Goal: Information Seeking & Learning: Learn about a topic

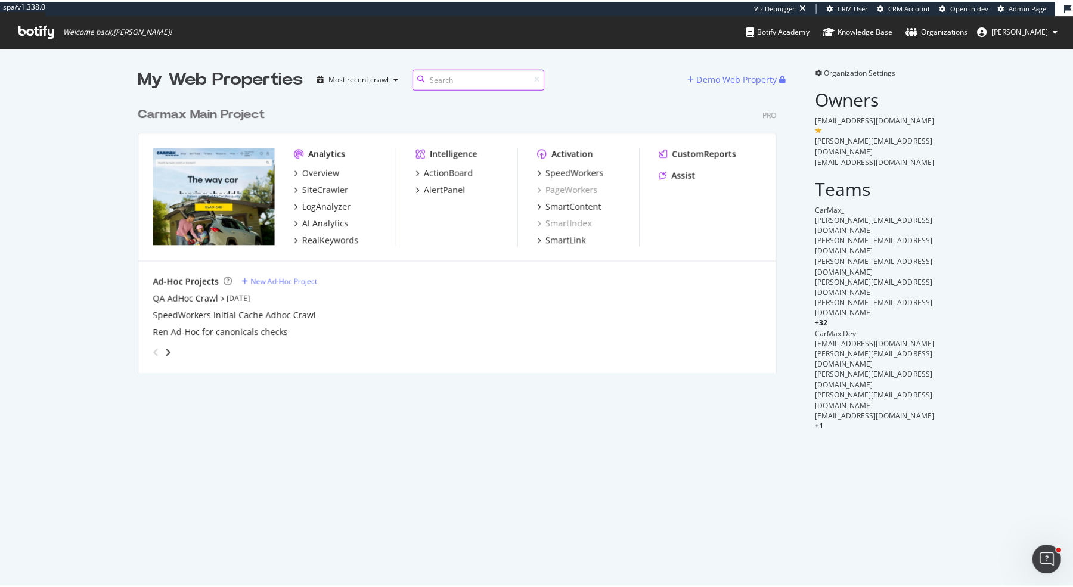
scroll to position [587, 1073]
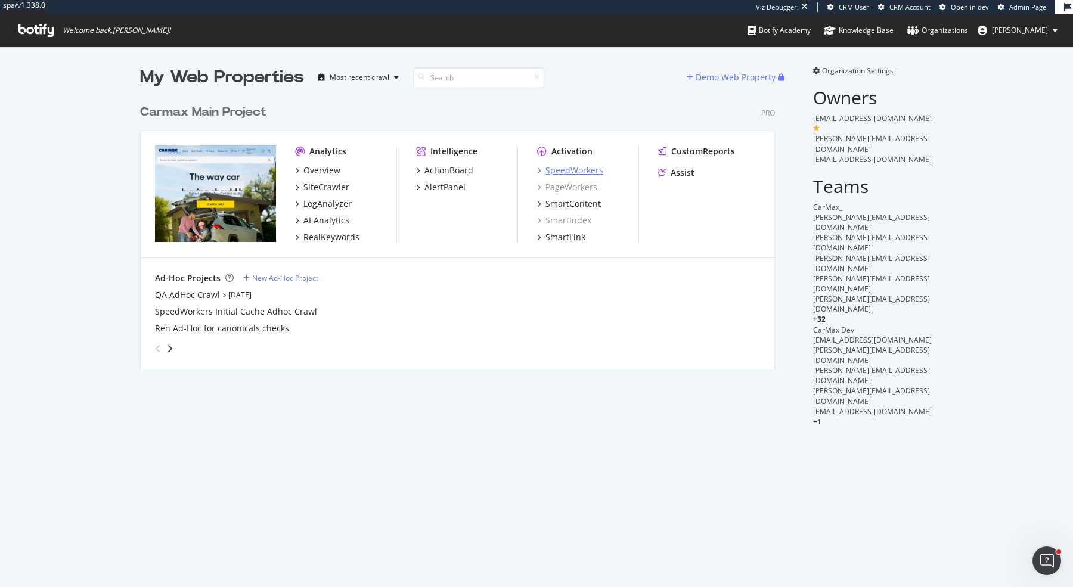
click at [573, 166] on div "SpeedWorkers" at bounding box center [575, 171] width 58 height 12
click at [333, 205] on div "LogAnalyzer" at bounding box center [327, 204] width 48 height 12
click at [723, 148] on div "CustomReports" at bounding box center [703, 151] width 64 height 12
click at [324, 188] on div "SiteCrawler" at bounding box center [326, 187] width 46 height 12
click at [342, 241] on div "RealKeywords" at bounding box center [331, 237] width 56 height 12
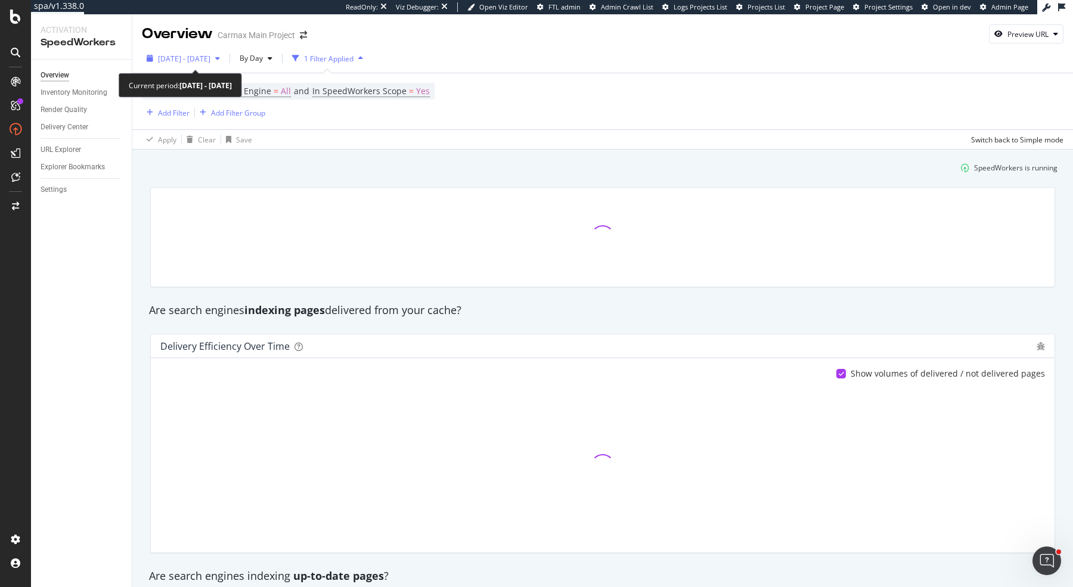
click at [210, 56] on span "2025 Sep. 9th - Oct. 6th" at bounding box center [184, 59] width 52 height 10
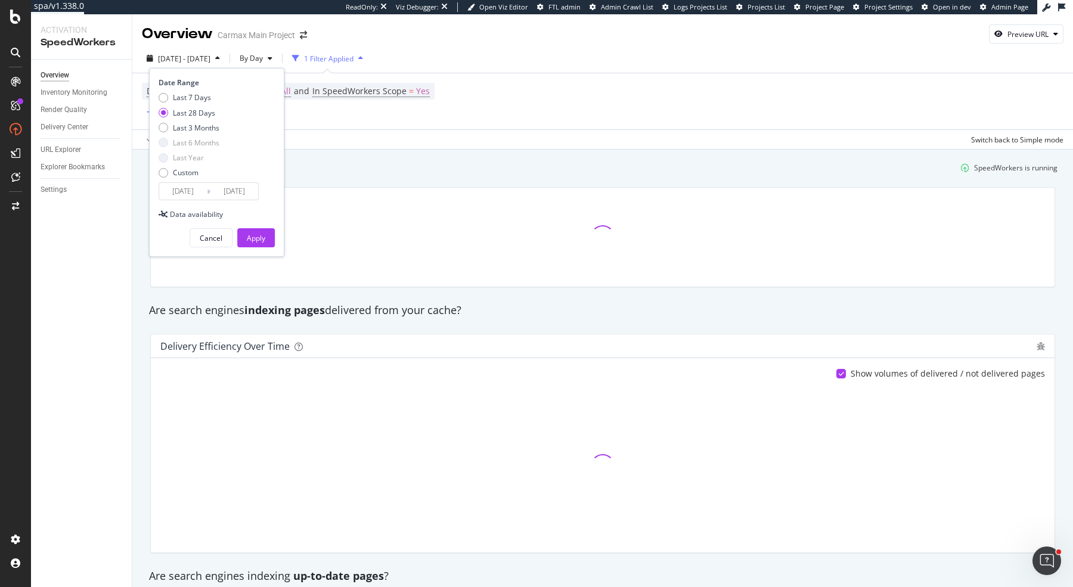
click at [204, 122] on div "Last 7 Days Last 28 Days Last 3 Months Last 6 Months Last Year Custom" at bounding box center [189, 137] width 61 height 90
click at [195, 126] on div "Last 3 Months" at bounding box center [196, 128] width 47 height 10
type input "2025/07/07"
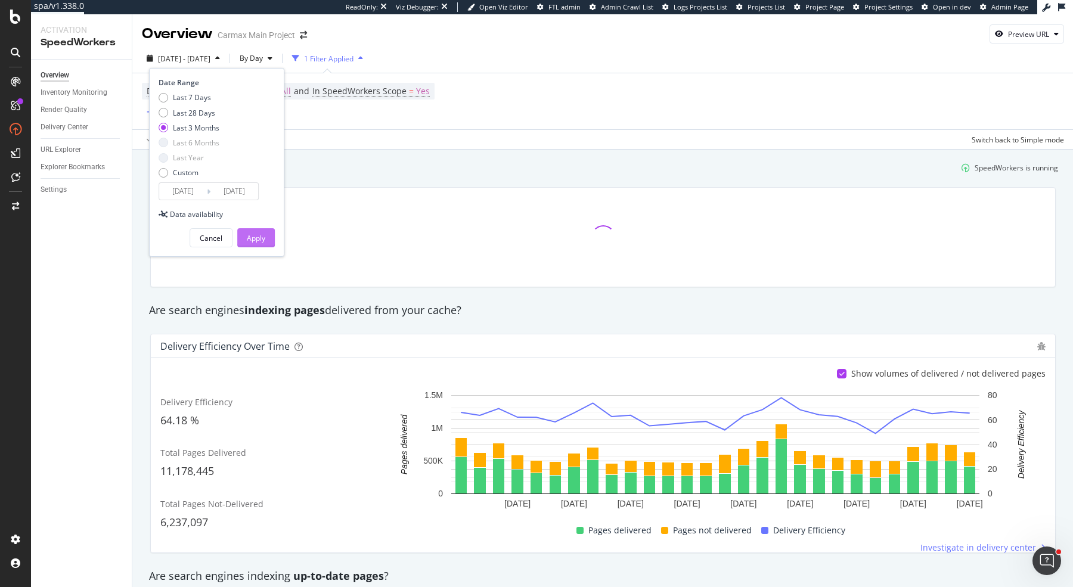
click at [259, 241] on div "Apply" at bounding box center [256, 238] width 18 height 10
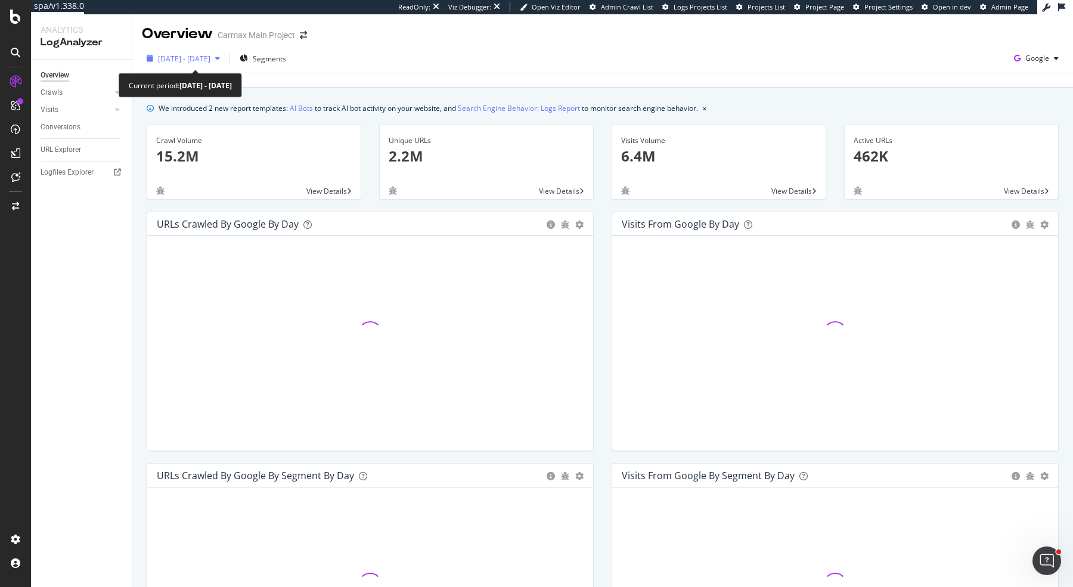
click at [210, 62] on span "2025 Sep. 5th - Oct. 4th" at bounding box center [184, 59] width 52 height 10
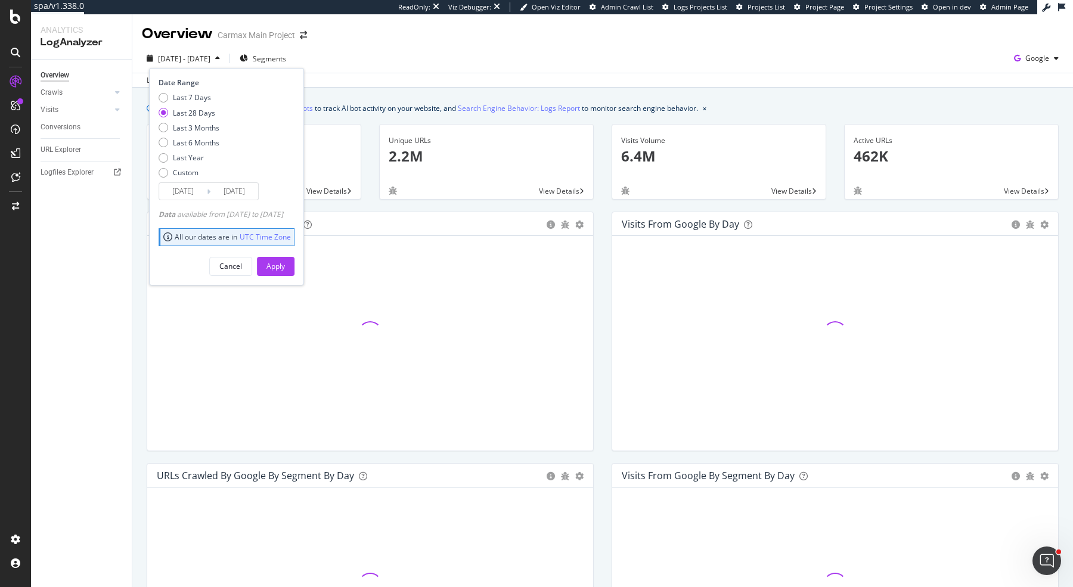
click at [210, 134] on div "Last 7 Days Last 28 Days Last 3 Months Last 6 Months Last Year Custom" at bounding box center [189, 137] width 61 height 90
click at [210, 132] on div "Last 3 Months" at bounding box center [196, 128] width 47 height 10
type input "2025/07/05"
click at [285, 268] on div "Apply" at bounding box center [276, 266] width 18 height 10
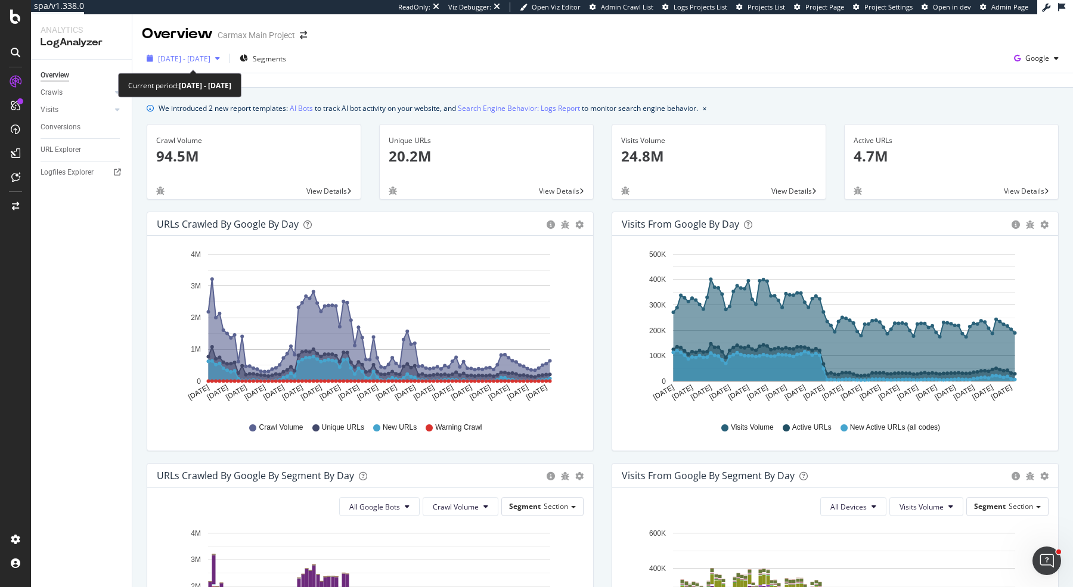
click at [194, 54] on span "2025 Jul. 5th - Oct. 4th" at bounding box center [184, 59] width 52 height 10
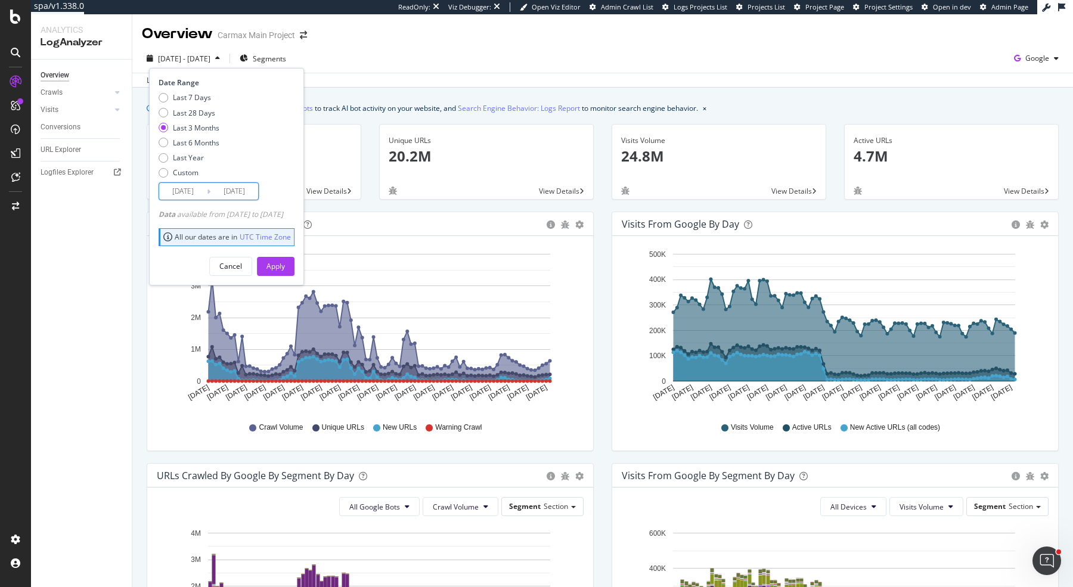
click at [191, 191] on input "2025/07/05" at bounding box center [183, 191] width 48 height 17
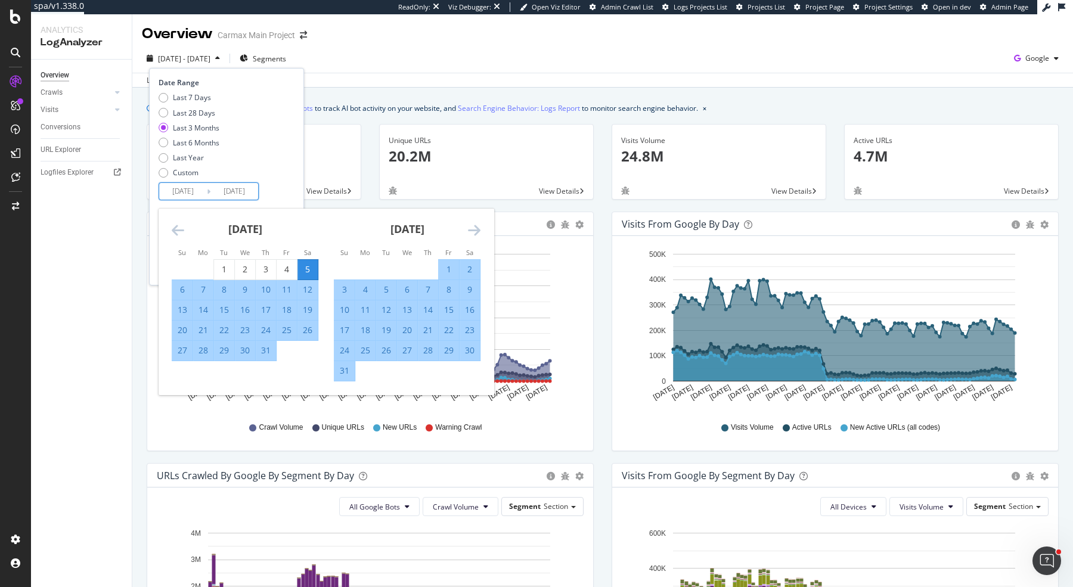
click at [175, 231] on icon "Move backward to switch to the previous month." at bounding box center [178, 230] width 13 height 14
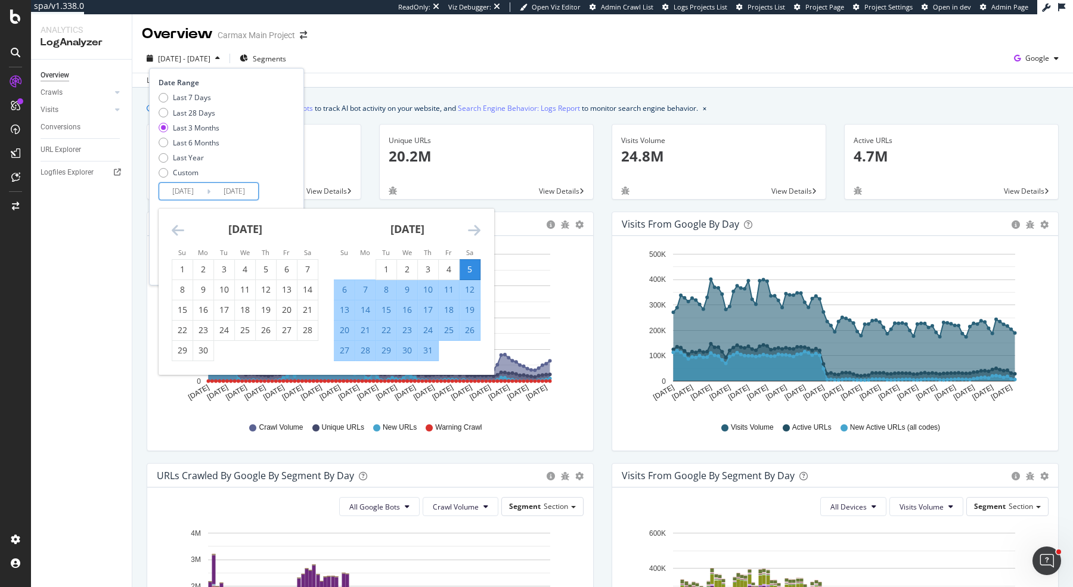
click at [175, 231] on icon "Move backward to switch to the previous month." at bounding box center [178, 230] width 13 height 14
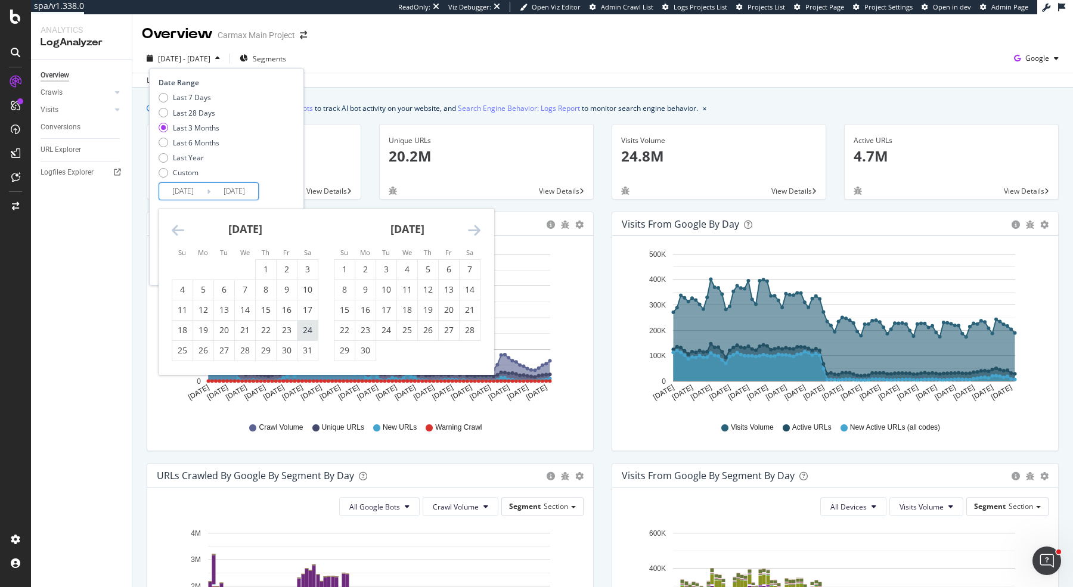
click at [305, 330] on div "24" at bounding box center [308, 330] width 20 height 12
type input "2025/05/24"
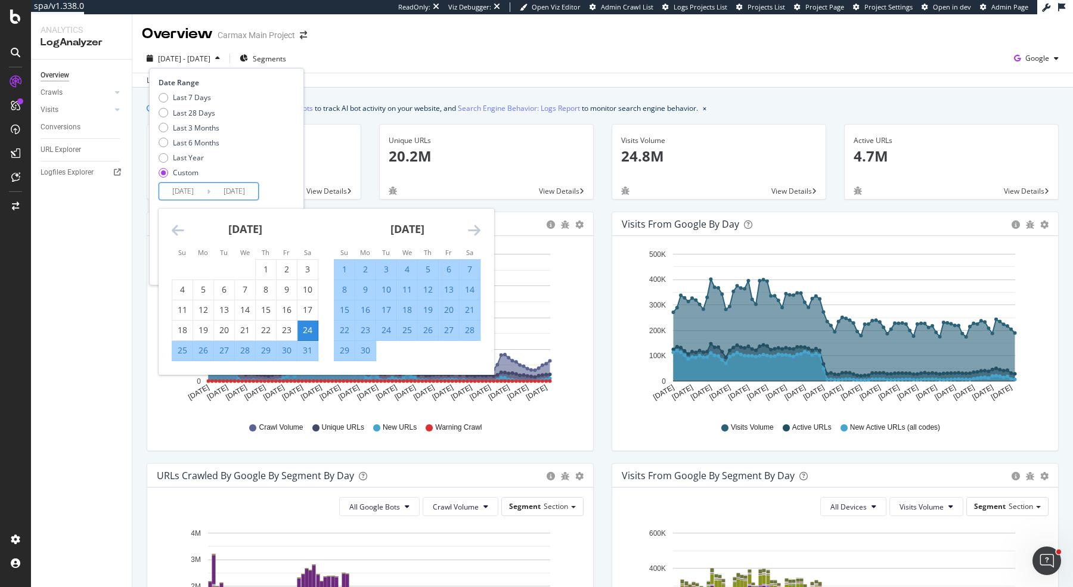
click at [474, 228] on icon "Move forward to switch to the next month." at bounding box center [474, 230] width 13 height 14
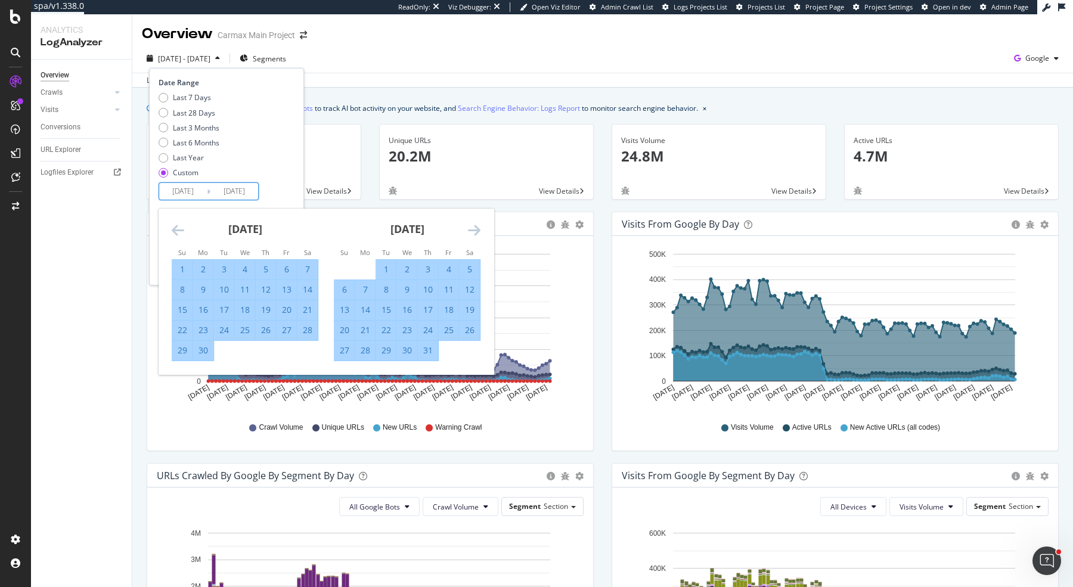
click at [226, 333] on div "24" at bounding box center [224, 330] width 20 height 12
type input "2025/06/24"
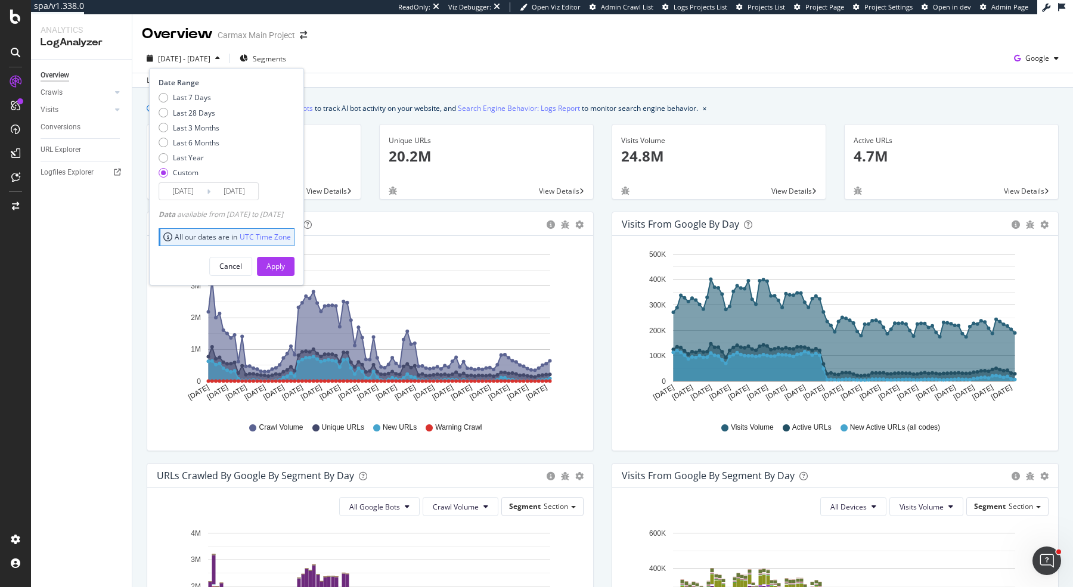
click at [187, 195] on input "[DATE]" at bounding box center [183, 191] width 48 height 17
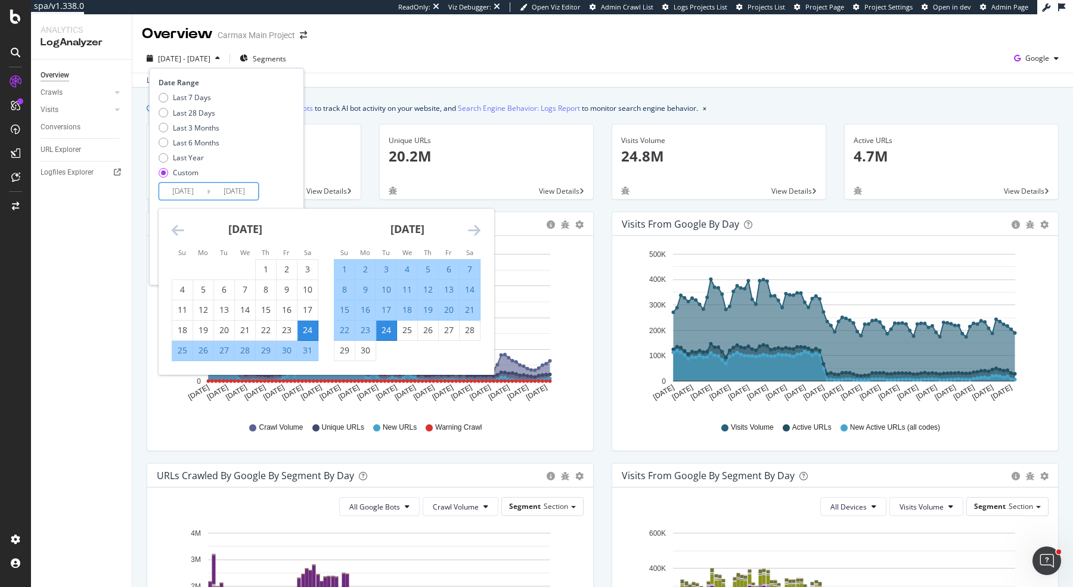
click at [177, 230] on icon "Move backward to switch to the previous month." at bounding box center [178, 230] width 13 height 14
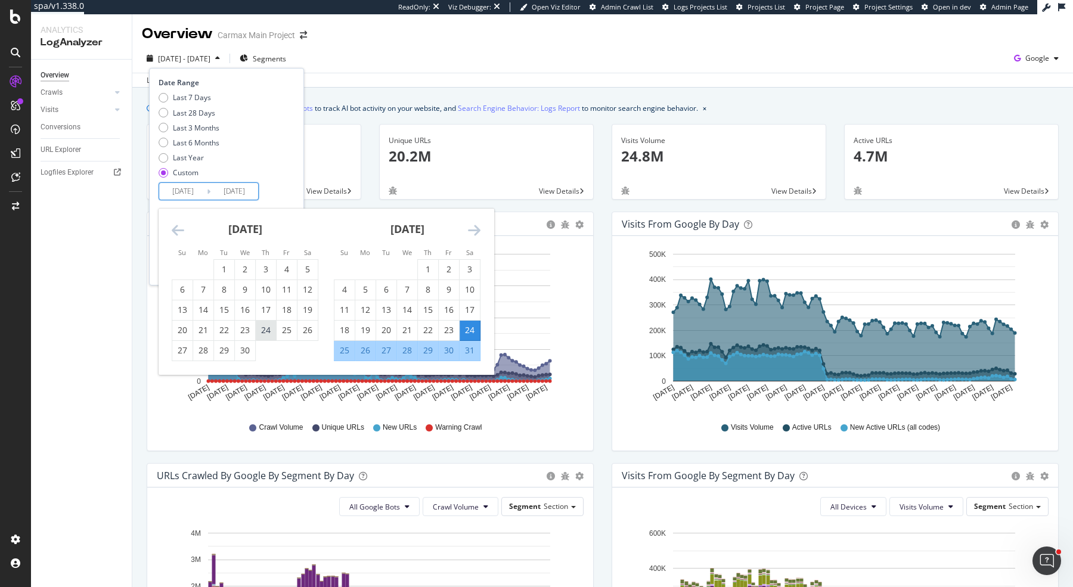
click at [264, 329] on div "24" at bounding box center [266, 330] width 20 height 12
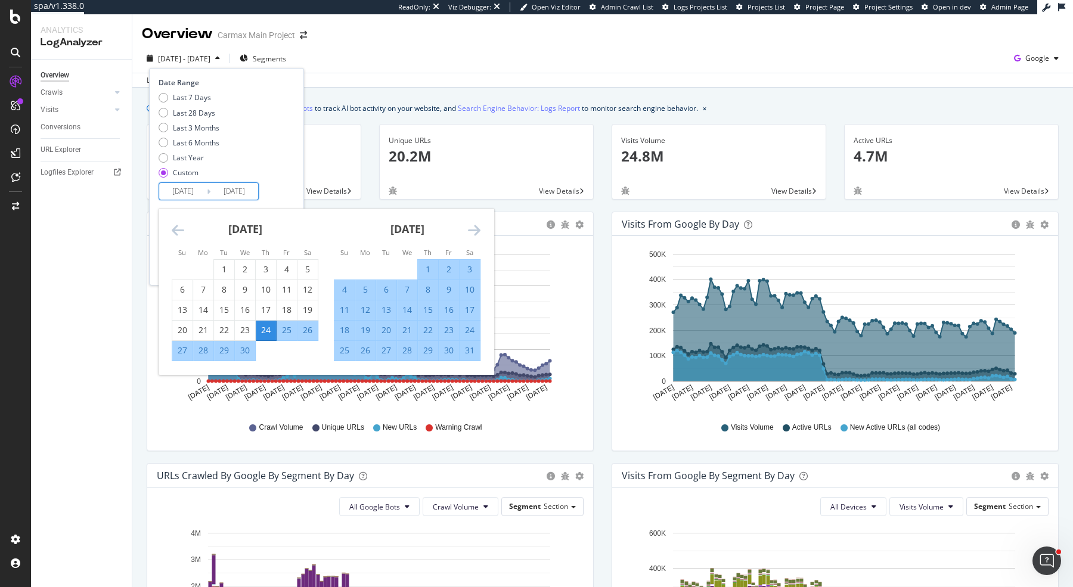
type input "2025/04/24"
click at [471, 232] on icon "Move forward to switch to the next month." at bounding box center [474, 230] width 13 height 14
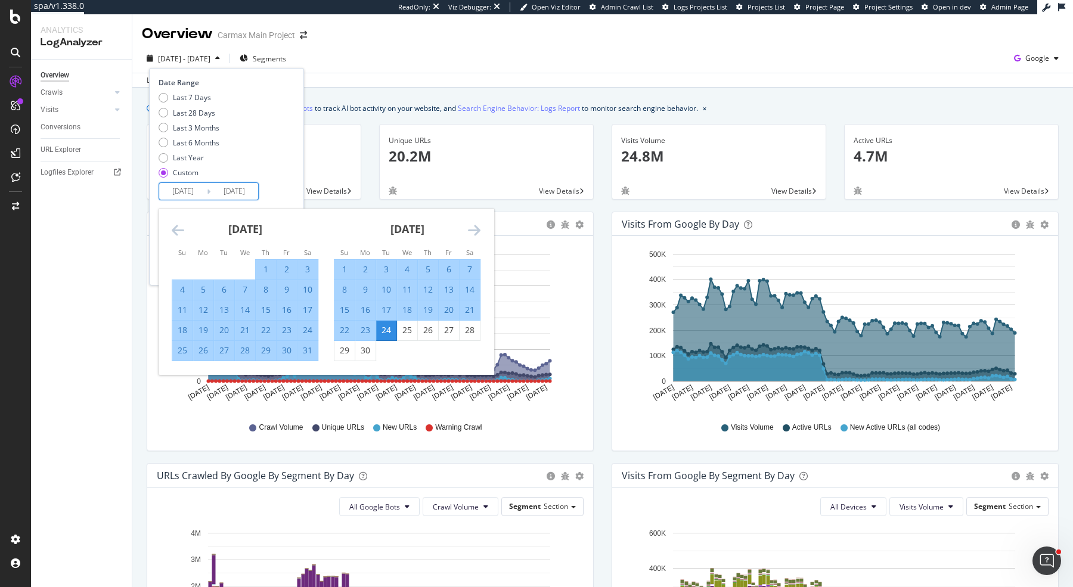
click at [387, 329] on div "24" at bounding box center [386, 330] width 20 height 12
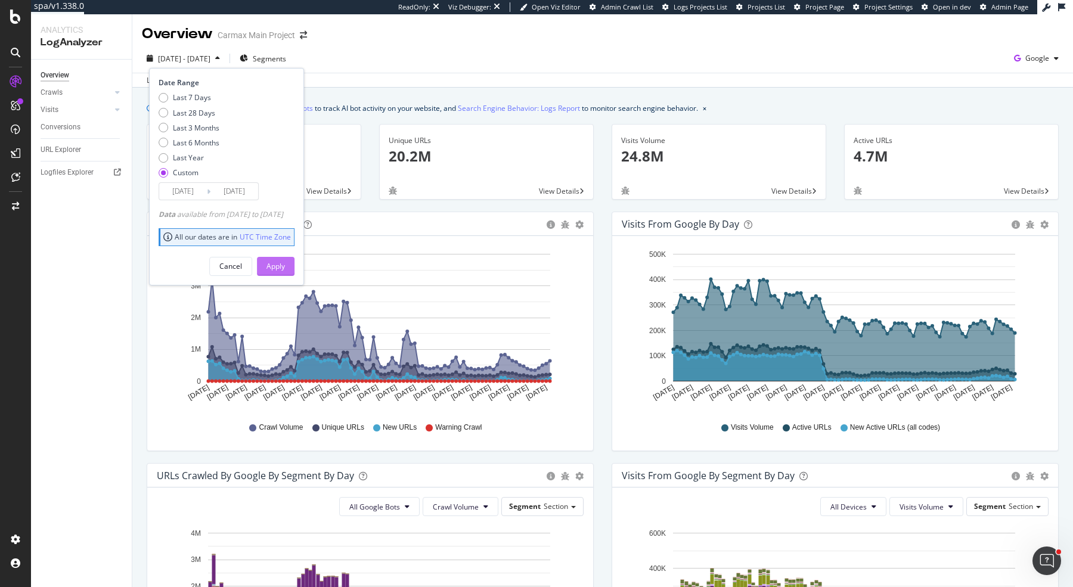
click at [285, 262] on div "Apply" at bounding box center [276, 266] width 18 height 10
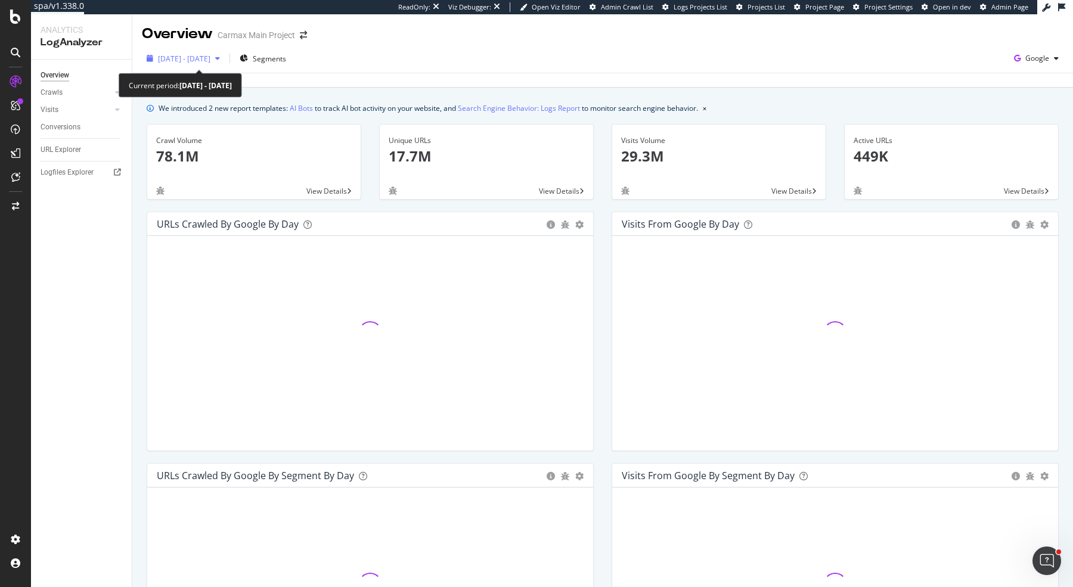
click at [210, 59] on span "2025 Apr. 24th - Jun. 24th" at bounding box center [184, 59] width 52 height 10
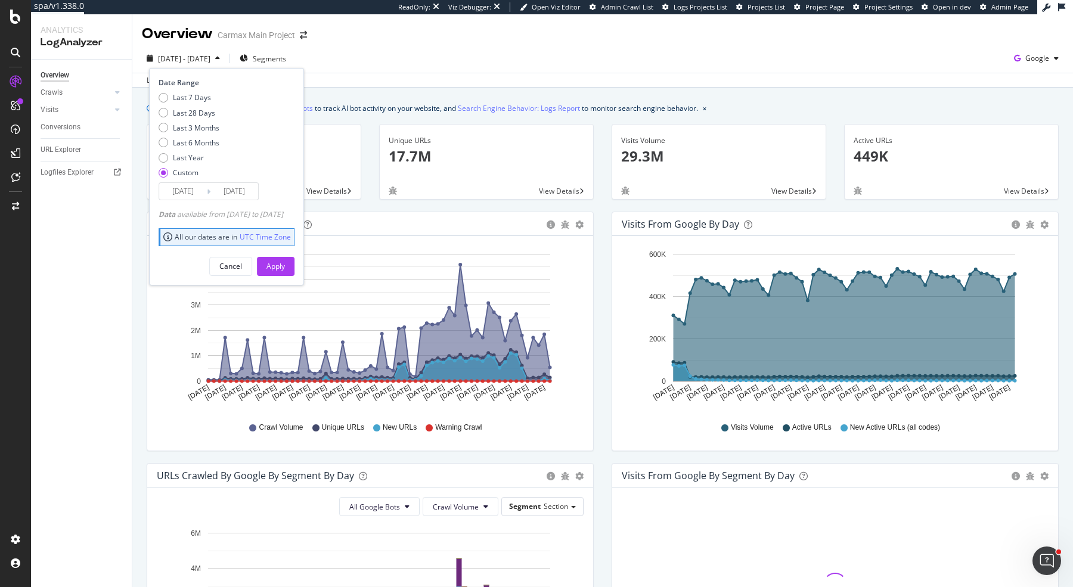
click at [191, 190] on input "2025/04/24" at bounding box center [183, 191] width 48 height 17
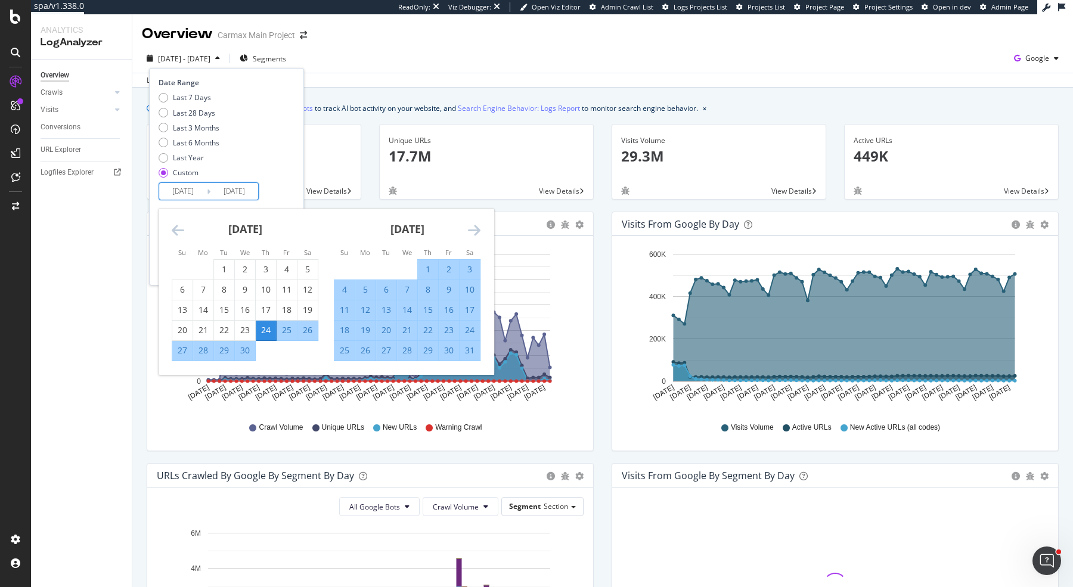
click at [472, 233] on icon "Move forward to switch to the next month." at bounding box center [474, 230] width 13 height 14
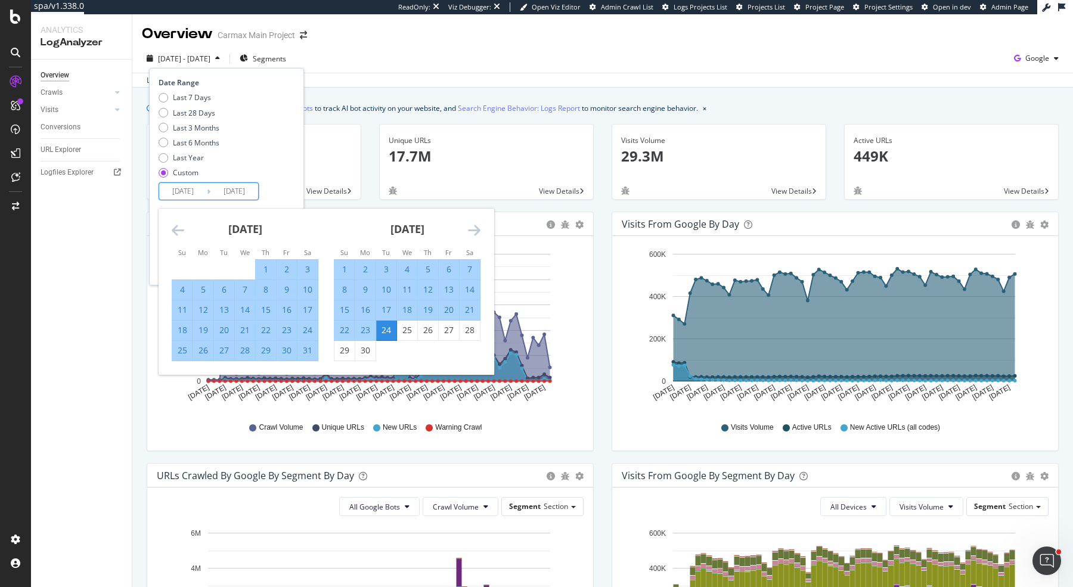
click at [185, 226] on div "[DATE]" at bounding box center [245, 234] width 147 height 51
click at [176, 228] on icon "Move backward to switch to the previous month." at bounding box center [178, 230] width 13 height 14
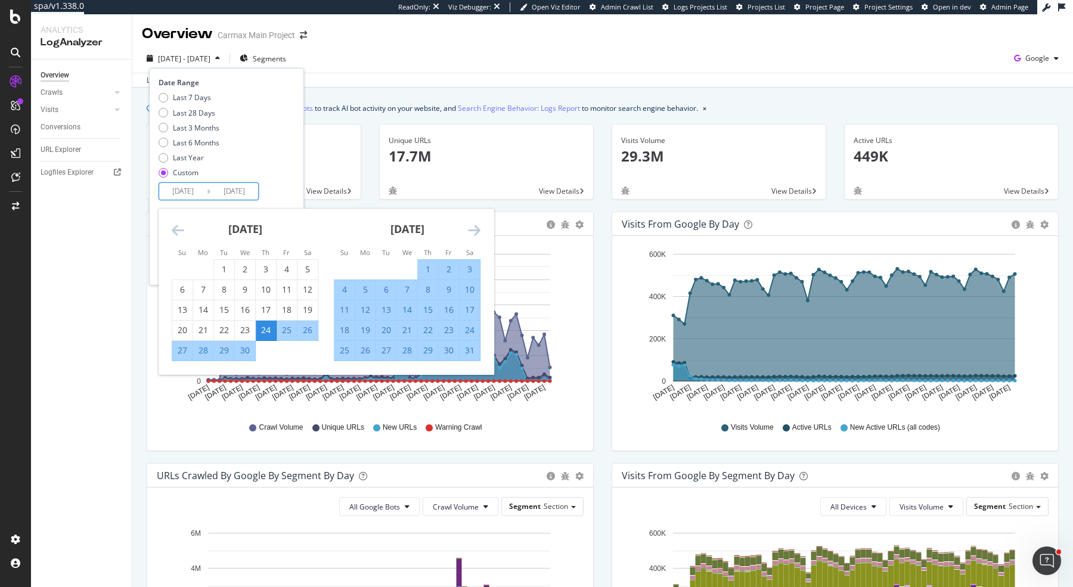
click at [178, 191] on input "2025/04/24" at bounding box center [183, 191] width 48 height 17
click at [472, 325] on div "24" at bounding box center [470, 330] width 20 height 12
type input "2025/05/24"
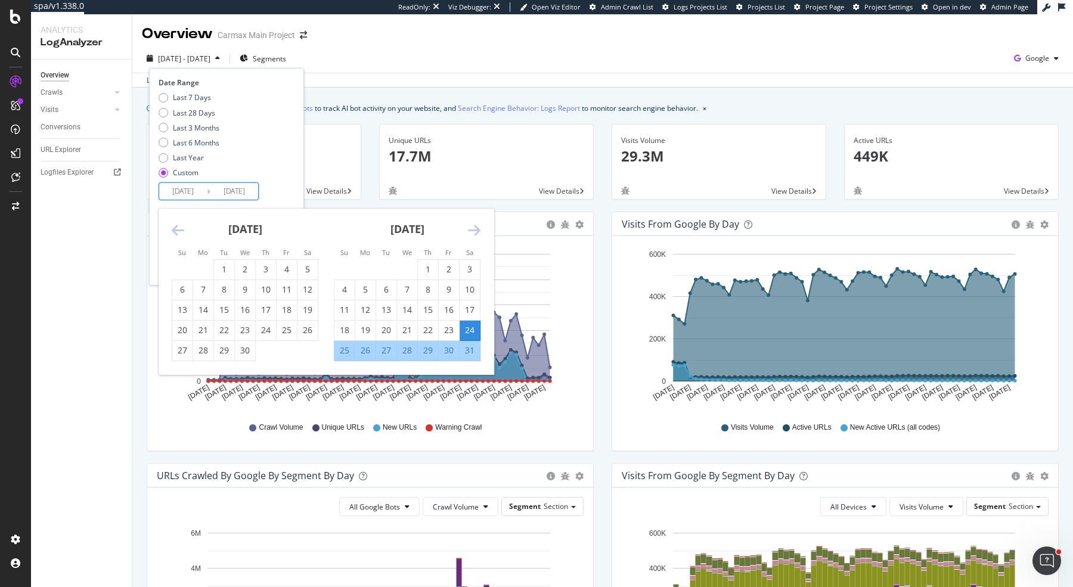
click at [473, 225] on icon "Move forward to switch to the next month." at bounding box center [474, 230] width 13 height 14
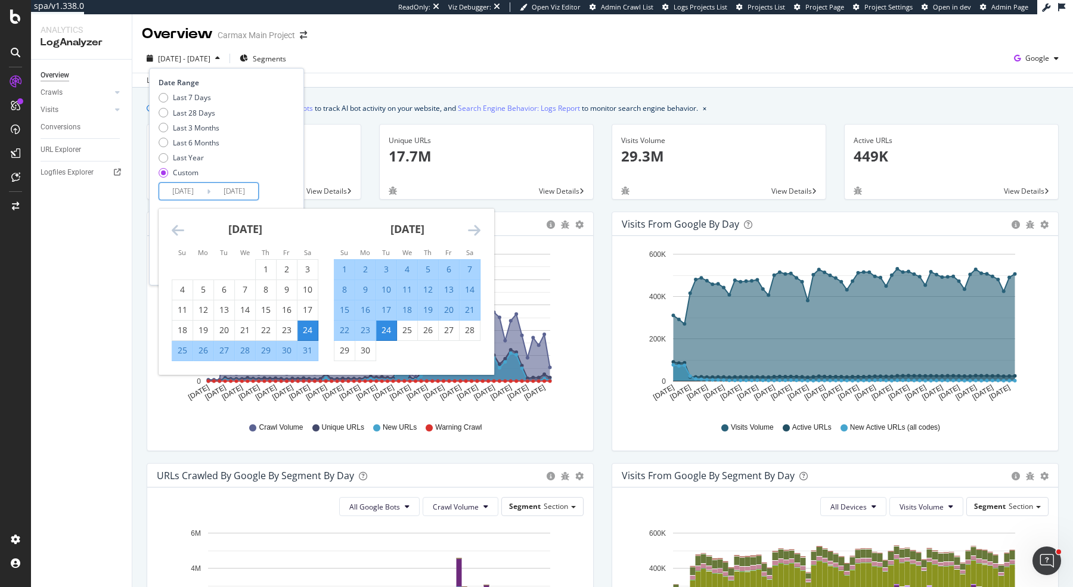
click at [472, 236] on icon "Move forward to switch to the next month." at bounding box center [474, 230] width 13 height 14
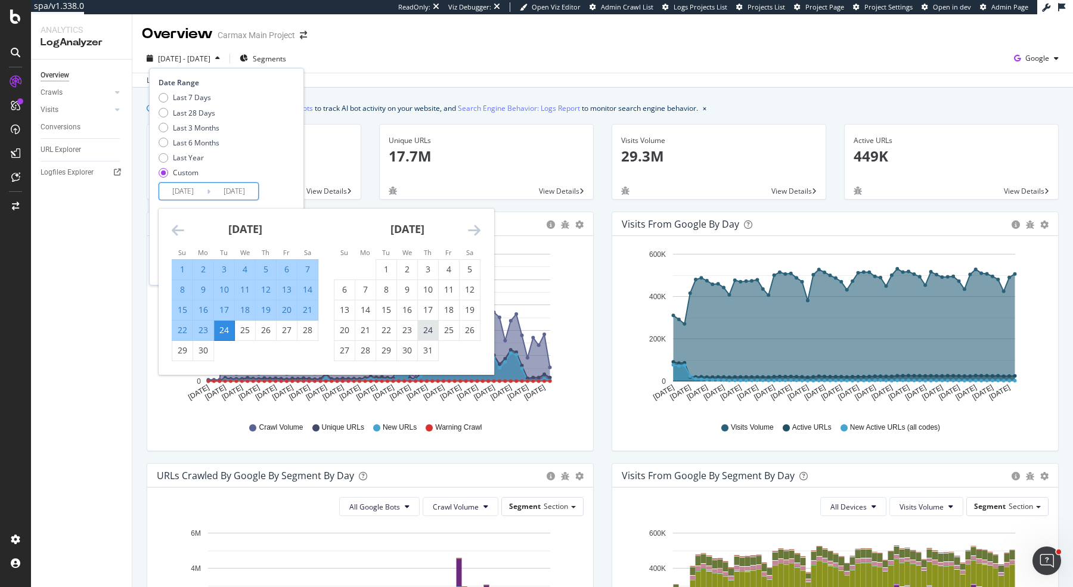
click at [424, 329] on div "24" at bounding box center [428, 330] width 20 height 12
type input "2025/07/24"
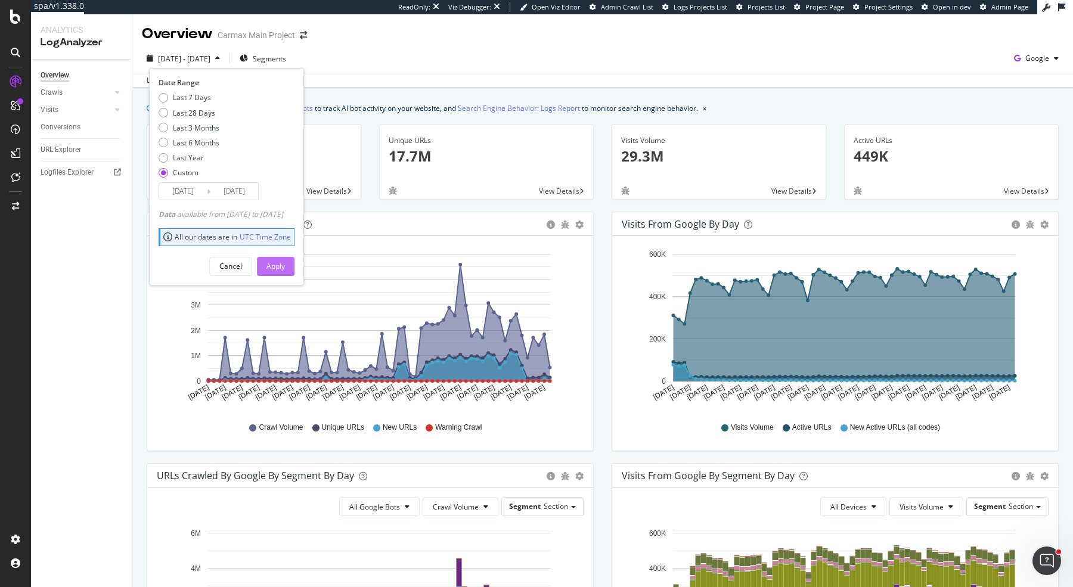
click at [285, 266] on div "Apply" at bounding box center [276, 266] width 18 height 10
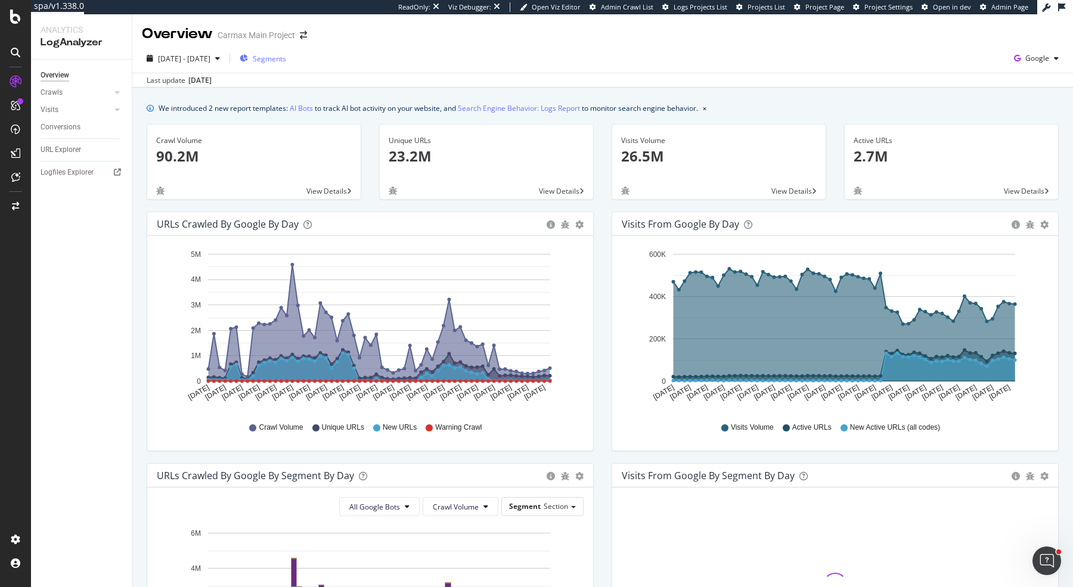
click at [286, 65] on div "Segments" at bounding box center [263, 58] width 47 height 18
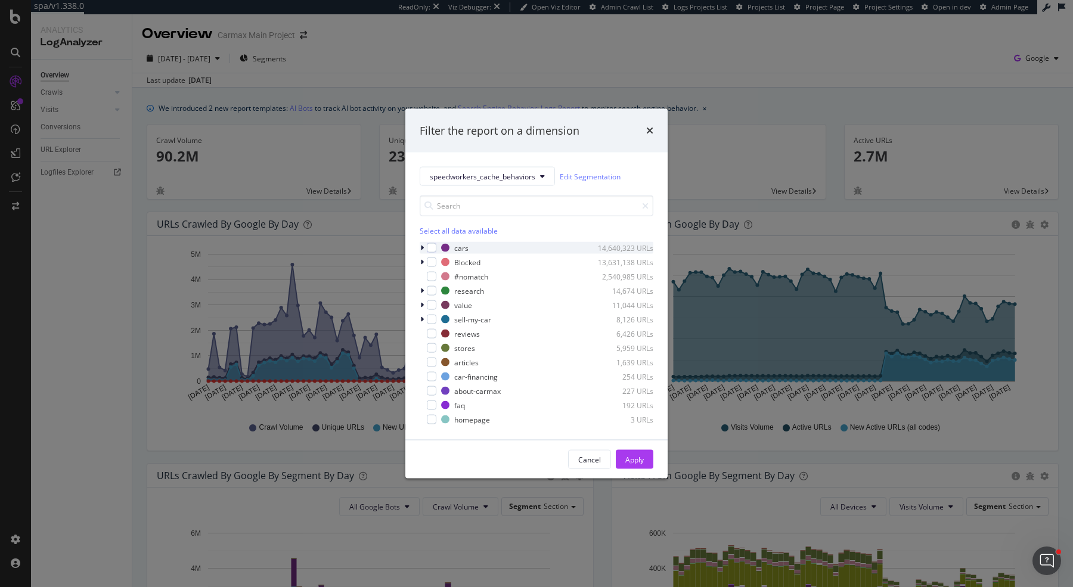
click at [423, 247] on icon "modal" at bounding box center [422, 247] width 4 height 7
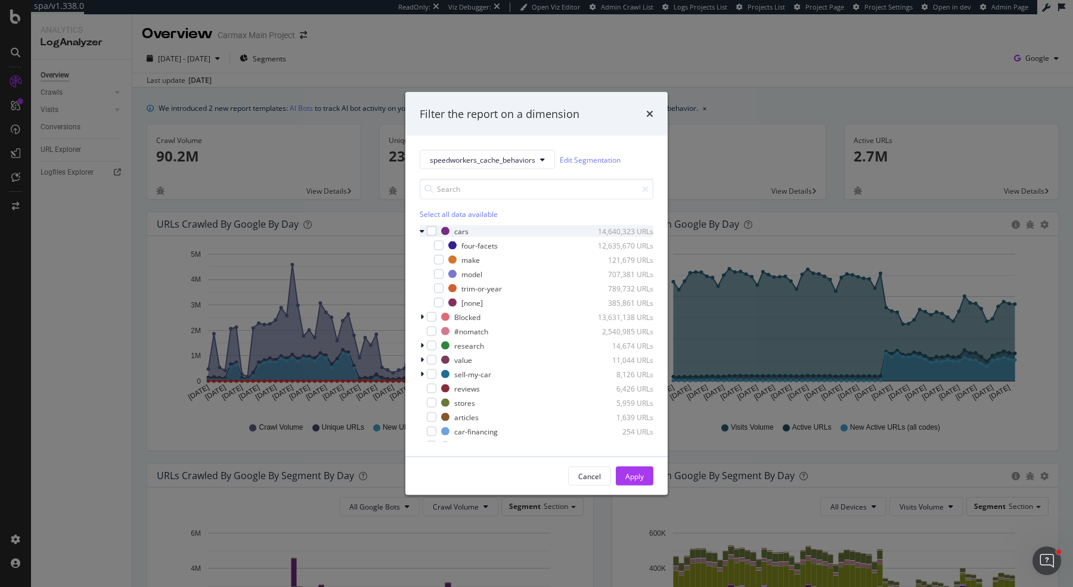
click at [424, 231] on icon "modal" at bounding box center [422, 231] width 5 height 7
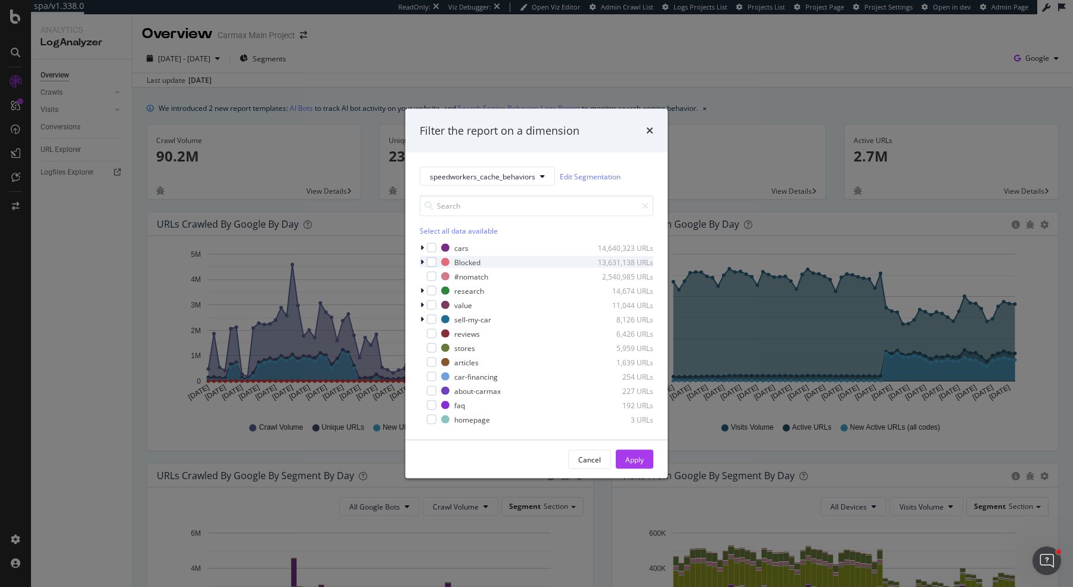
click at [420, 262] on div "modal" at bounding box center [423, 262] width 7 height 12
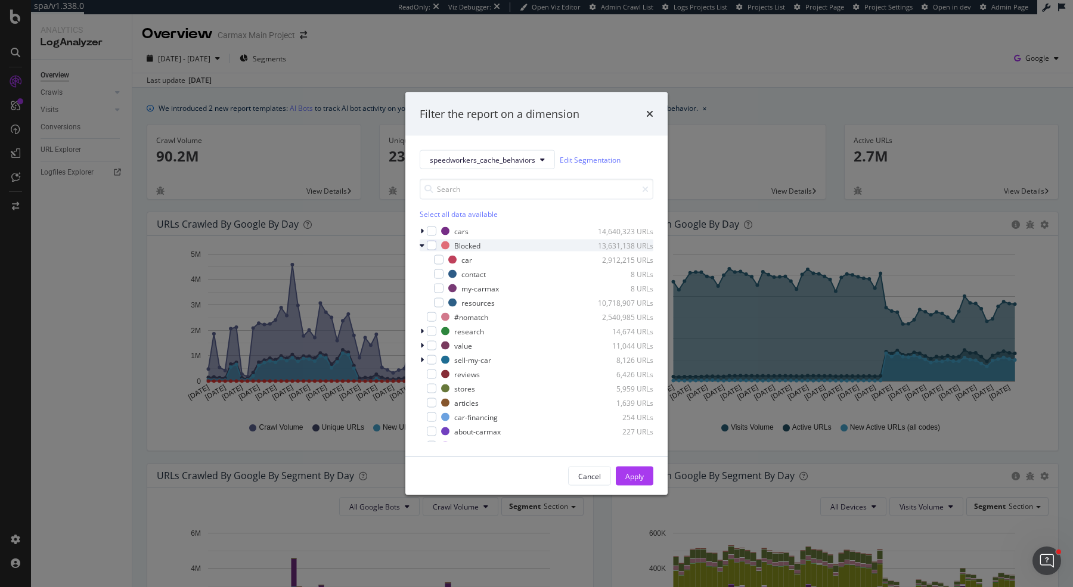
click at [425, 247] on div "modal" at bounding box center [423, 246] width 7 height 12
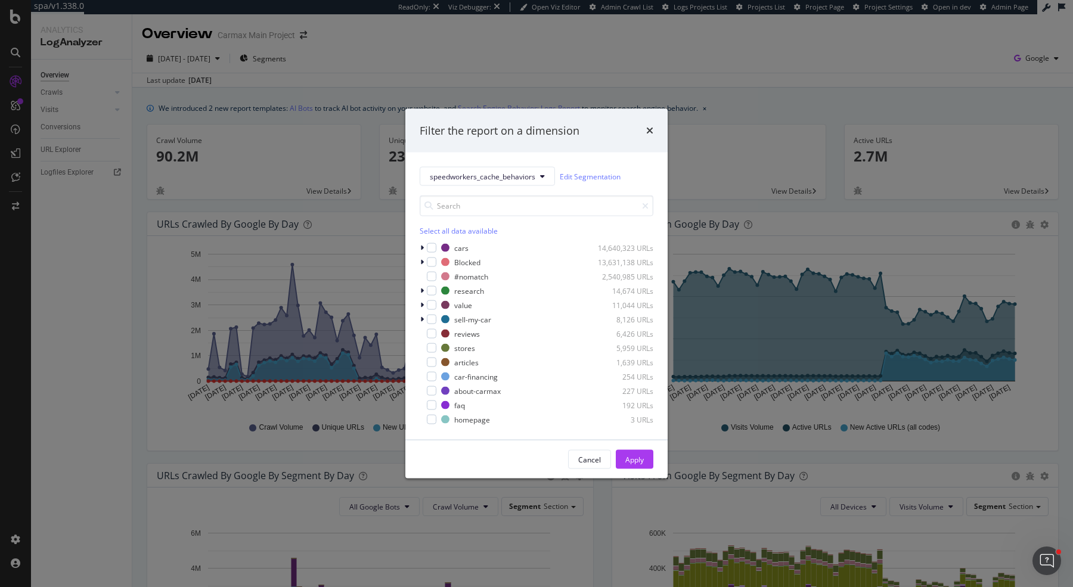
click at [462, 227] on div "Select all data available" at bounding box center [537, 231] width 234 height 10
click at [432, 258] on div "modal" at bounding box center [432, 263] width 10 height 10
click at [520, 176] on span "speedworkers_cache_behaviors" at bounding box center [483, 176] width 106 height 10
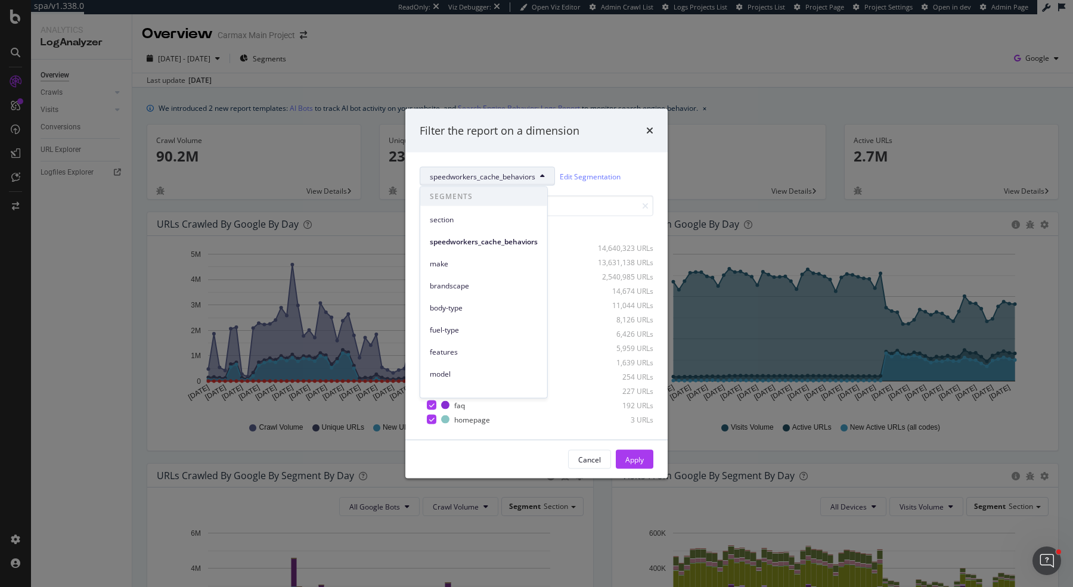
click at [607, 144] on div "Filter the report on a dimension" at bounding box center [536, 131] width 262 height 44
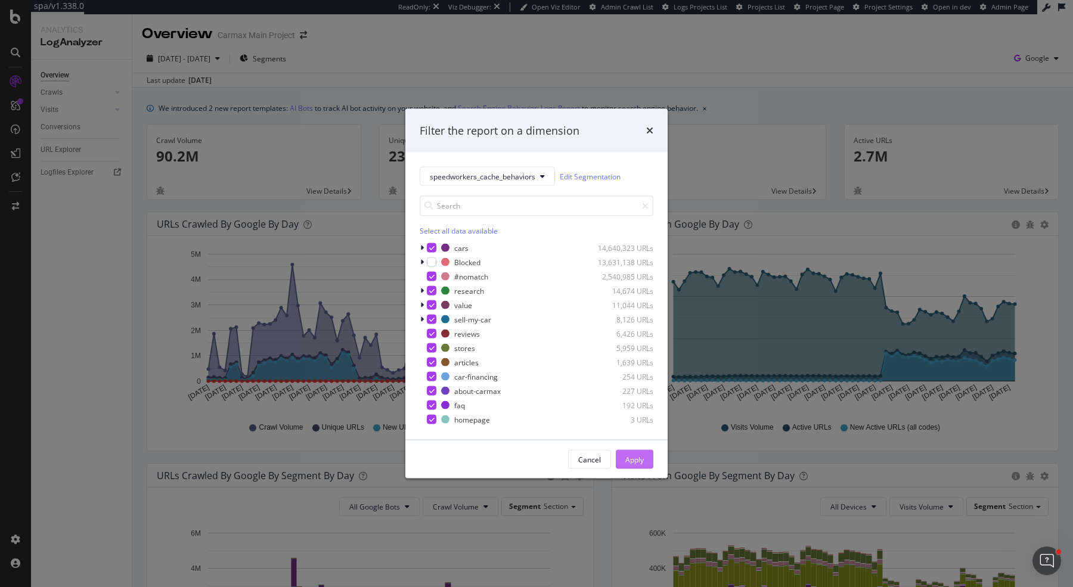
click at [637, 456] on div "Apply" at bounding box center [634, 459] width 18 height 10
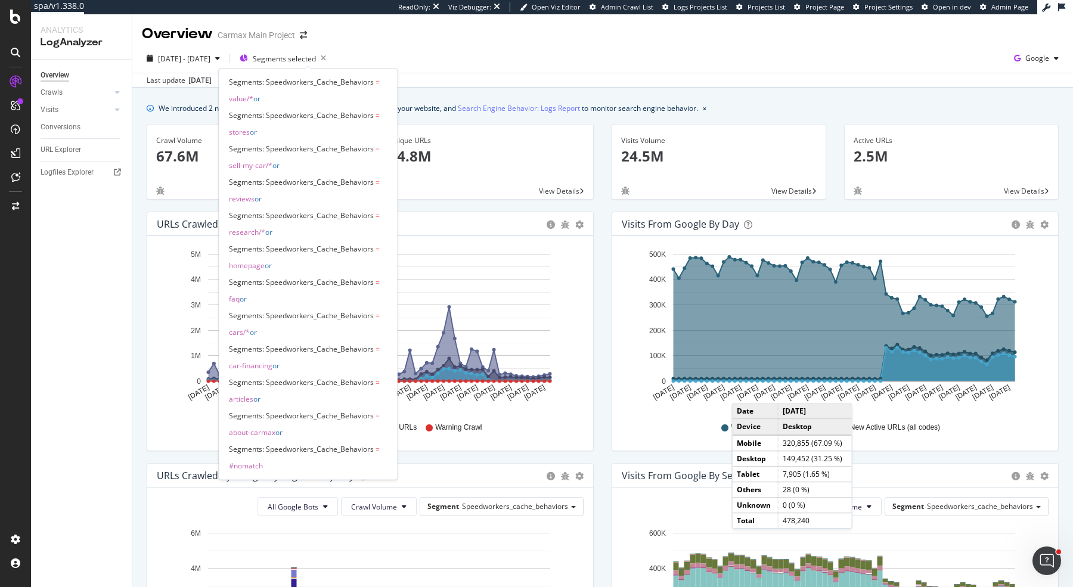
click at [298, 69] on div "Segments: Speedworkers_Cache_Behaviors = value/* or Segments: Speedworkers_Cach…" at bounding box center [308, 274] width 179 height 411
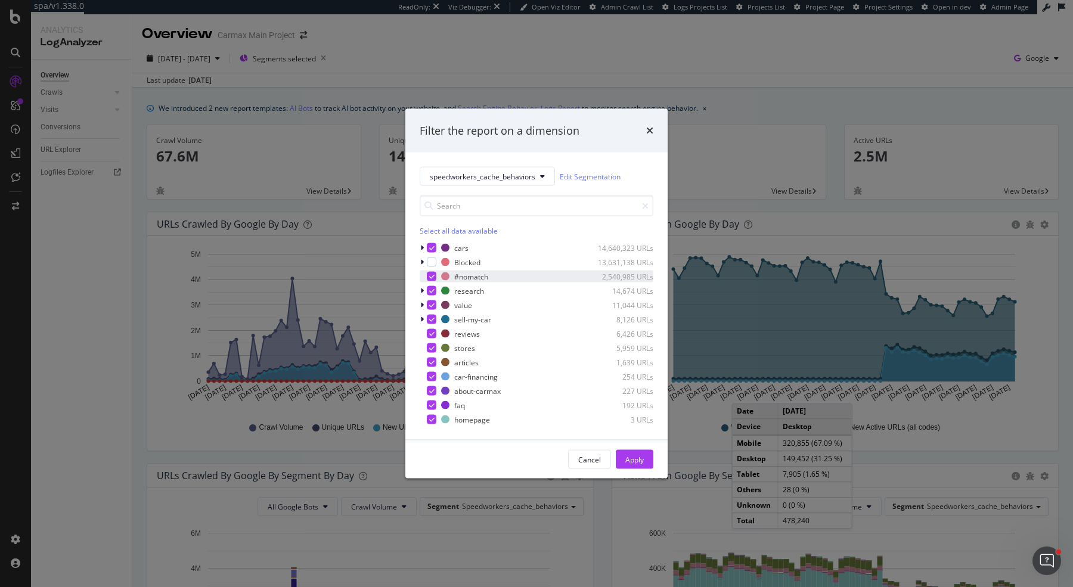
click at [431, 275] on icon "modal" at bounding box center [431, 277] width 5 height 6
click at [628, 455] on div "Apply" at bounding box center [634, 459] width 18 height 10
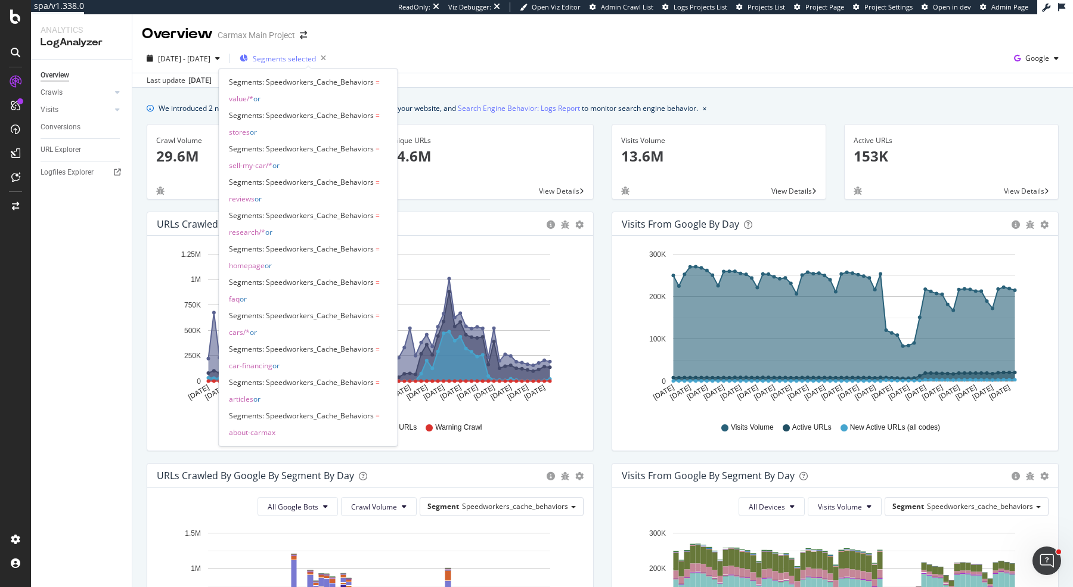
click at [316, 55] on span "Segments selected" at bounding box center [284, 59] width 63 height 10
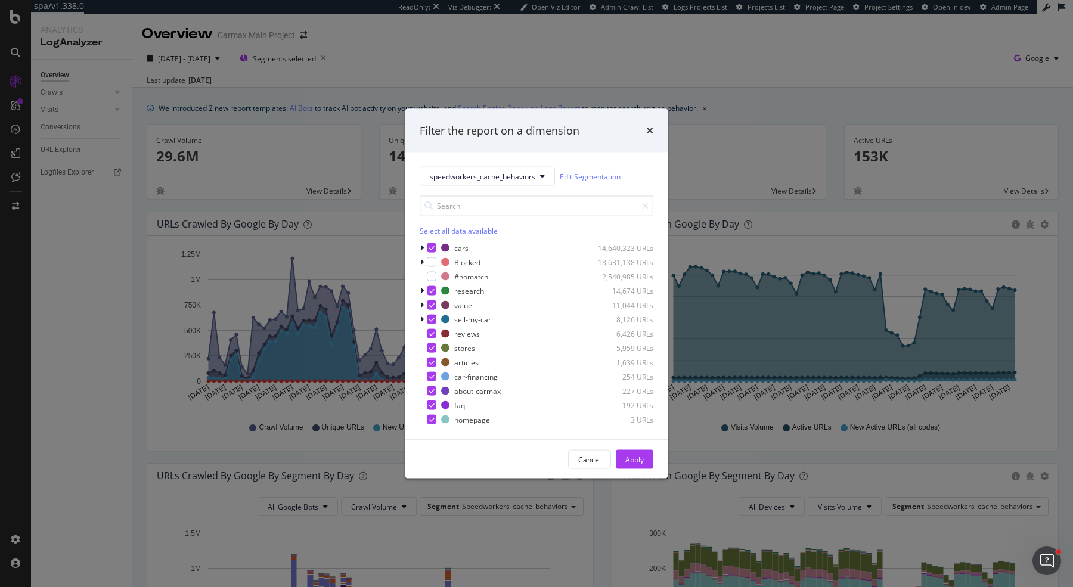
click at [327, 57] on div "Filter the report on a dimension speedworkers_cache_behaviors Edit Segmentation…" at bounding box center [536, 293] width 1073 height 587
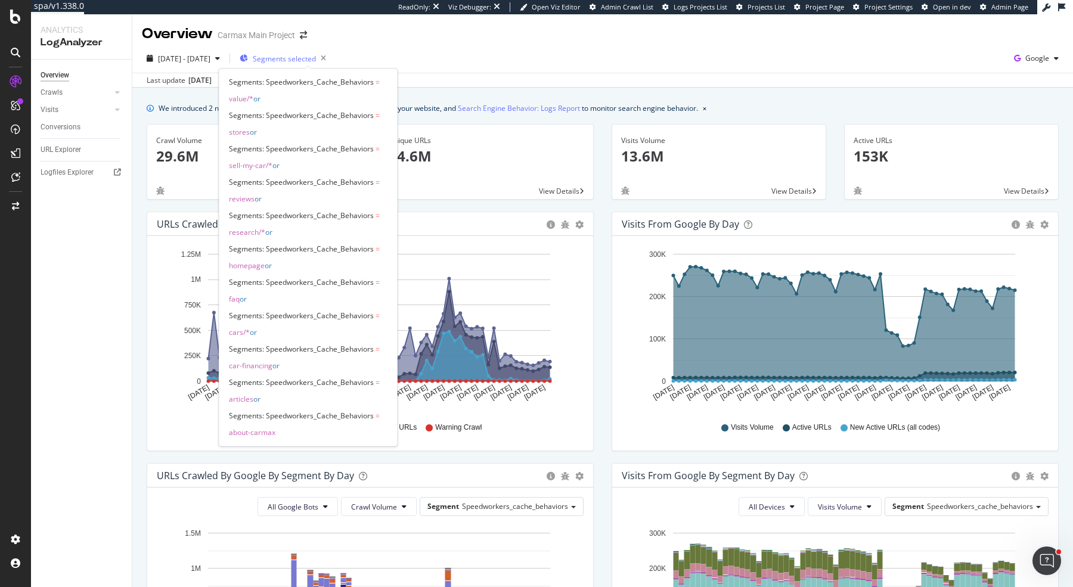
click at [316, 57] on span "Segments selected" at bounding box center [284, 59] width 63 height 10
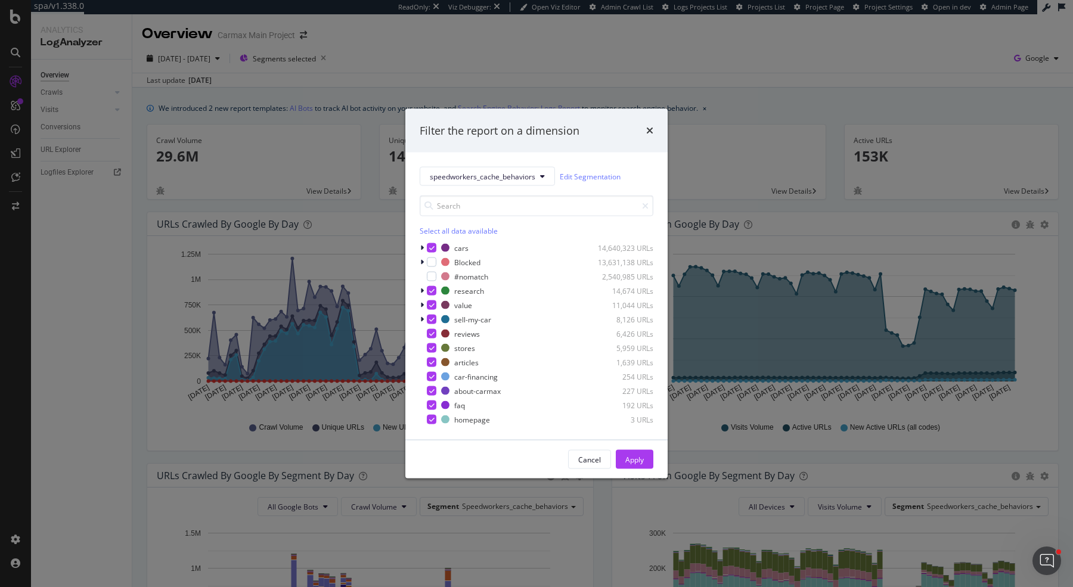
click at [328, 58] on div "Filter the report on a dimension speedworkers_cache_behaviors Edit Segmentation…" at bounding box center [536, 293] width 1073 height 587
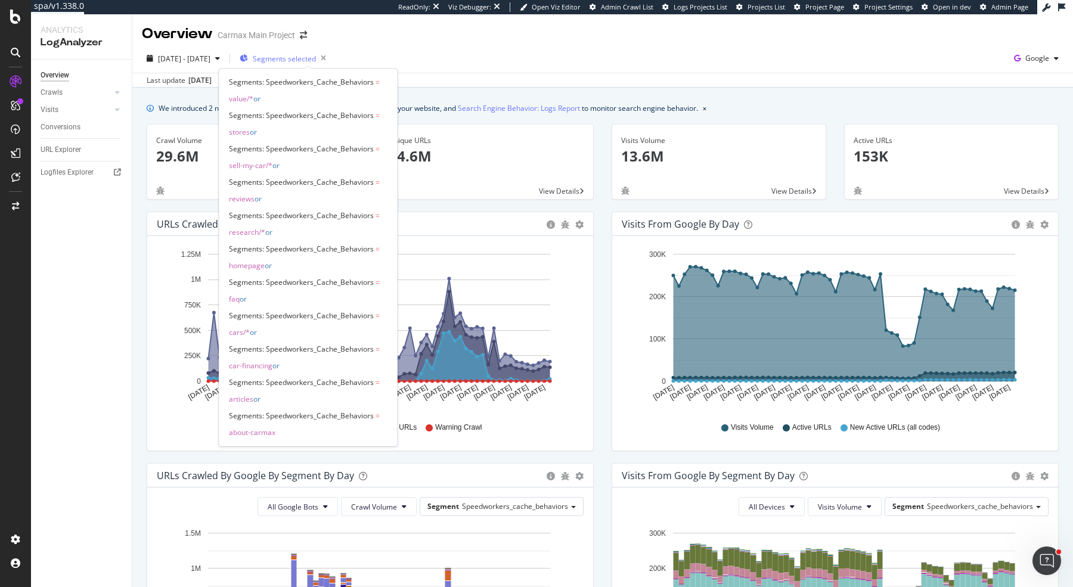
click at [316, 54] on span "Segments selected" at bounding box center [284, 59] width 63 height 10
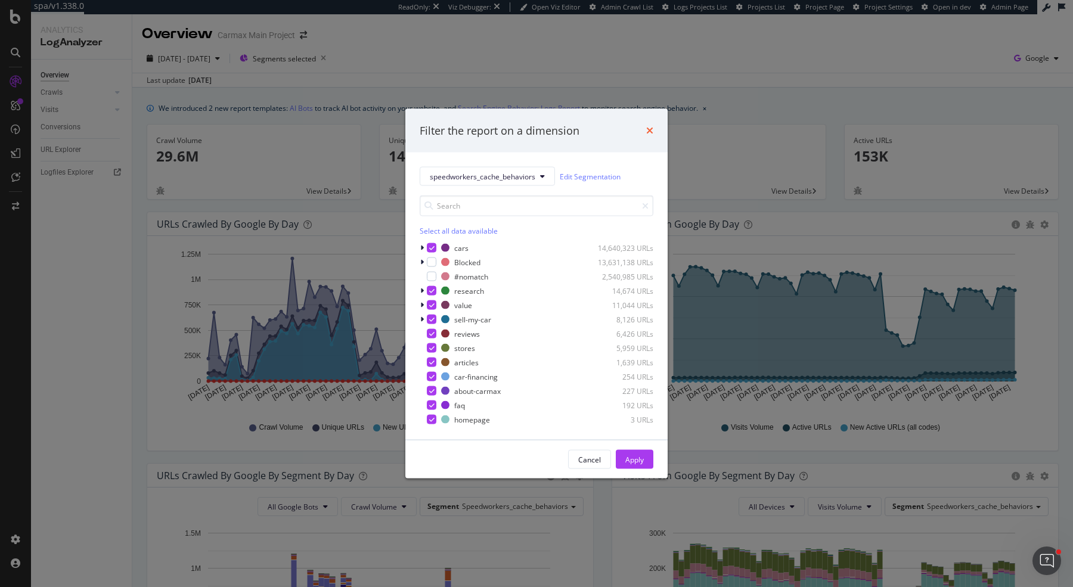
click at [649, 129] on icon "times" at bounding box center [649, 131] width 7 height 10
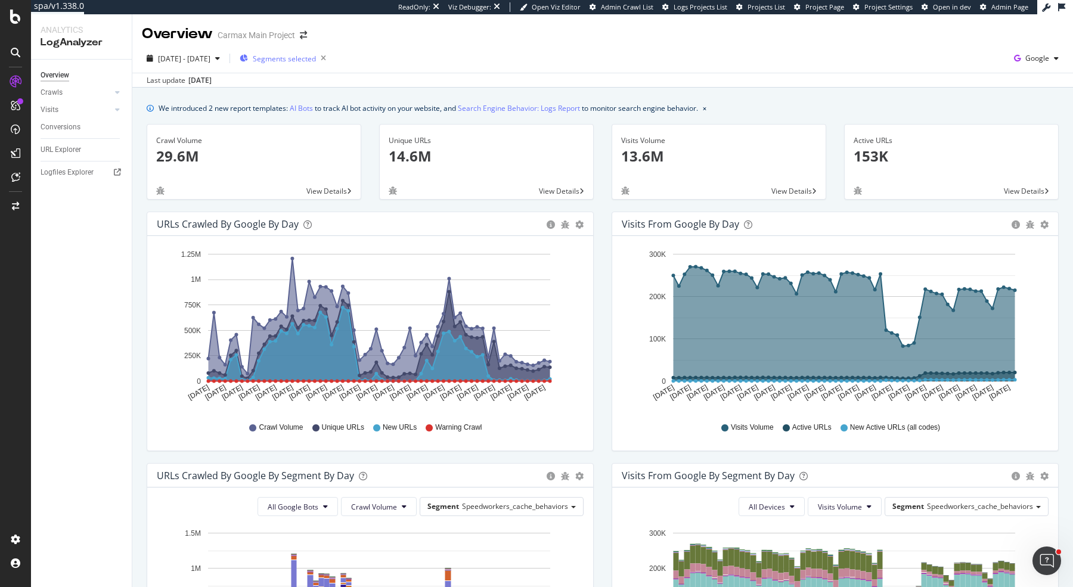
click at [311, 63] on span "Segments selected" at bounding box center [284, 59] width 63 height 10
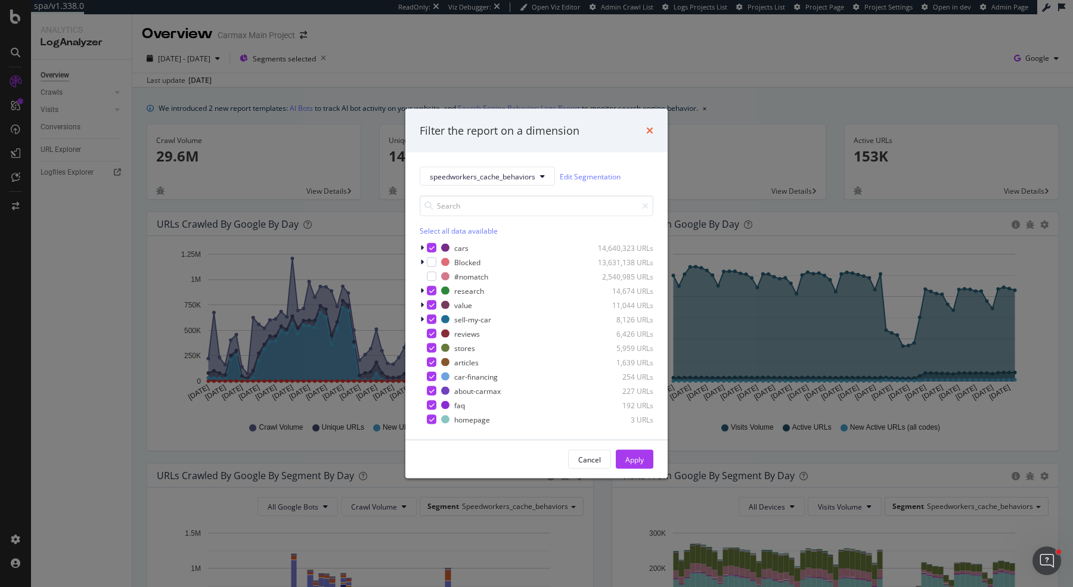
click at [649, 130] on icon "times" at bounding box center [649, 131] width 7 height 10
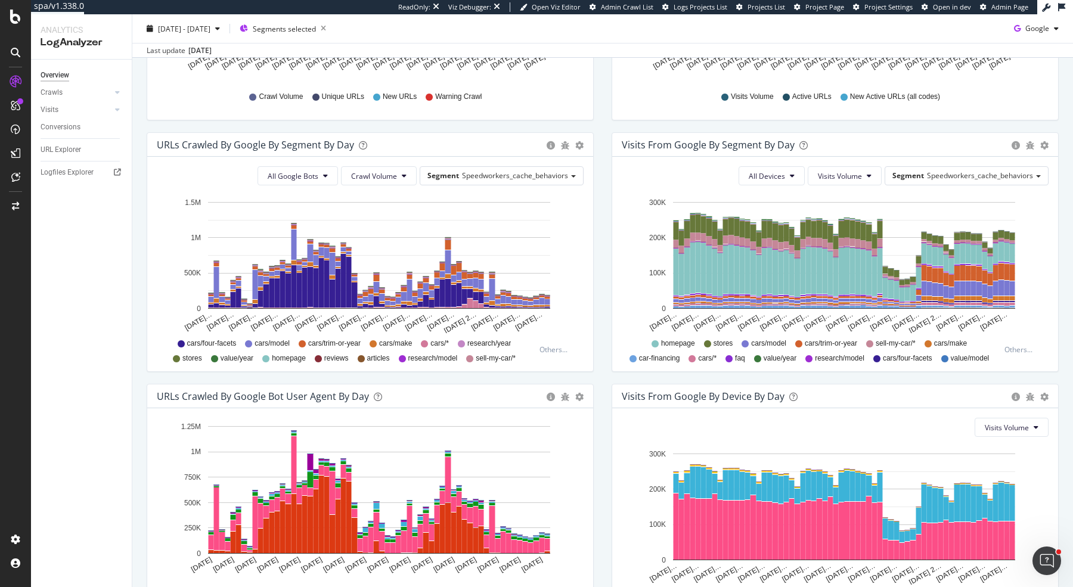
scroll to position [317, 0]
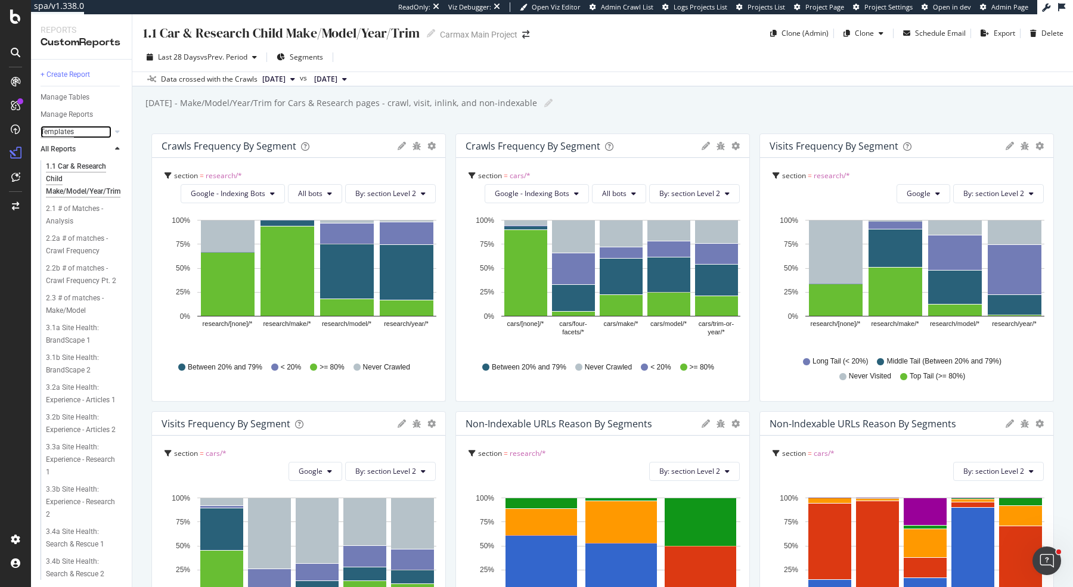
click at [67, 128] on div "Templates" at bounding box center [57, 132] width 33 height 13
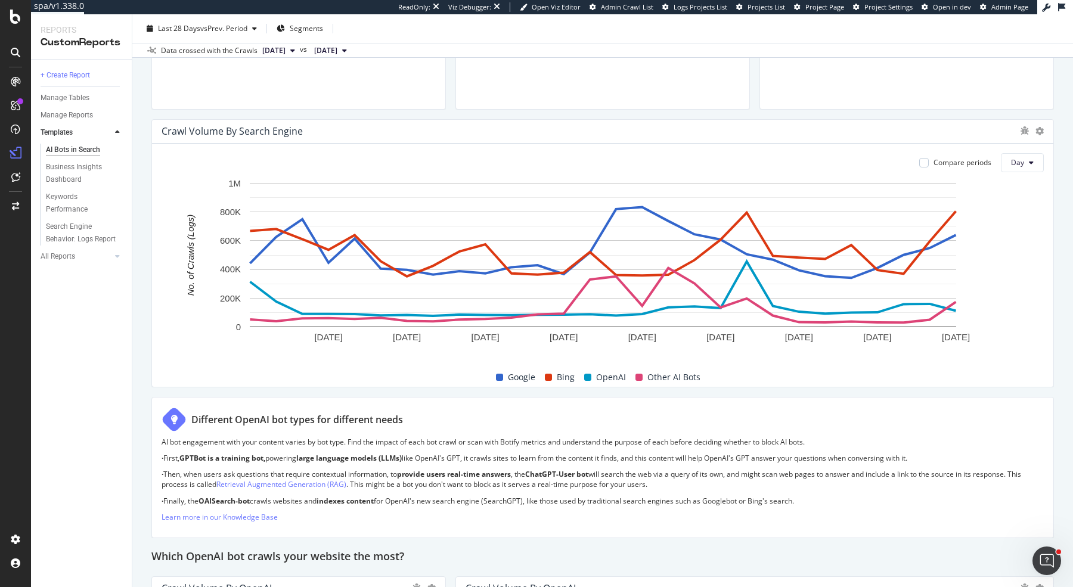
scroll to position [443, 0]
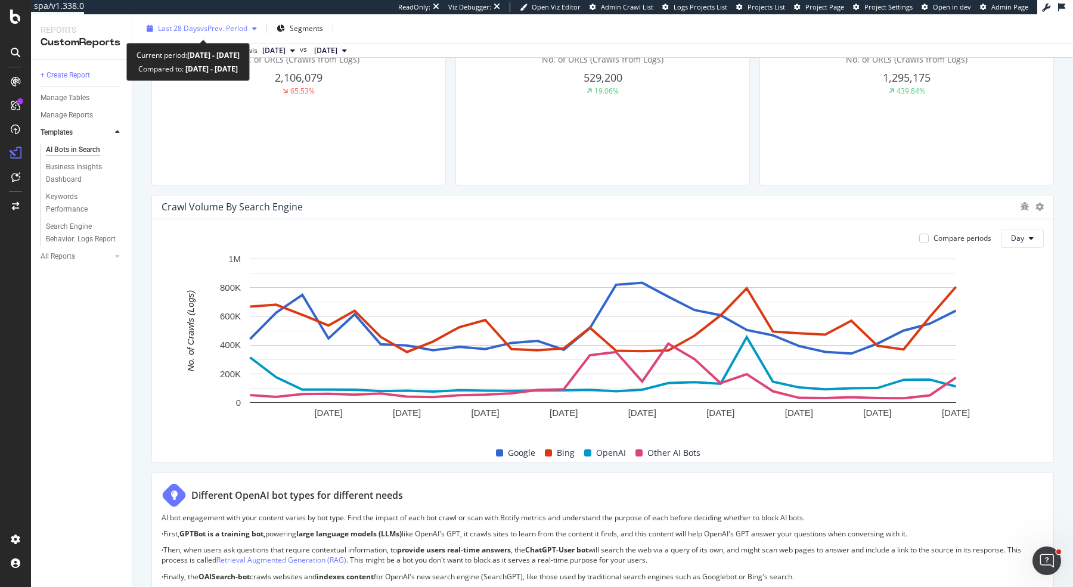
click at [218, 29] on span "vs Prev. Period" at bounding box center [223, 28] width 47 height 10
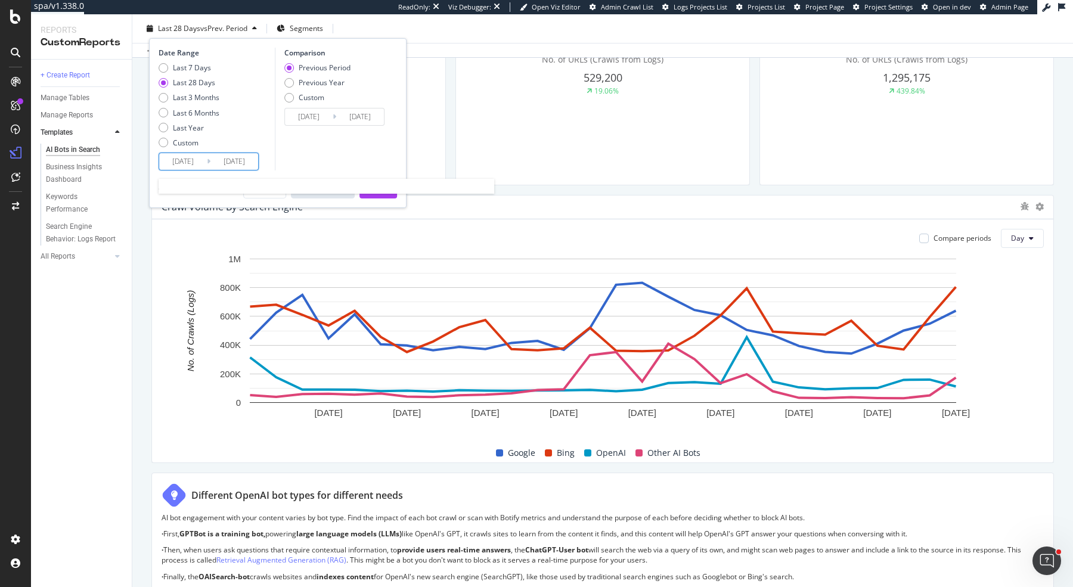
click at [188, 163] on input "2025/09/07" at bounding box center [183, 161] width 48 height 17
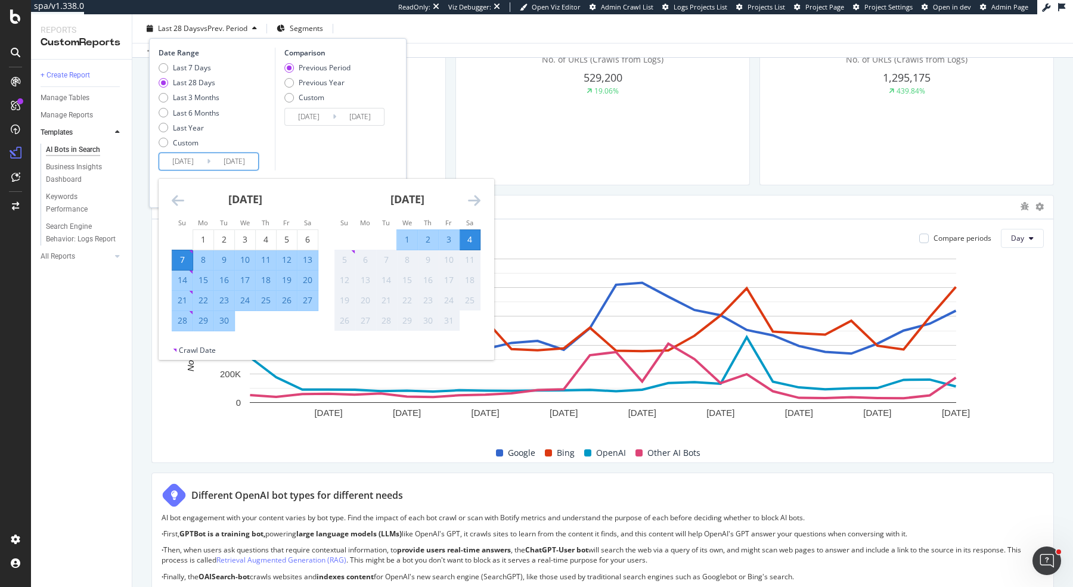
click at [169, 191] on div "September 2025 1 2 3 4 5 6 7 8 9 10 11 12 13 14 15 16 17 18 19 20 21 22 23 24 2…" at bounding box center [245, 255] width 162 height 153
click at [179, 197] on icon "Move backward to switch to the previous month." at bounding box center [178, 200] width 13 height 14
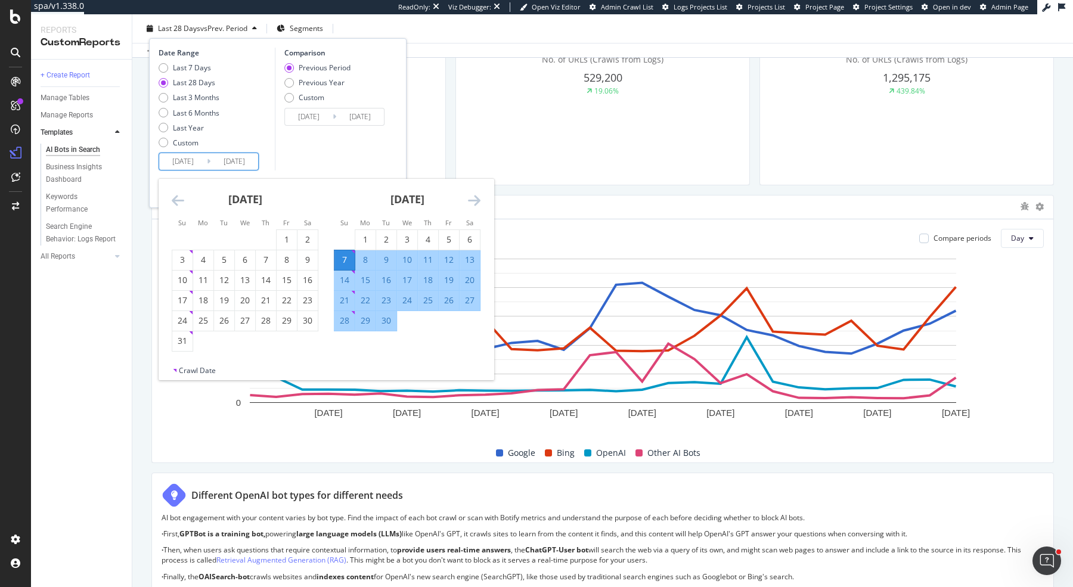
click at [179, 197] on icon "Move backward to switch to the previous month." at bounding box center [178, 200] width 13 height 14
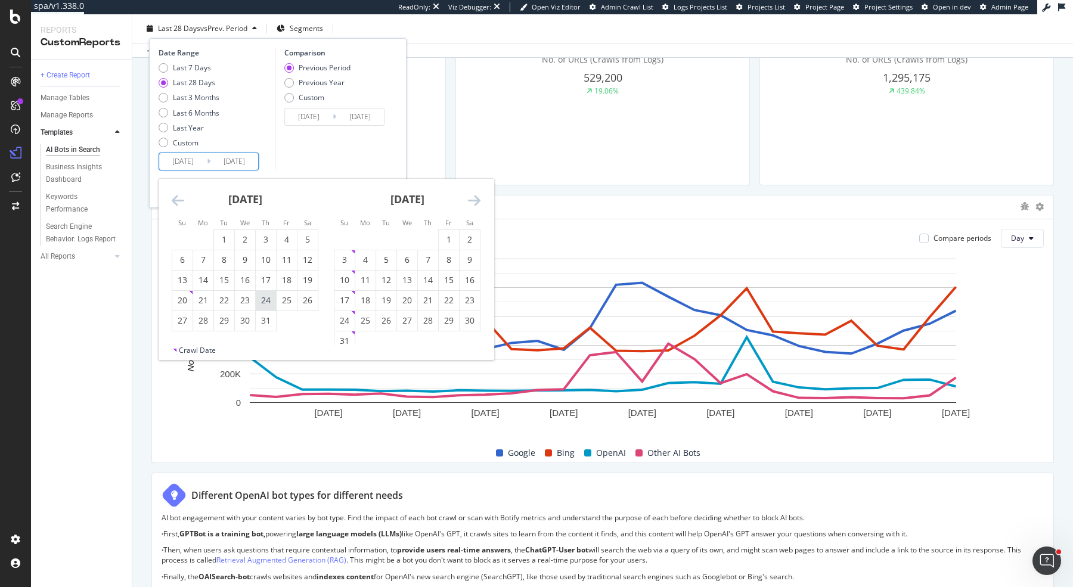
click at [269, 302] on div "24" at bounding box center [266, 301] width 20 height 12
type input "2025/07/24"
type input "2025/05/12"
type input "[DATE]"
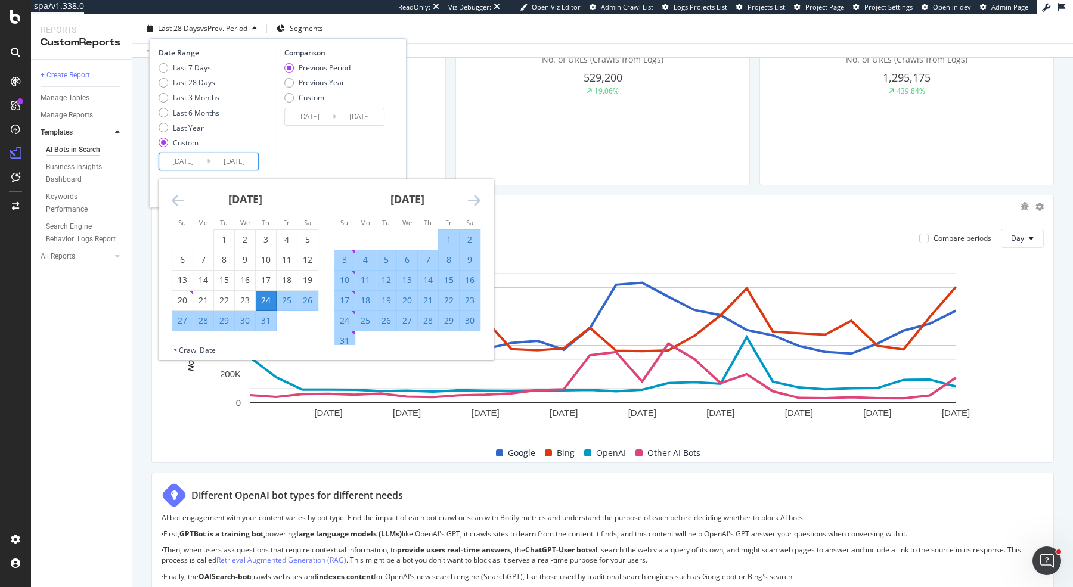
click at [480, 202] on div "August 2025 1 2 3 4 5 6 7 8 9 10 11 12 13 14 15 16 17 18 19 20 21 22 23 24 25 2…" at bounding box center [407, 265] width 162 height 173
click at [470, 202] on icon "Move forward to switch to the next month." at bounding box center [474, 200] width 13 height 14
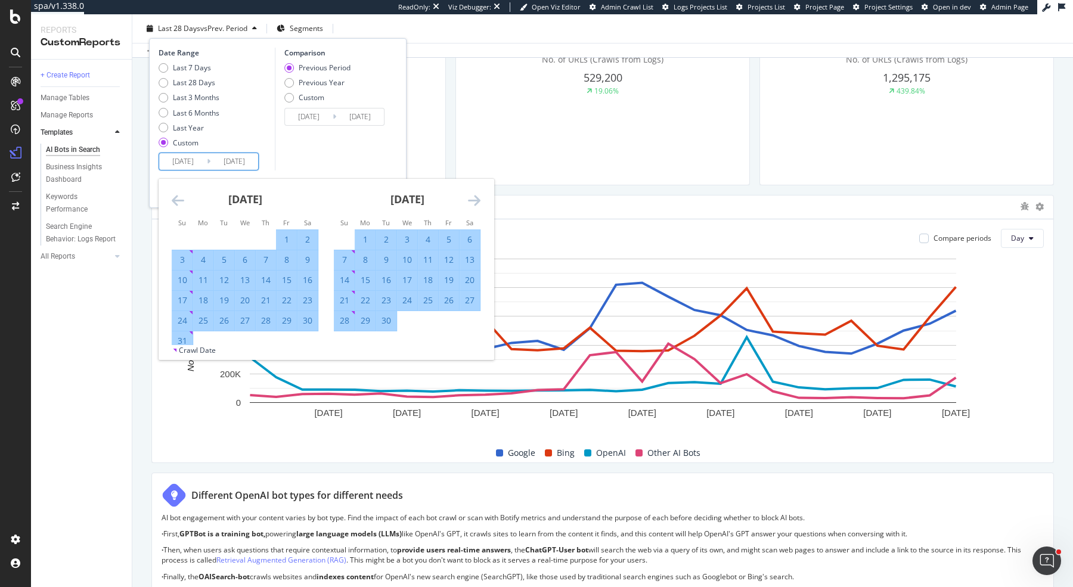
click at [411, 297] on div "24" at bounding box center [407, 301] width 20 height 12
type input "[DATE]"
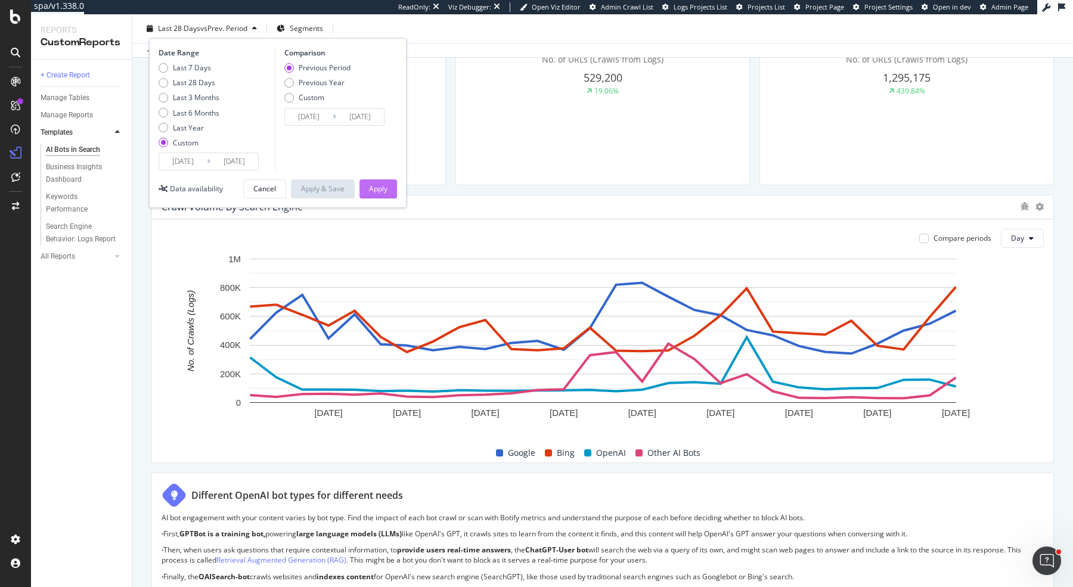
click at [383, 184] on div "Apply" at bounding box center [378, 189] width 18 height 10
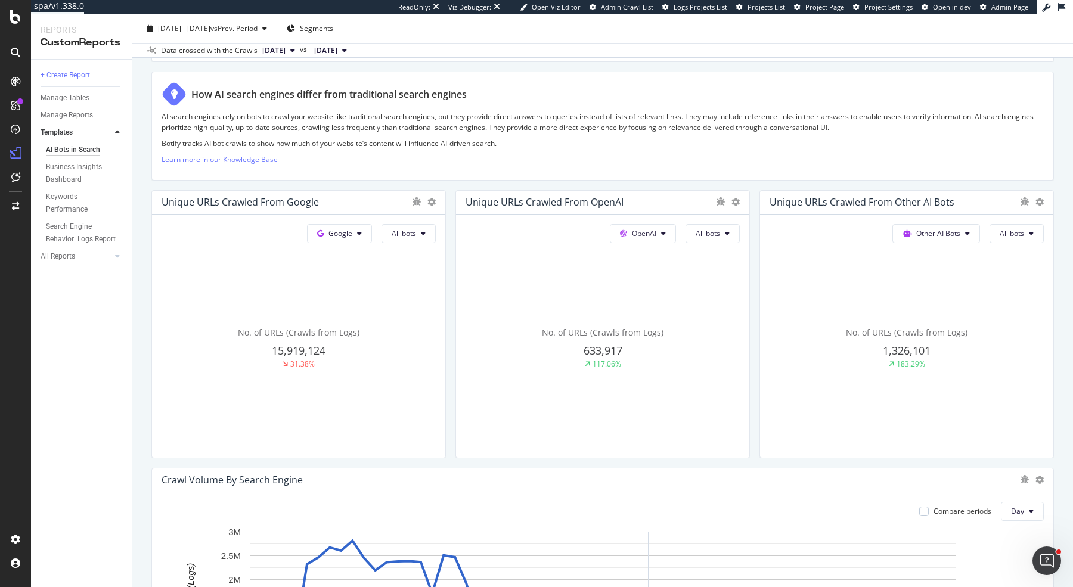
scroll to position [144, 0]
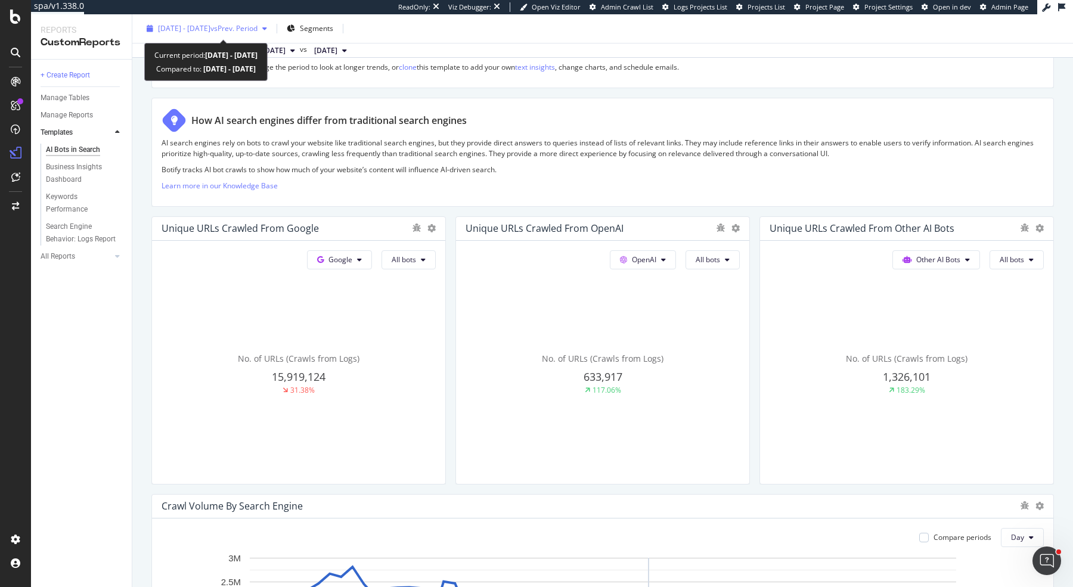
click at [210, 28] on span "[DATE] - [DATE]" at bounding box center [184, 28] width 52 height 10
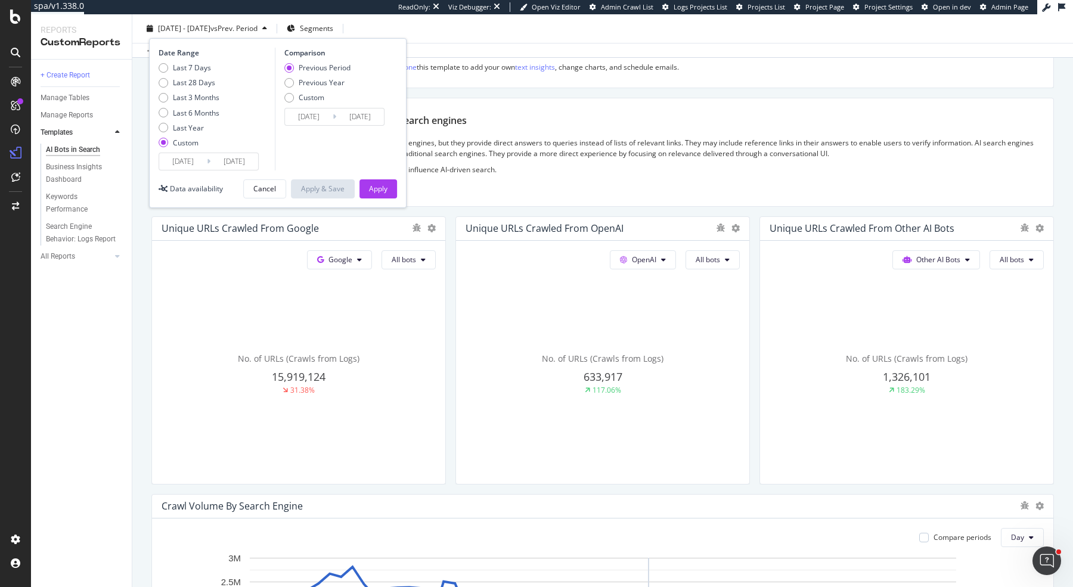
click at [338, 77] on div "Previous Period Previous Year Custom" at bounding box center [317, 85] width 66 height 45
click at [333, 85] on div "Previous Year" at bounding box center [322, 83] width 46 height 10
type input "[DATE]"
click at [387, 192] on div "Apply" at bounding box center [378, 189] width 18 height 10
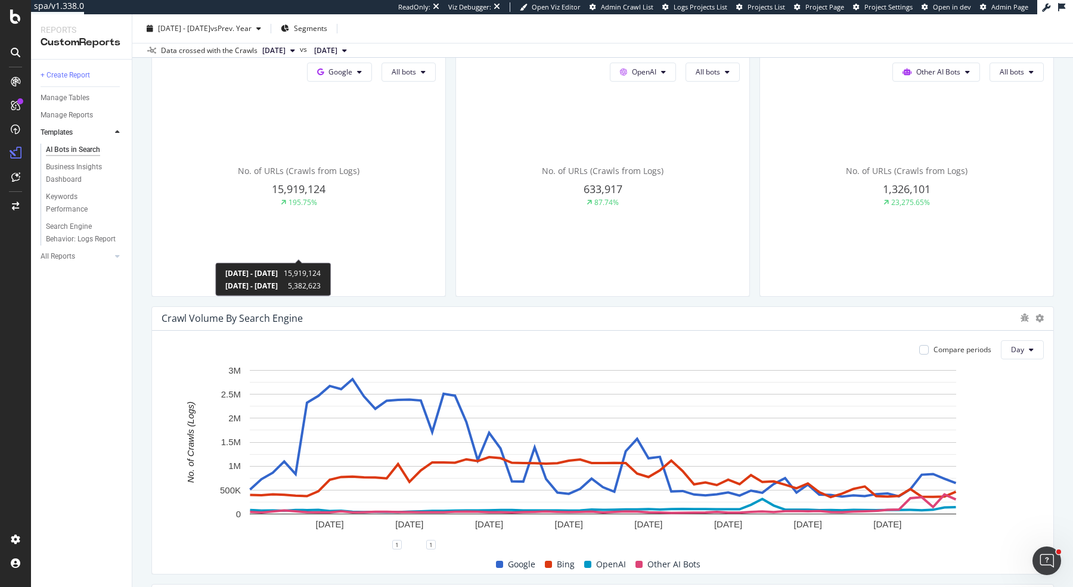
scroll to position [355, 0]
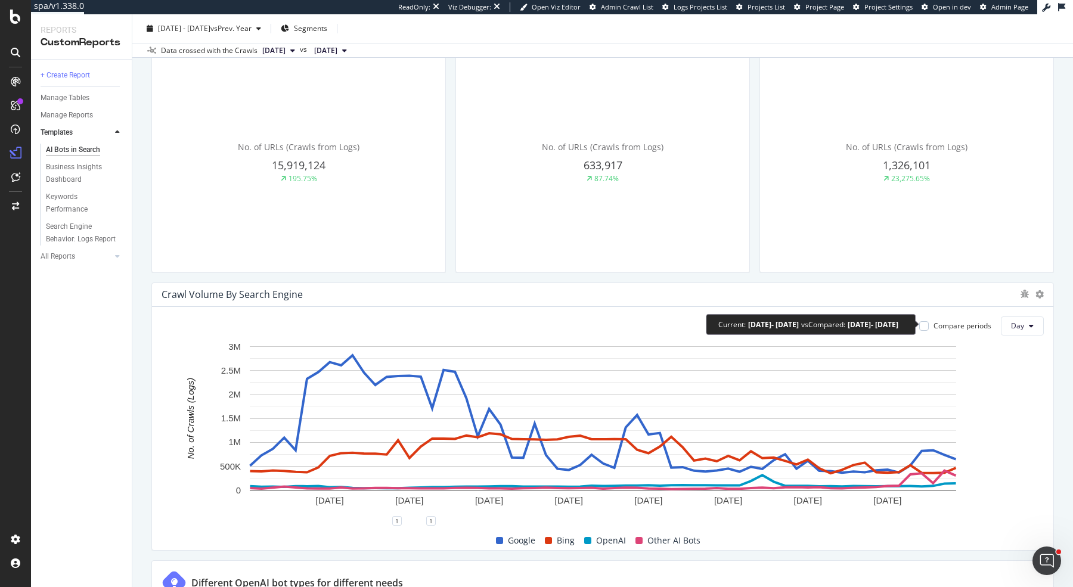
click at [858, 321] on div "Compare periods" at bounding box center [963, 326] width 58 height 10
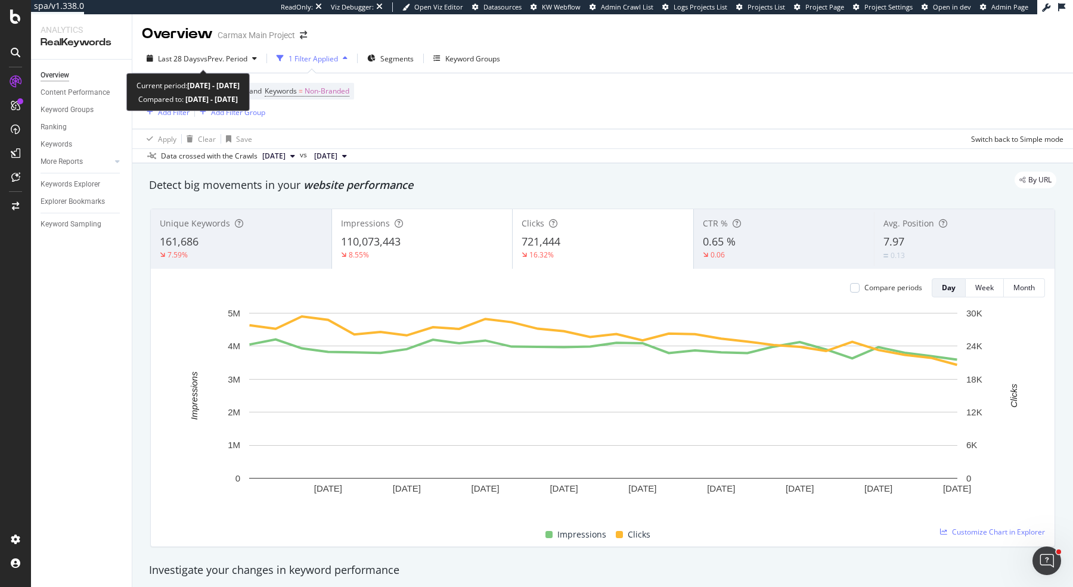
click at [224, 69] on div "Last 28 Days vs Prev. Period 1 Filter Applied Segments Keyword Groups" at bounding box center [602, 61] width 941 height 24
click at [224, 54] on span "vs Prev. Period" at bounding box center [223, 59] width 47 height 10
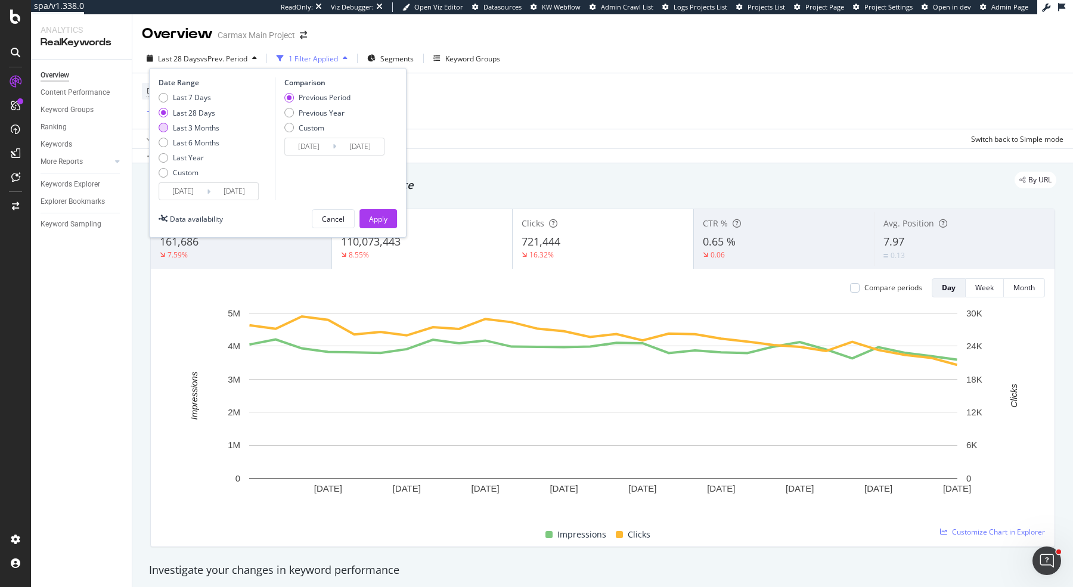
click at [190, 130] on div "Last 3 Months" at bounding box center [196, 128] width 47 height 10
type input "[DATE]"
click at [390, 215] on button "Apply" at bounding box center [379, 218] width 38 height 19
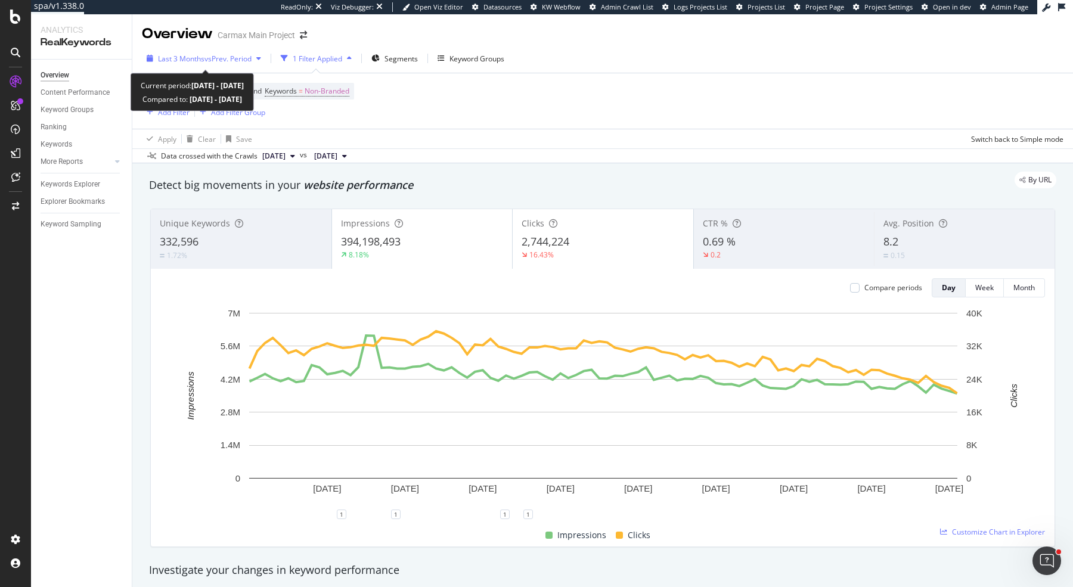
click at [220, 55] on span "vs Prev. Period" at bounding box center [228, 59] width 47 height 10
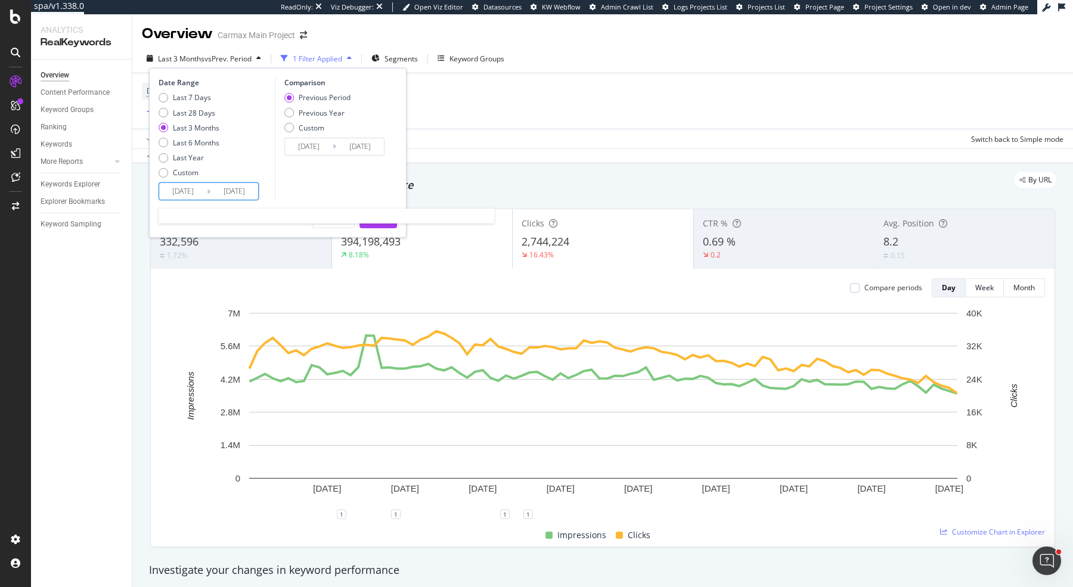
click at [181, 188] on input "[DATE]" at bounding box center [183, 191] width 48 height 17
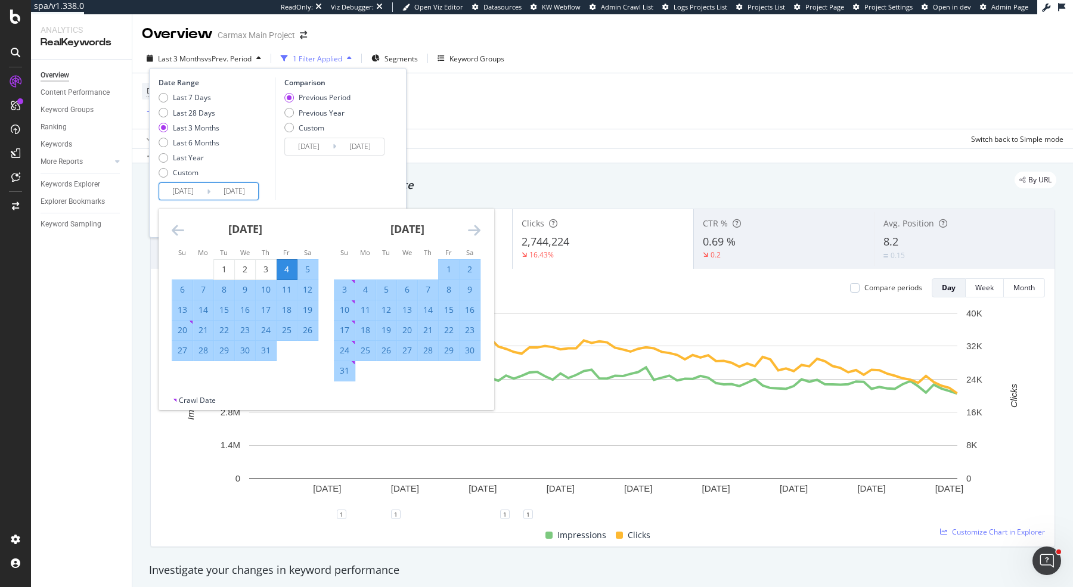
click at [266, 332] on div "24" at bounding box center [266, 330] width 20 height 12
type input "[DATE]"
type input "2025/05/13"
type input "2025/07/23"
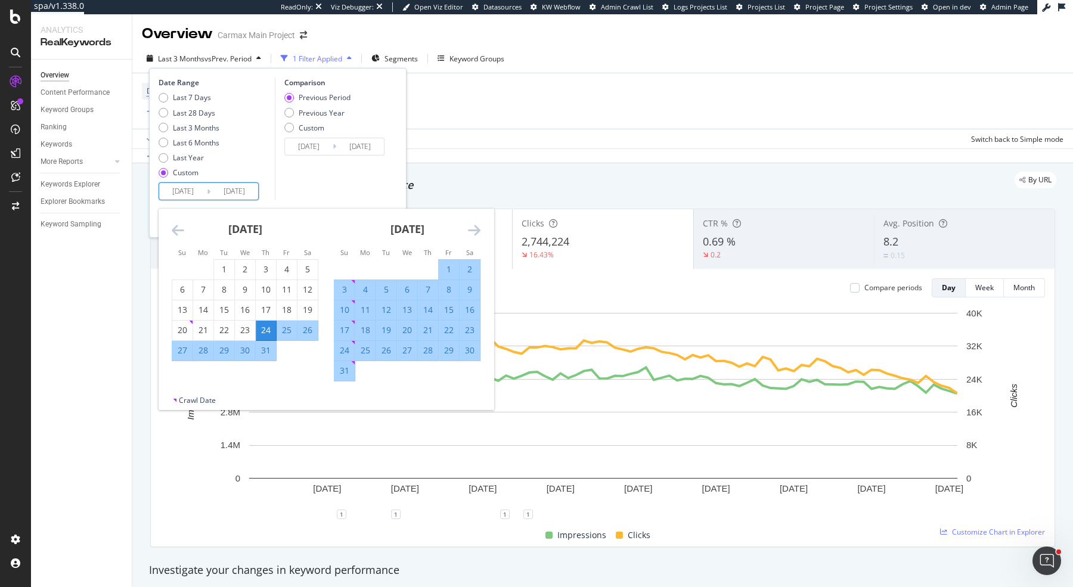
click at [470, 230] on icon "Move forward to switch to the next month." at bounding box center [474, 230] width 13 height 14
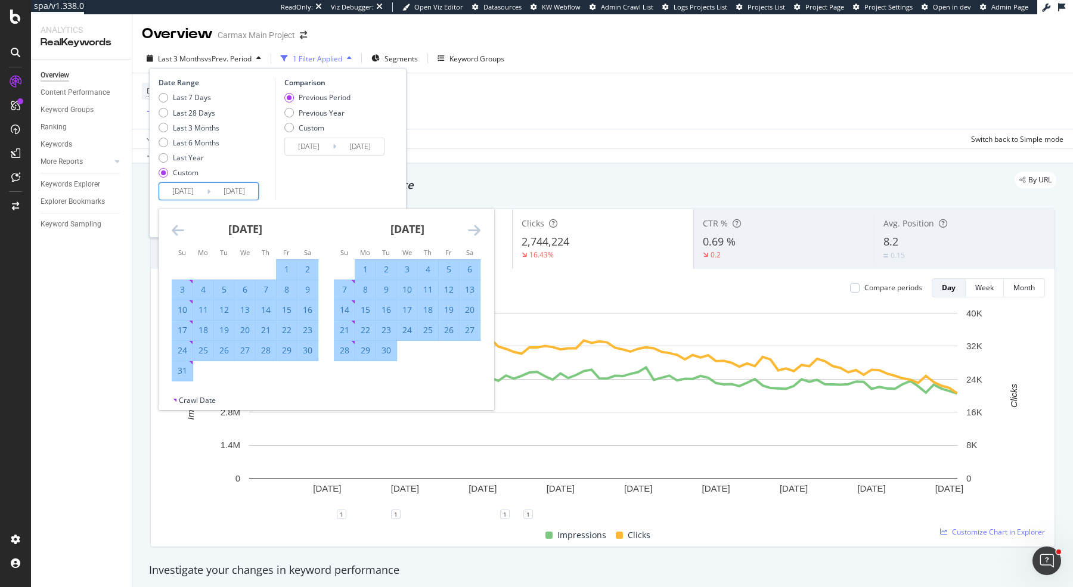
click at [409, 336] on div "24" at bounding box center [407, 331] width 20 height 20
type input "[DATE]"
type input "2025/05/22"
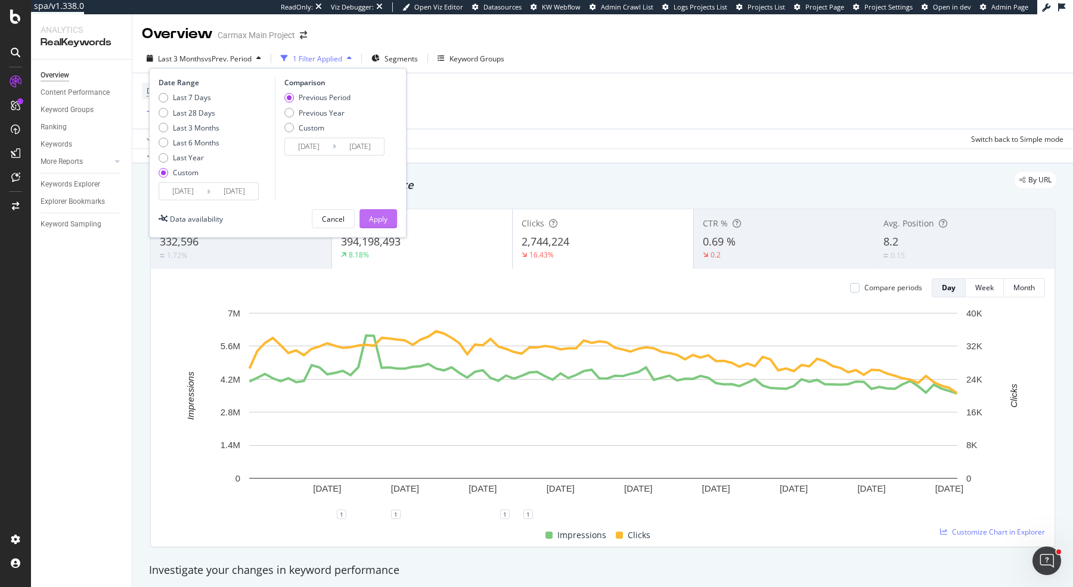
click at [388, 215] on button "Apply" at bounding box center [379, 218] width 38 height 19
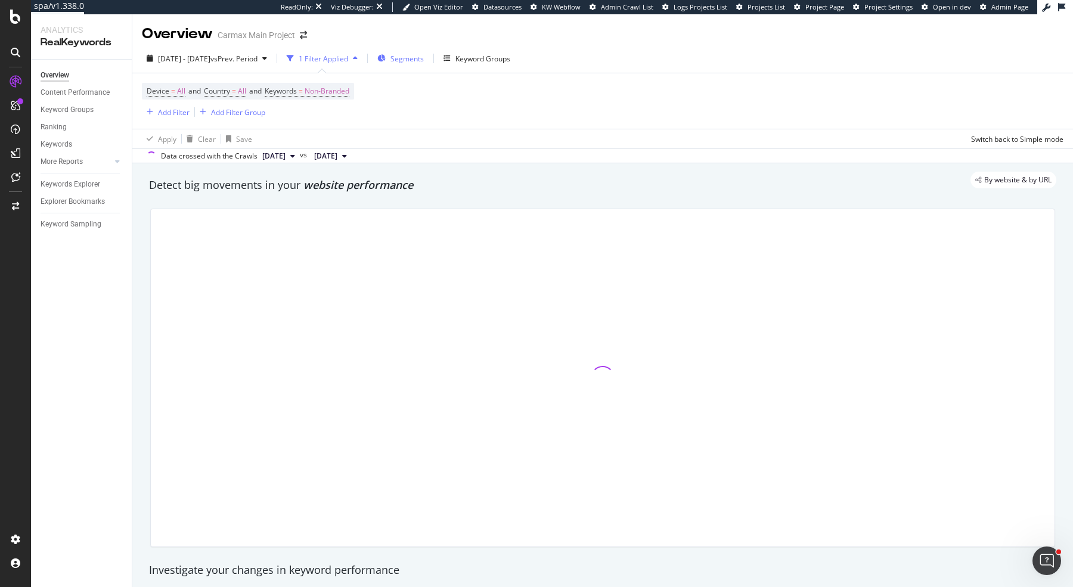
click at [424, 51] on div "Segments" at bounding box center [400, 58] width 47 height 18
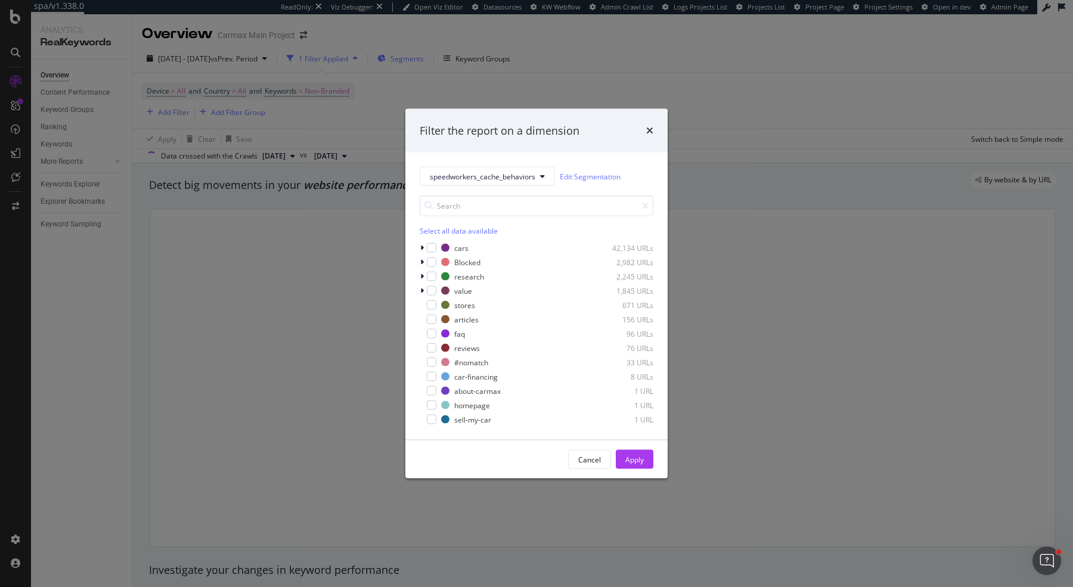
click at [438, 51] on div "Filter the report on a dimension speedworkers_cache_behaviors Edit Segmentation…" at bounding box center [536, 293] width 1073 height 587
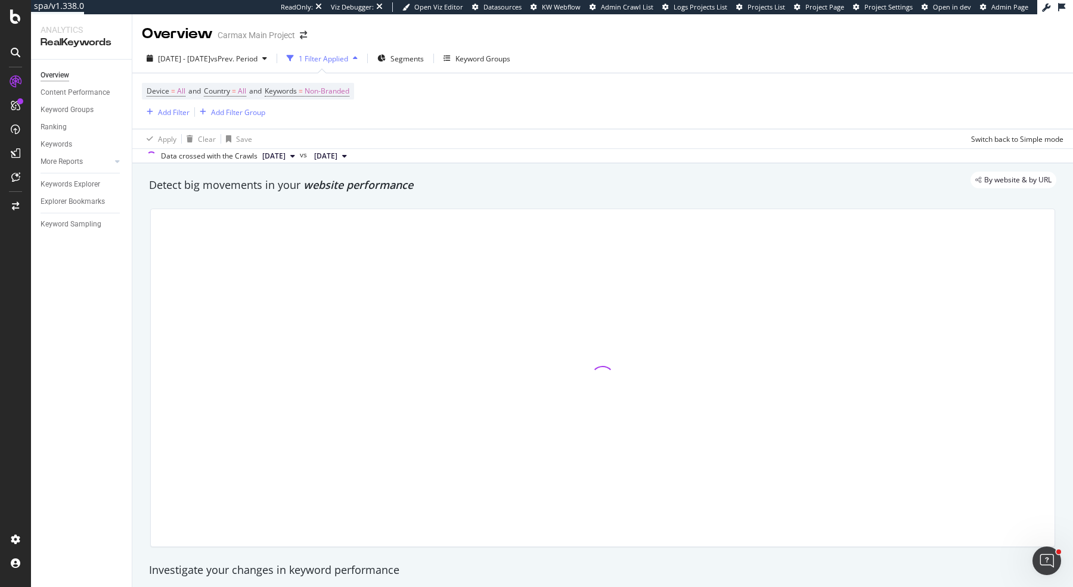
click at [157, 124] on div "Device = All and Country = All and Keywords = Non-Branded Add Filter Add Filter…" at bounding box center [603, 100] width 922 height 55
click at [170, 116] on div "Add Filter" at bounding box center [174, 112] width 32 height 10
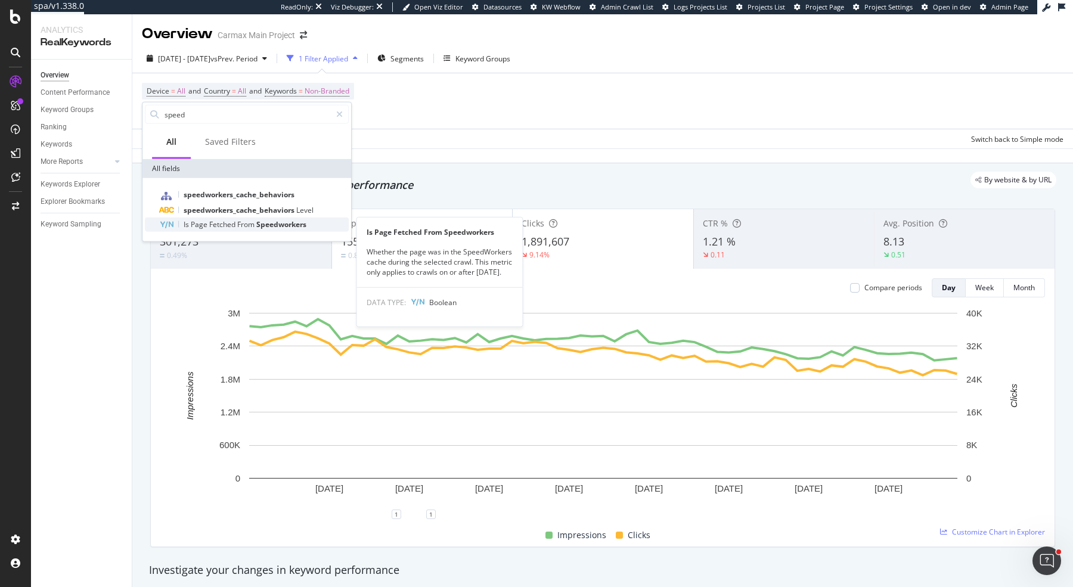
type input "speed"
click at [294, 225] on span "Speedworkers" at bounding box center [281, 224] width 50 height 10
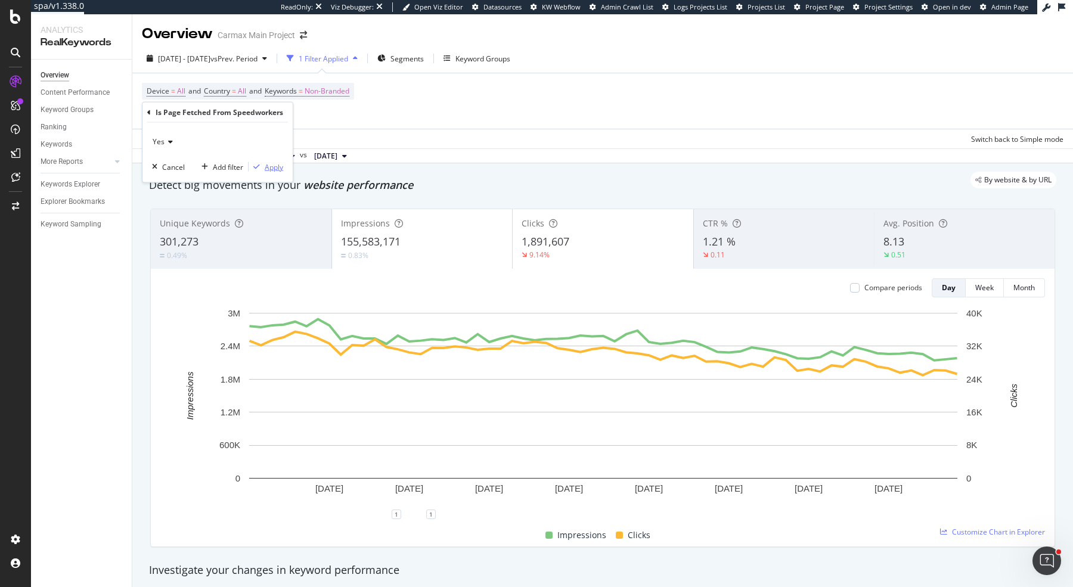
click at [277, 165] on div "Apply" at bounding box center [274, 167] width 18 height 10
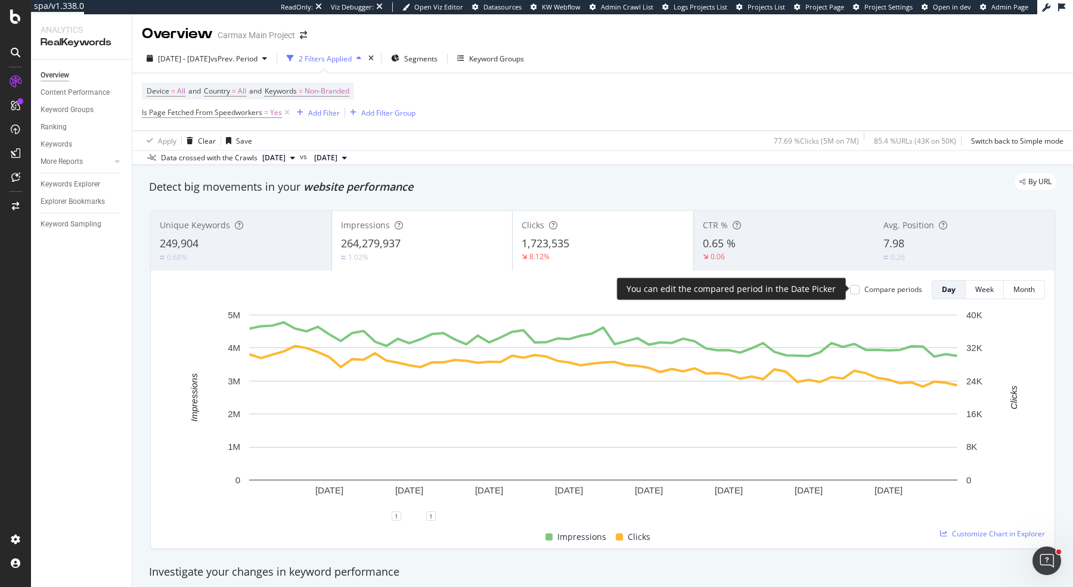
click at [858, 287] on div "Compare periods" at bounding box center [894, 289] width 58 height 10
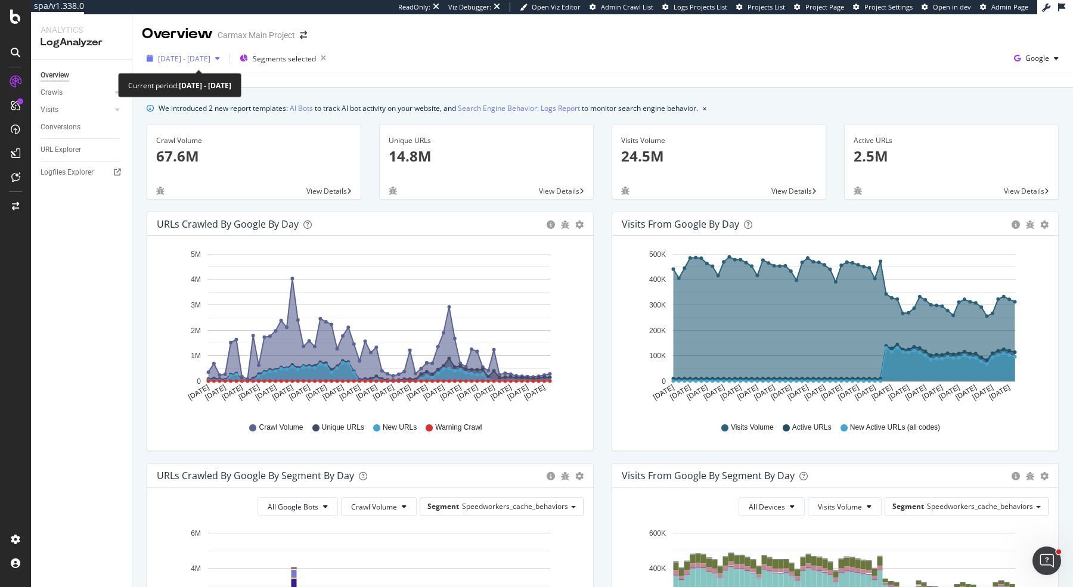
click at [199, 55] on span "[DATE] - [DATE]" at bounding box center [184, 59] width 52 height 10
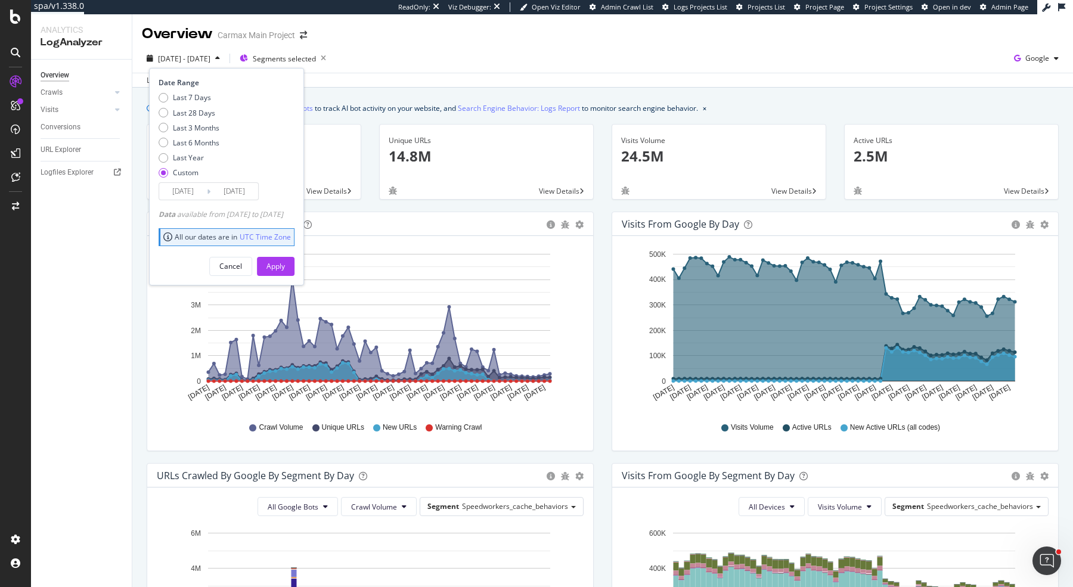
click at [196, 197] on input "[DATE]" at bounding box center [183, 191] width 48 height 17
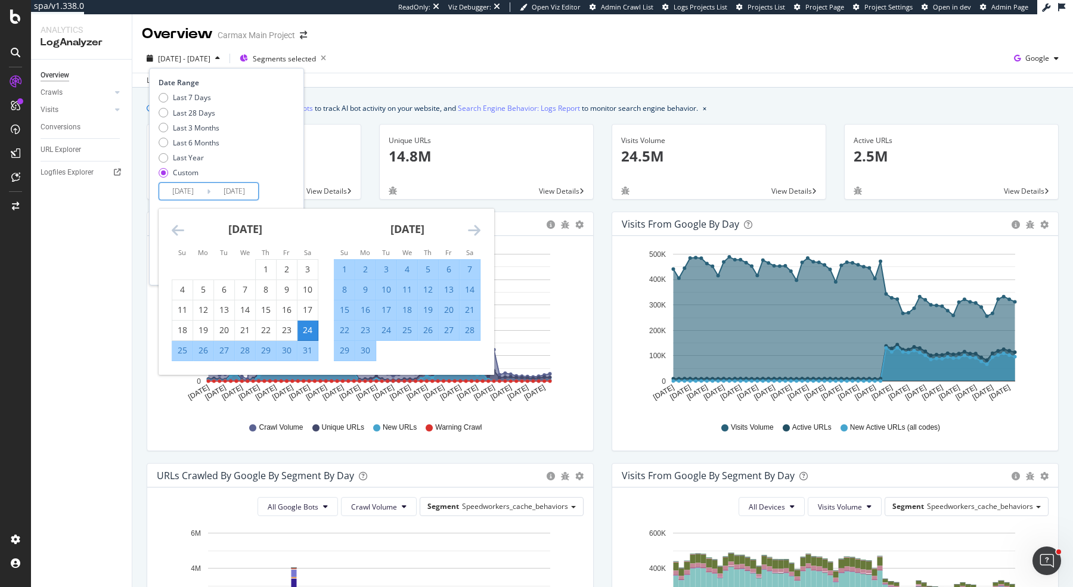
click at [470, 226] on icon "Move forward to switch to the next month." at bounding box center [474, 230] width 13 height 14
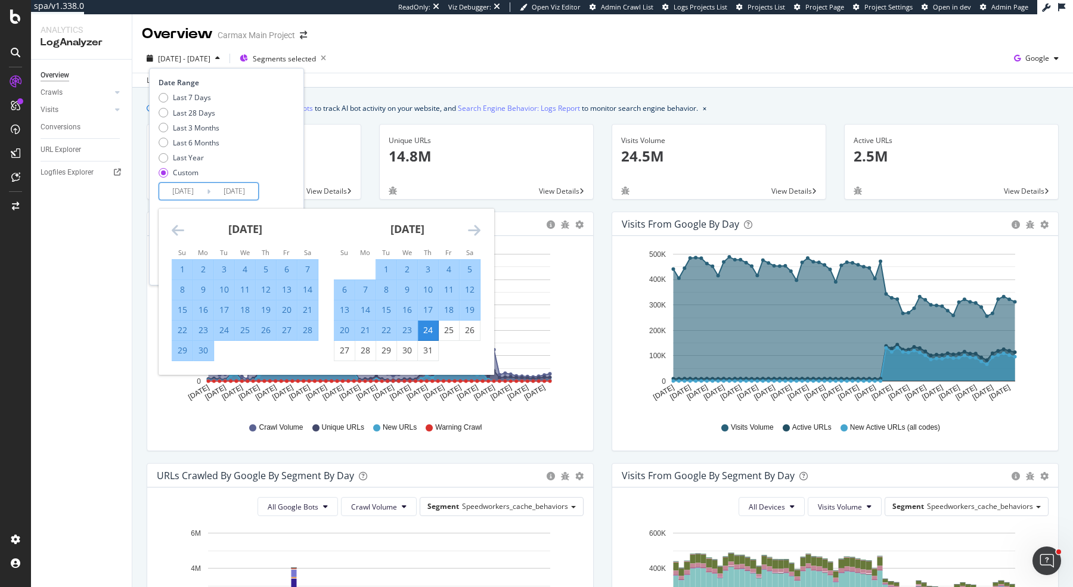
click at [476, 231] on icon "Move forward to switch to the next month." at bounding box center [474, 230] width 13 height 14
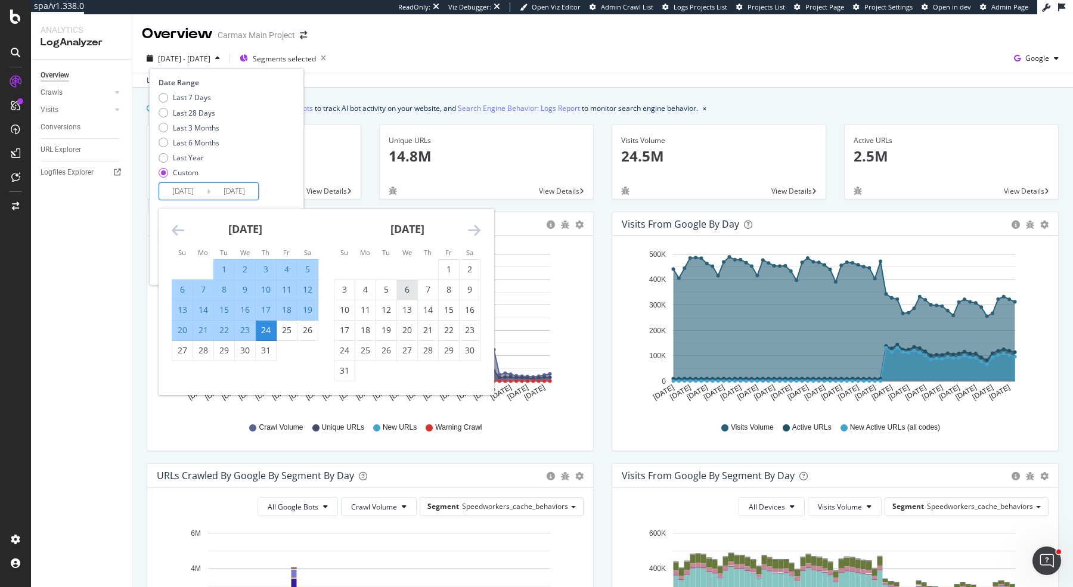
click at [407, 291] on div "6" at bounding box center [407, 290] width 20 height 12
type input "2025/08/06"
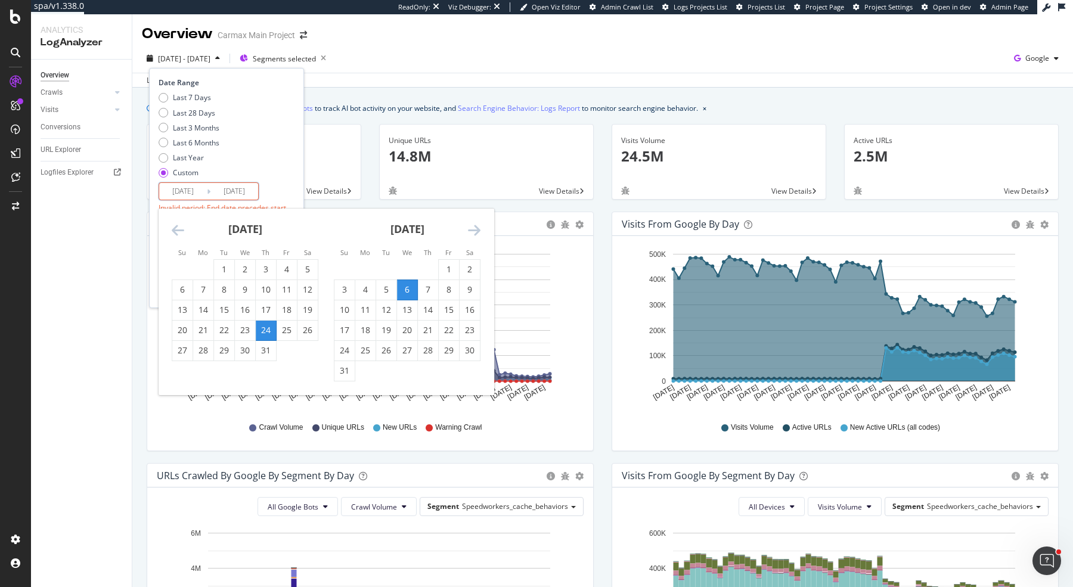
click at [175, 233] on icon "Move backward to switch to the previous month." at bounding box center [178, 230] width 13 height 14
click at [469, 231] on icon "Move forward to switch to the next month." at bounding box center [474, 230] width 13 height 14
click at [403, 287] on div "6" at bounding box center [407, 290] width 20 height 12
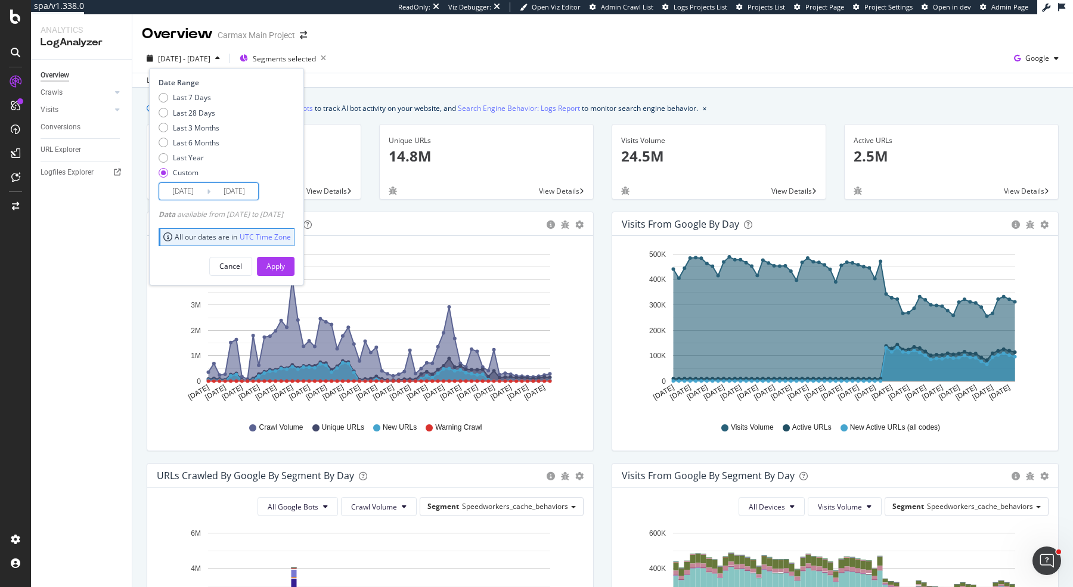
click at [228, 192] on input "2025/08/06" at bounding box center [234, 191] width 48 height 17
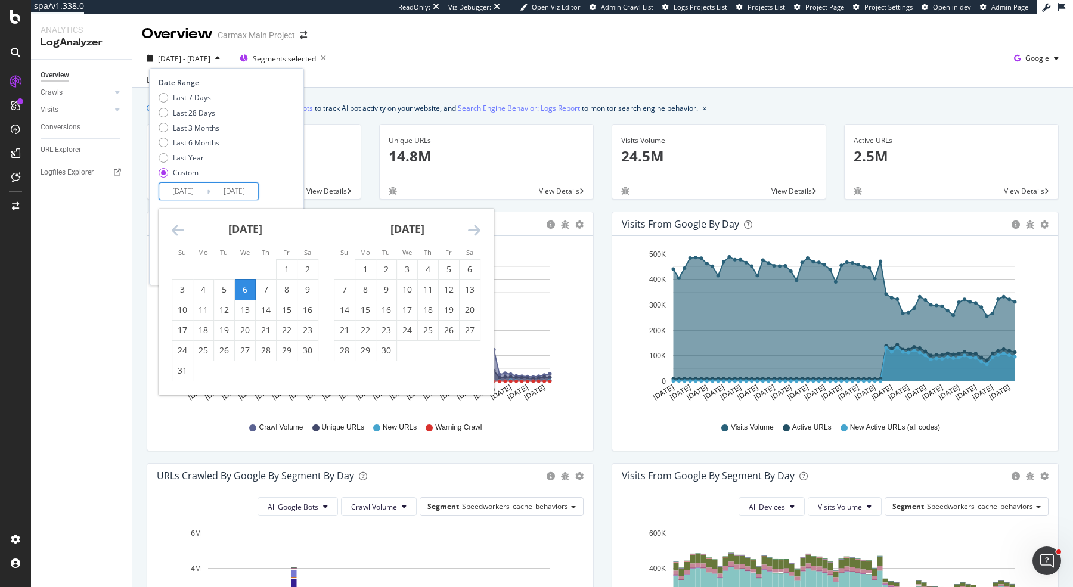
click at [473, 231] on icon "Move forward to switch to the next month." at bounding box center [474, 230] width 13 height 14
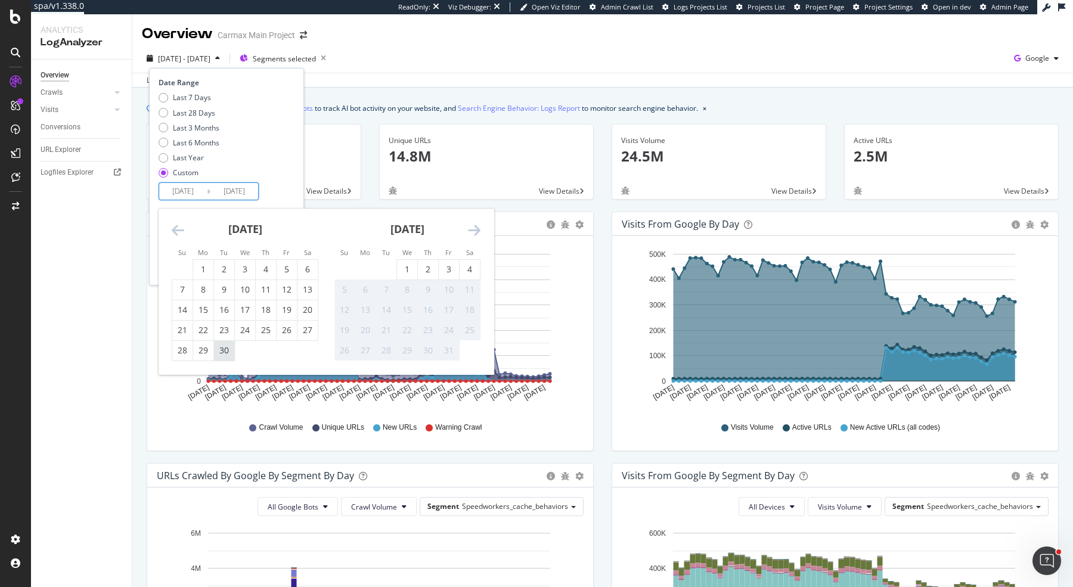
click at [230, 351] on div "30" at bounding box center [224, 351] width 20 height 12
type input "2025/09/30"
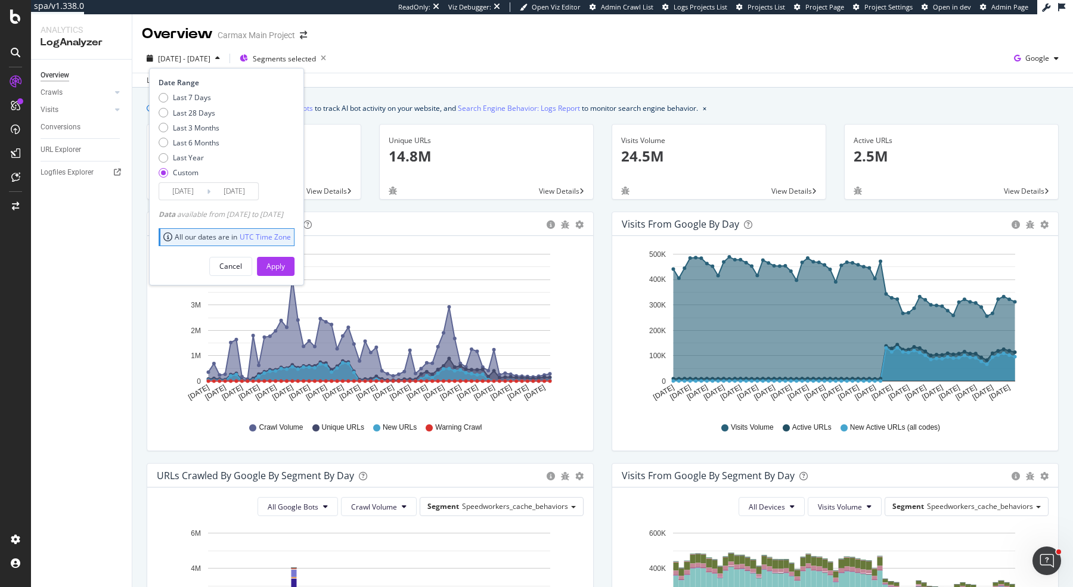
click at [176, 169] on div "Custom" at bounding box center [186, 173] width 26 height 10
type input "2025/09/07"
type input "2025/10/04"
click at [192, 191] on input "2025/09/07" at bounding box center [183, 191] width 48 height 17
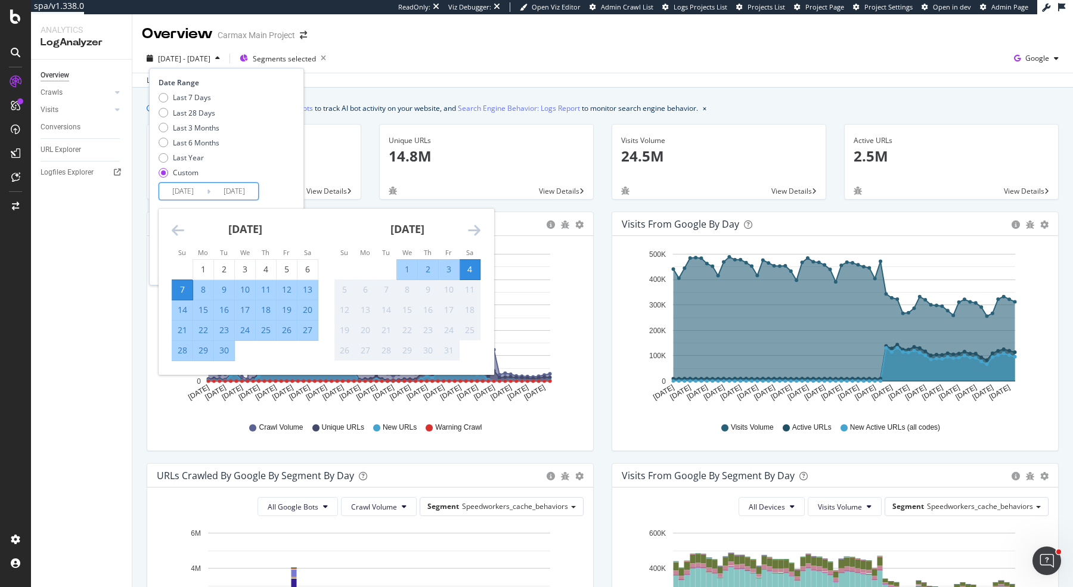
click at [178, 221] on div "September 2025" at bounding box center [245, 234] width 147 height 51
click at [174, 232] on icon "Move backward to switch to the previous month." at bounding box center [178, 230] width 13 height 14
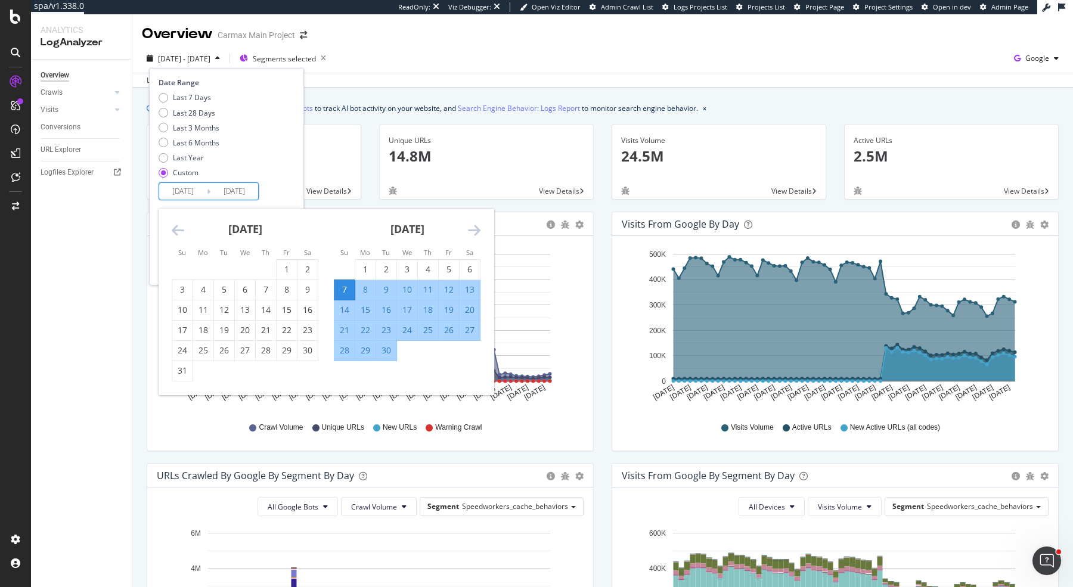
click at [172, 231] on icon "Move backward to switch to the previous month." at bounding box center [178, 230] width 13 height 14
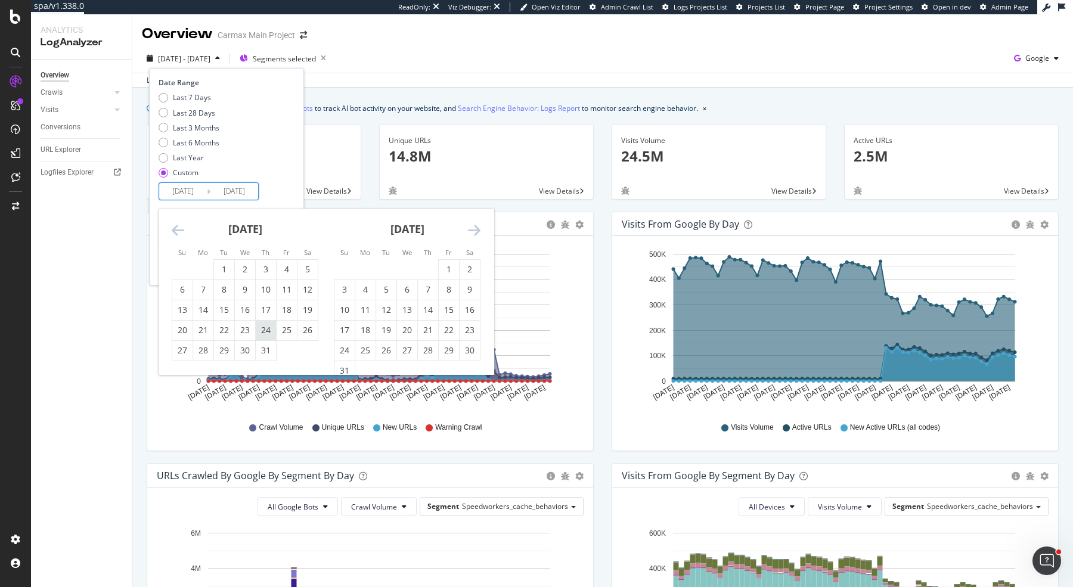
click at [263, 326] on div "24" at bounding box center [266, 330] width 20 height 12
type input "[DATE]"
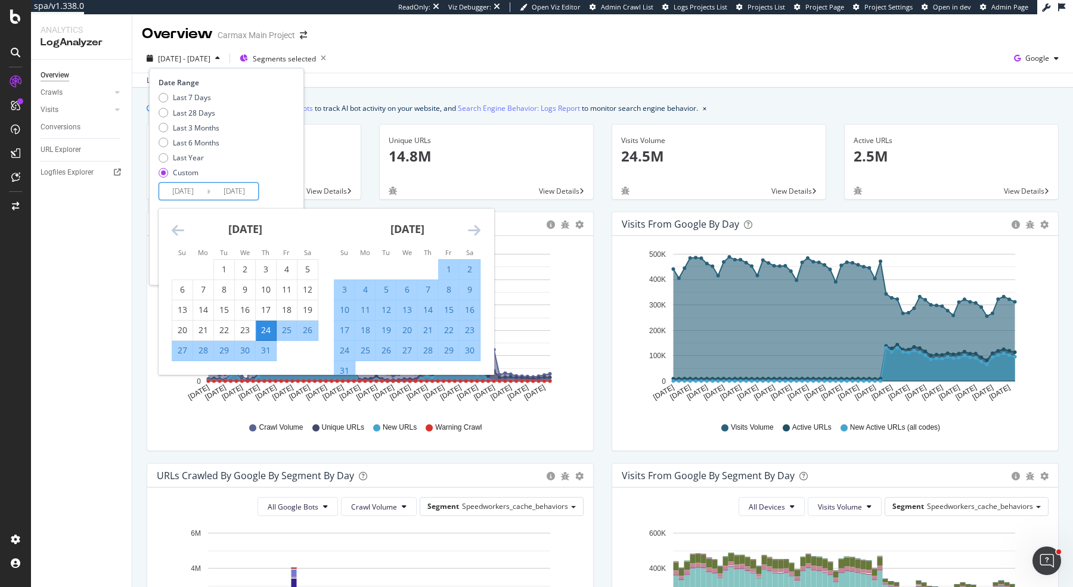
click at [476, 230] on icon "Move forward to switch to the next month." at bounding box center [474, 230] width 13 height 14
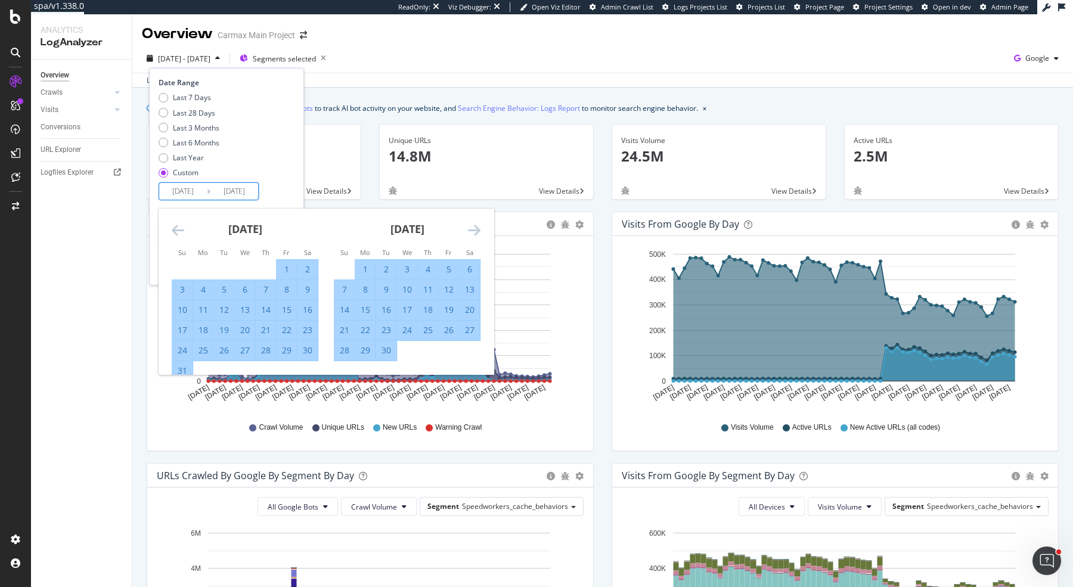
click at [411, 326] on div "24" at bounding box center [407, 330] width 20 height 12
type input "[DATE]"
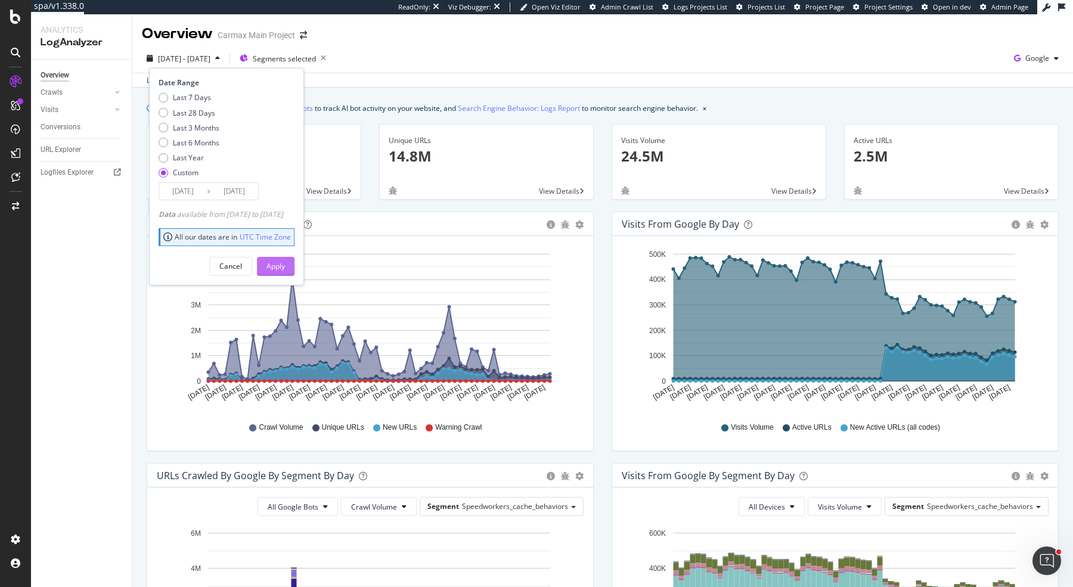
click at [285, 261] on div "Apply" at bounding box center [276, 266] width 18 height 10
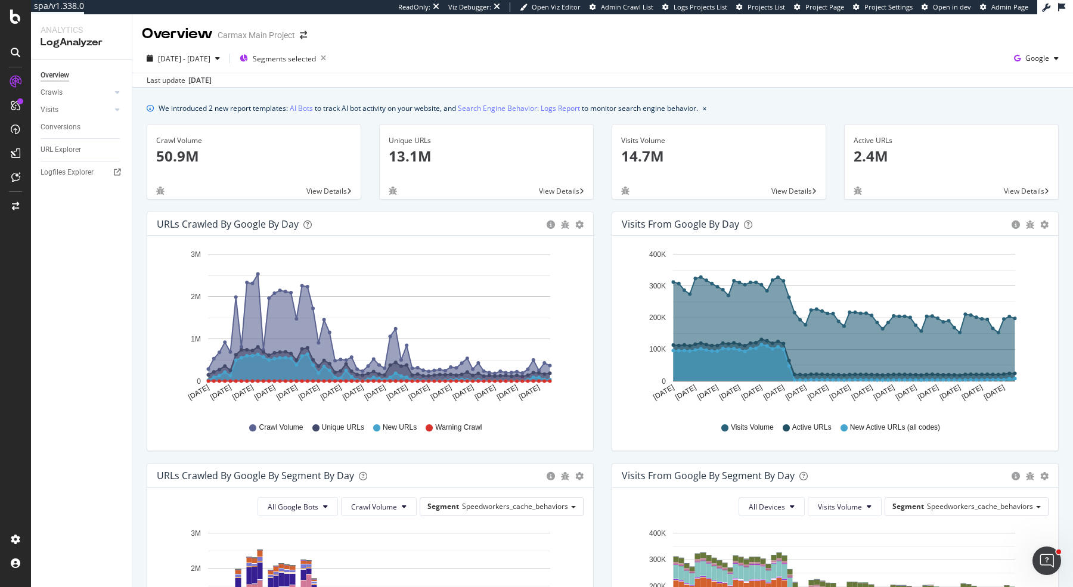
click at [503, 54] on div "2025 Jul. 24th - Sep. 24th Segments selected Google" at bounding box center [602, 61] width 941 height 24
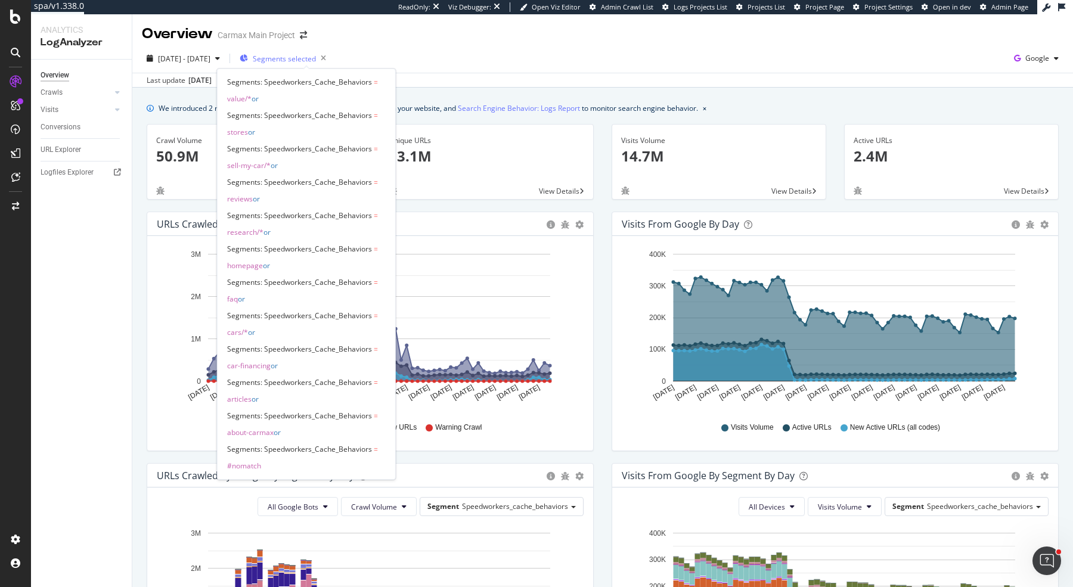
click at [316, 58] on span "Segments selected" at bounding box center [284, 59] width 63 height 10
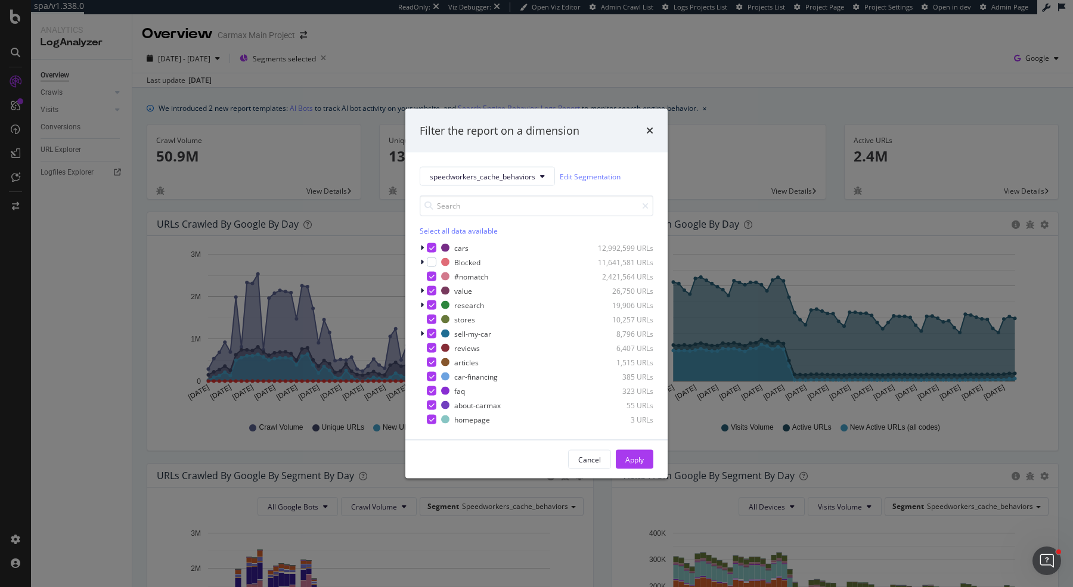
click at [318, 58] on div "Filter the report on a dimension speedworkers_cache_behaviors Edit Segmentation…" at bounding box center [536, 293] width 1073 height 587
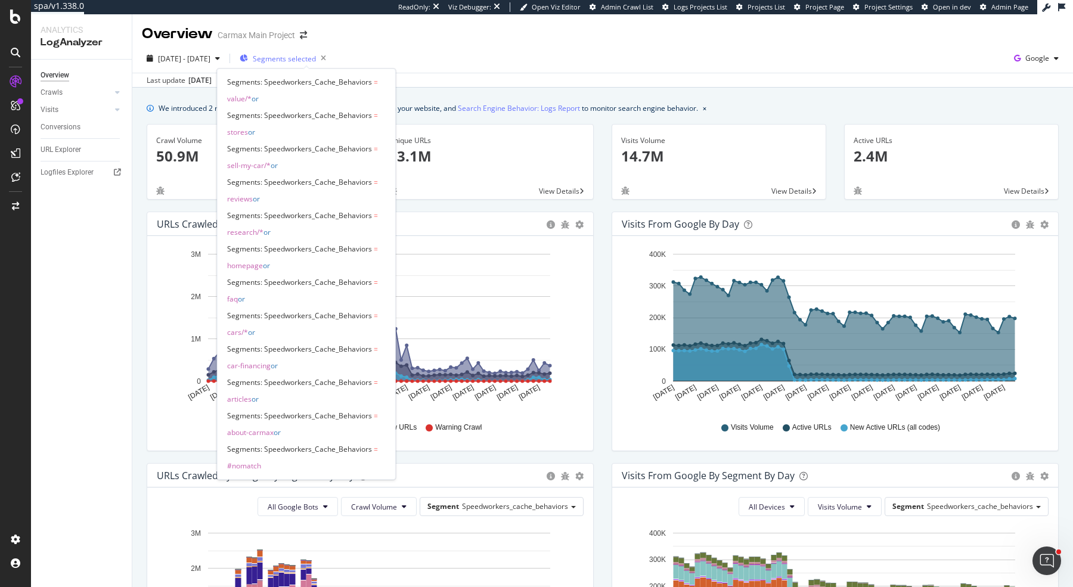
click at [302, 60] on span "Segments selected" at bounding box center [284, 59] width 63 height 10
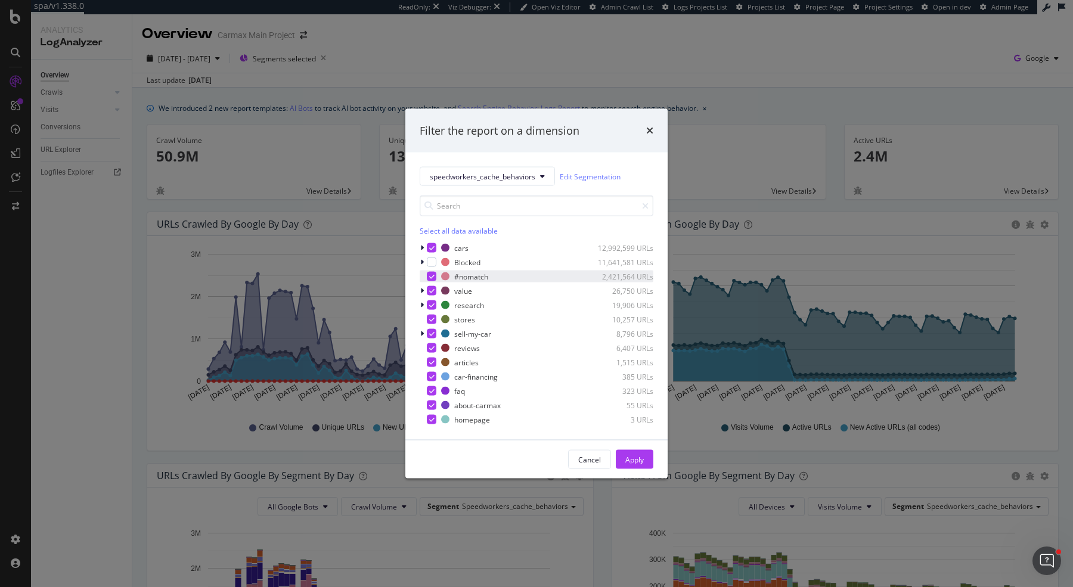
click at [430, 278] on icon "modal" at bounding box center [431, 277] width 5 height 6
click at [634, 462] on div "Apply" at bounding box center [634, 459] width 18 height 10
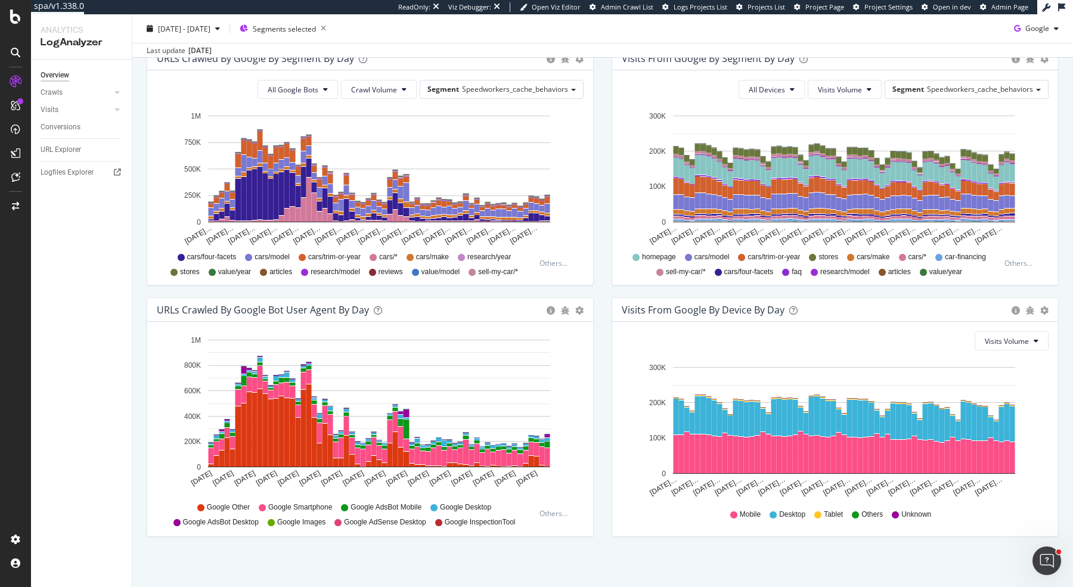
scroll to position [419, 0]
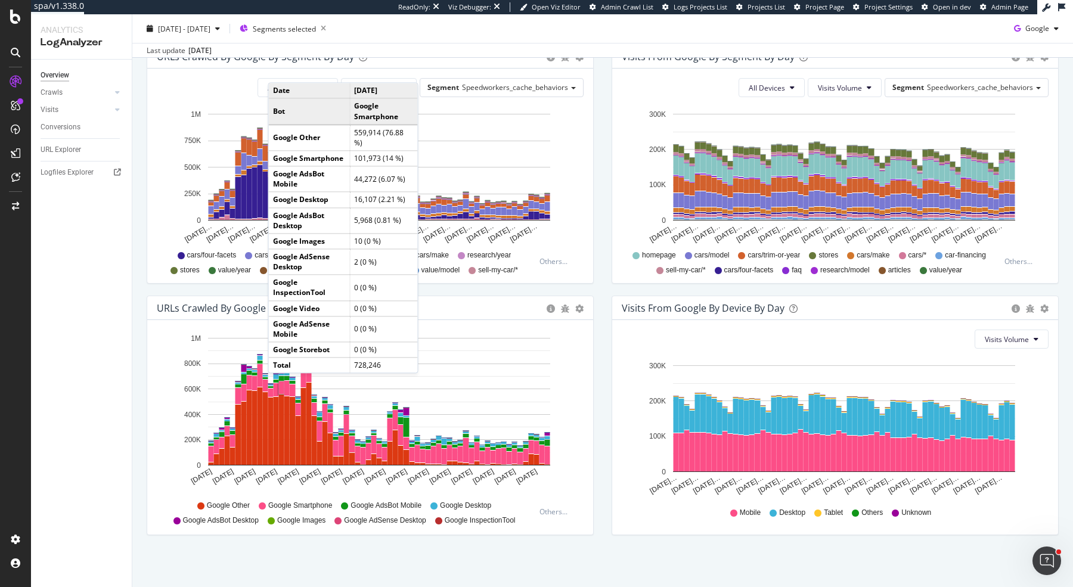
click at [603, 191] on div "Visits from Google By Segment By Day Timeline (by Value) Table All Devices Visi…" at bounding box center [835, 170] width 465 height 252
click at [338, 83] on button "All Google Bots" at bounding box center [298, 87] width 80 height 19
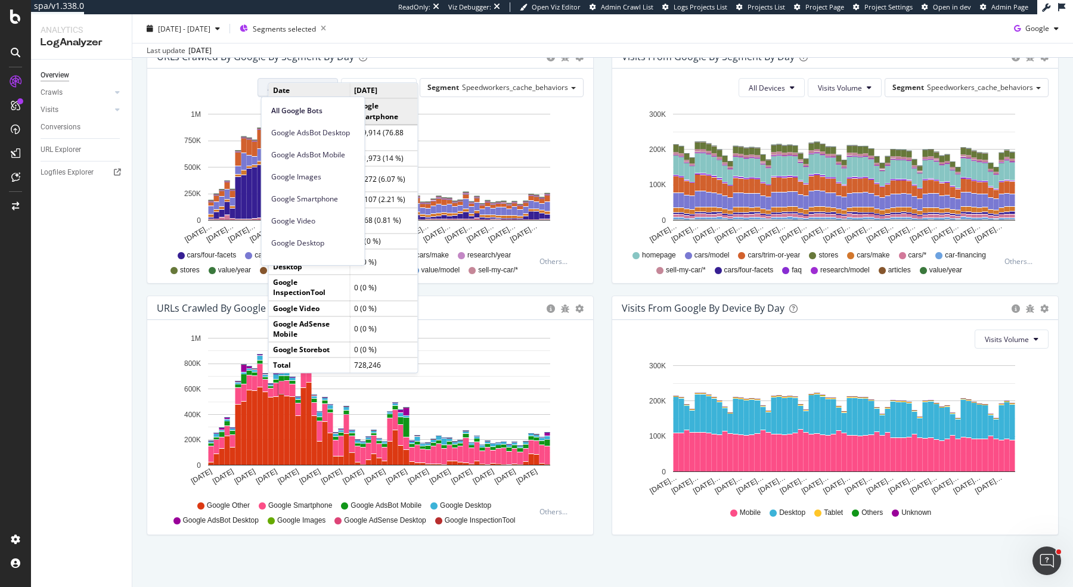
click at [338, 83] on button "All Google Bots" at bounding box center [298, 87] width 80 height 19
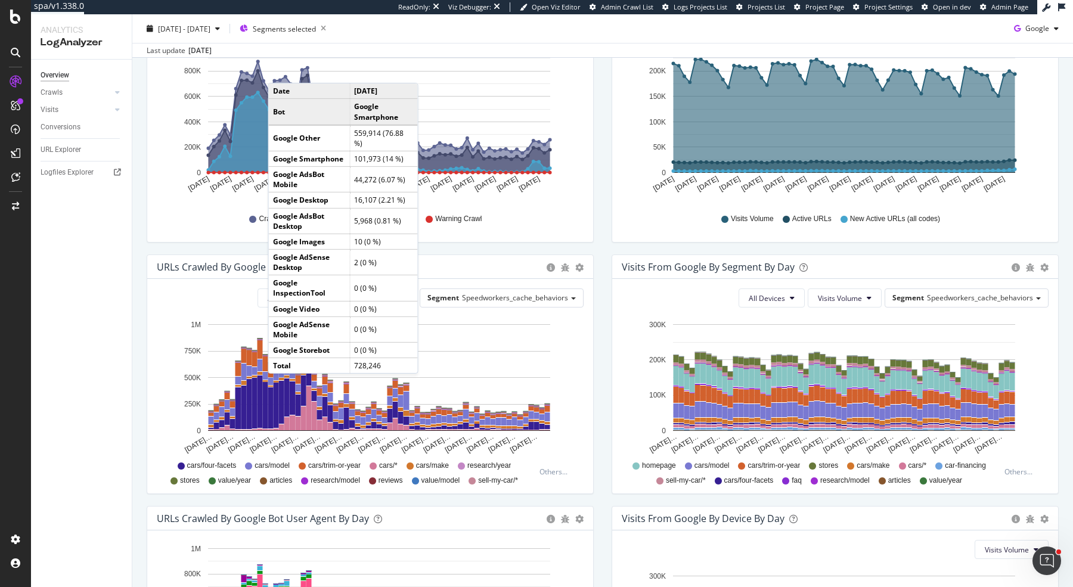
scroll to position [0, 0]
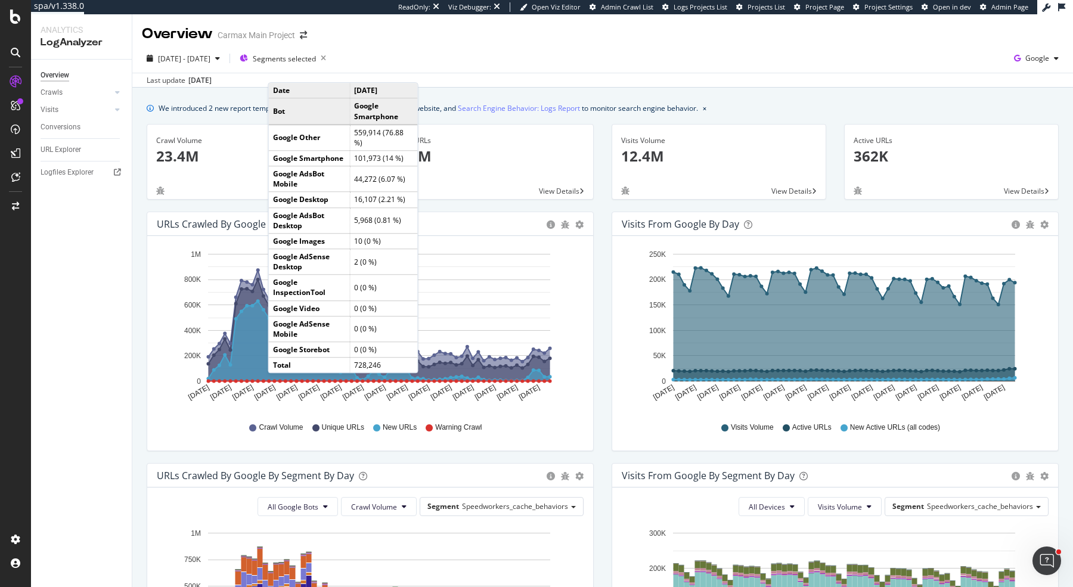
click at [554, 95] on div "We introduced 2 new report templates: AI Bots to track AI bot activity on your …" at bounding box center [602, 548] width 941 height 921
click at [806, 100] on div "We introduced 2 new report templates: AI Bots to track AI bot activity on your …" at bounding box center [602, 548] width 941 height 921
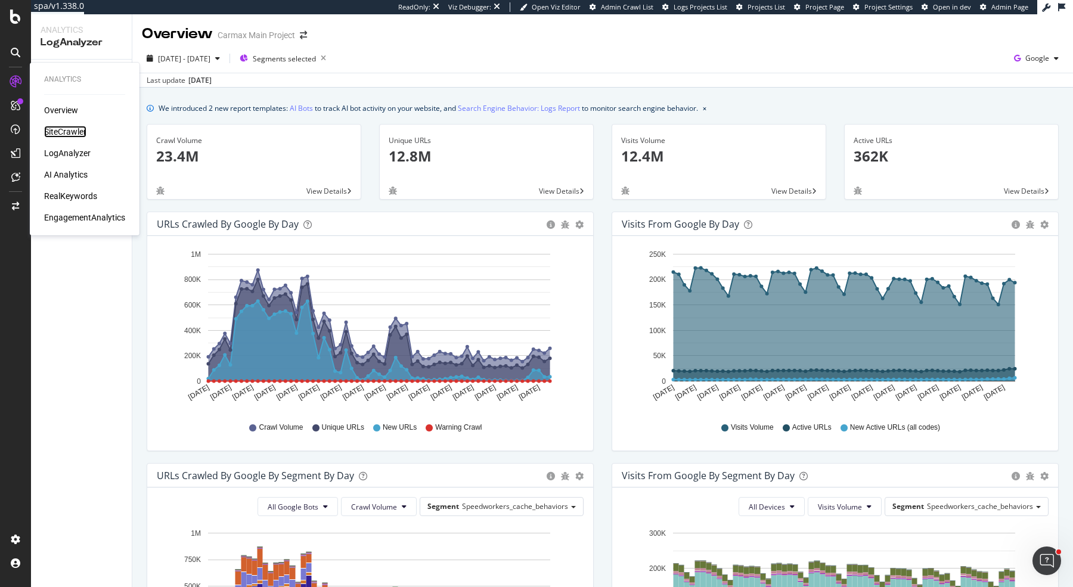
click at [61, 131] on div "SiteCrawler" at bounding box center [65, 132] width 42 height 12
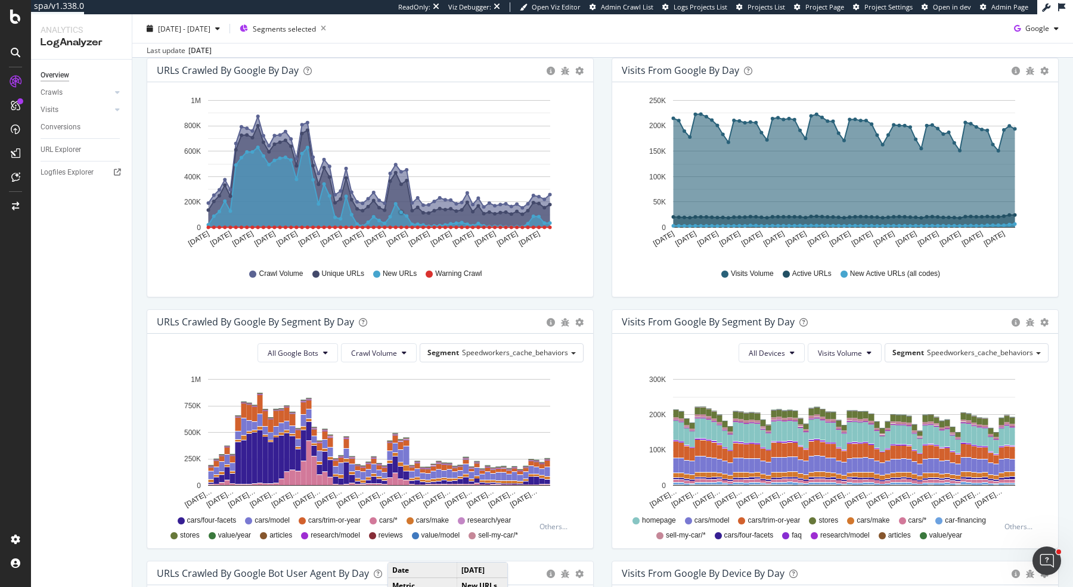
scroll to position [336, 0]
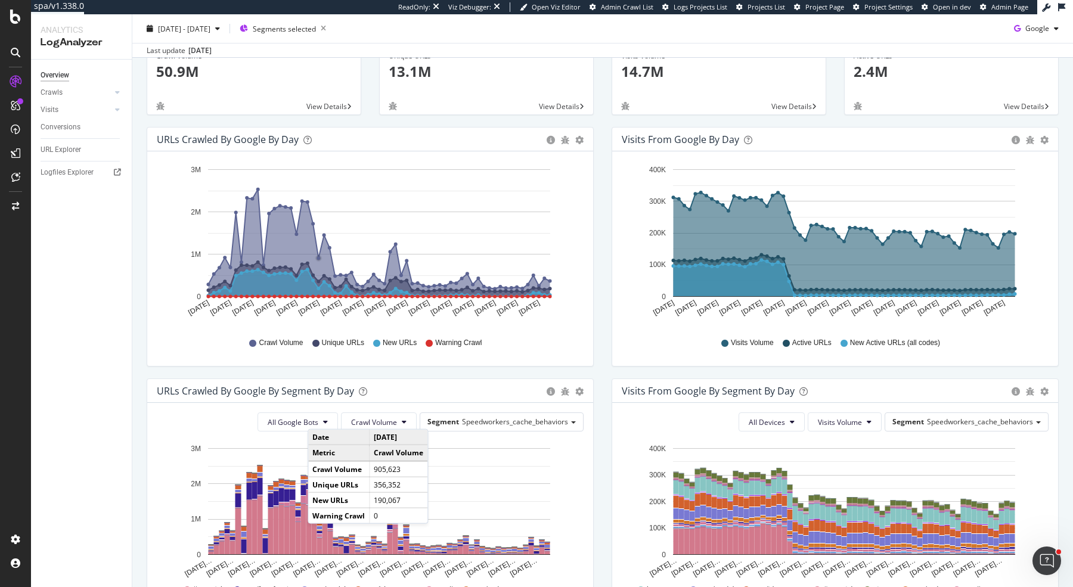
scroll to position [203, 0]
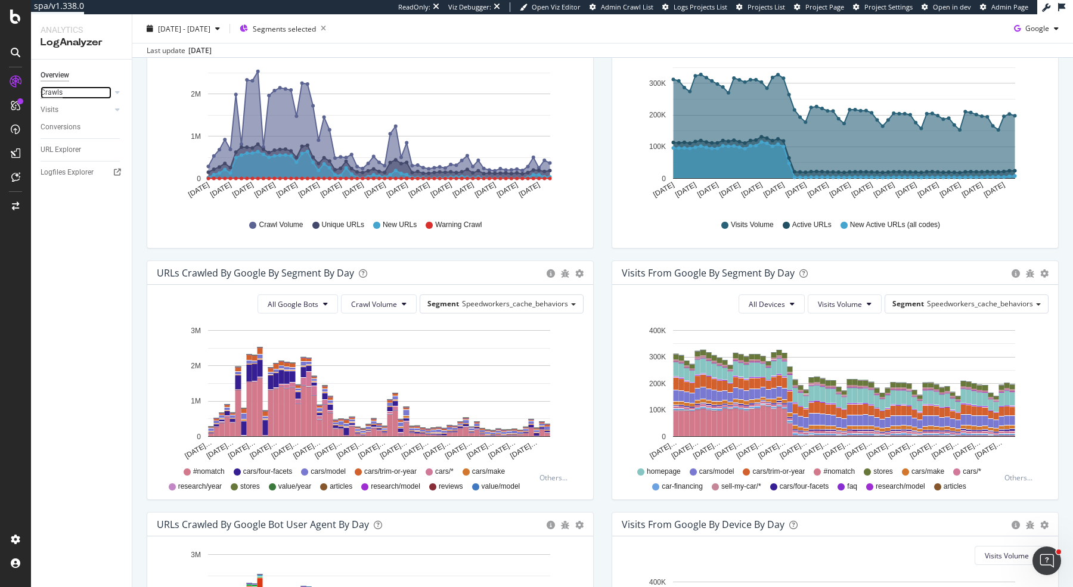
click at [61, 90] on div "Crawls" at bounding box center [52, 92] width 22 height 13
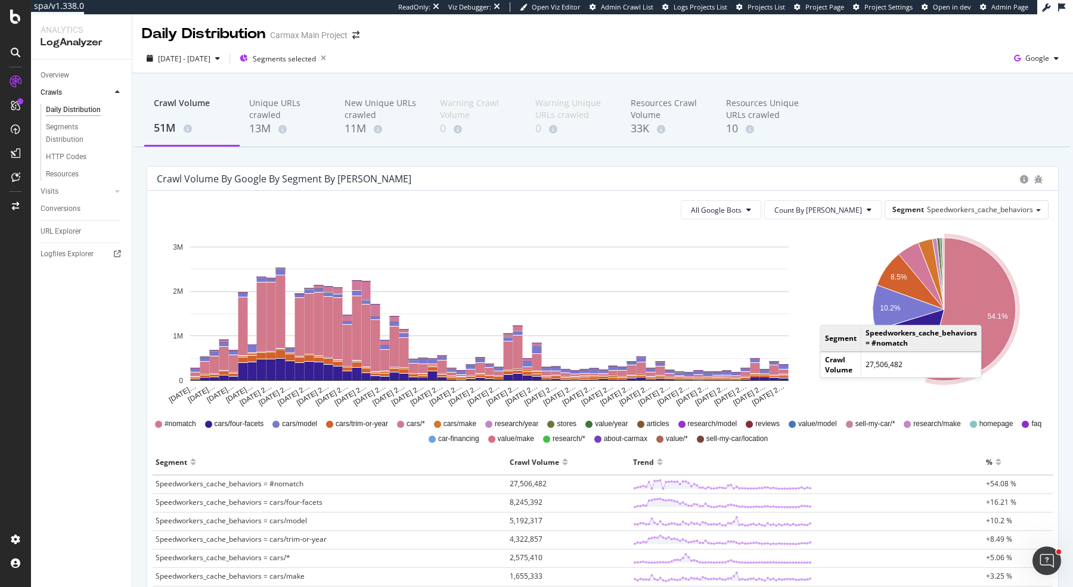
click at [994, 313] on text "54.1%" at bounding box center [997, 316] width 20 height 8
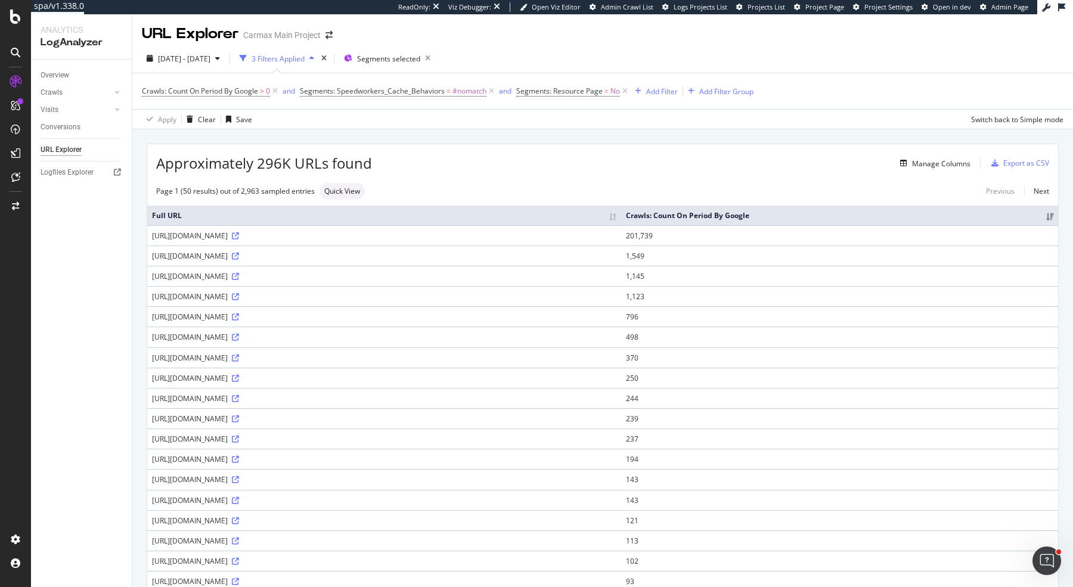
drag, startPoint x: 239, startPoint y: 230, endPoint x: 475, endPoint y: 448, distance: 321.9
click at [412, 61] on span "Segments selected" at bounding box center [388, 59] width 63 height 10
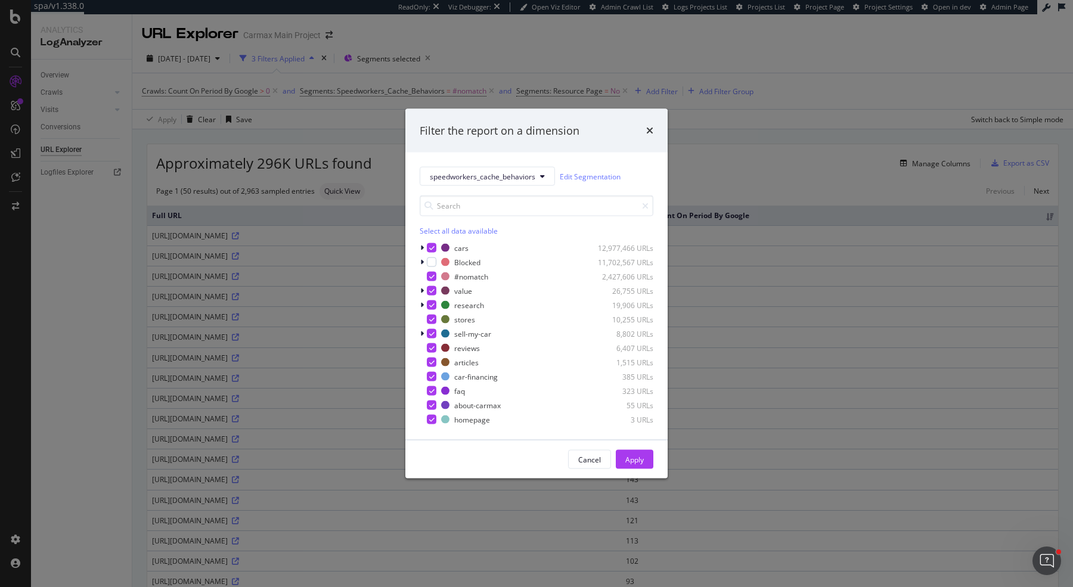
click at [408, 60] on div "Filter the report on a dimension speedworkers_cache_behaviors Edit Segmentation…" at bounding box center [536, 293] width 1073 height 587
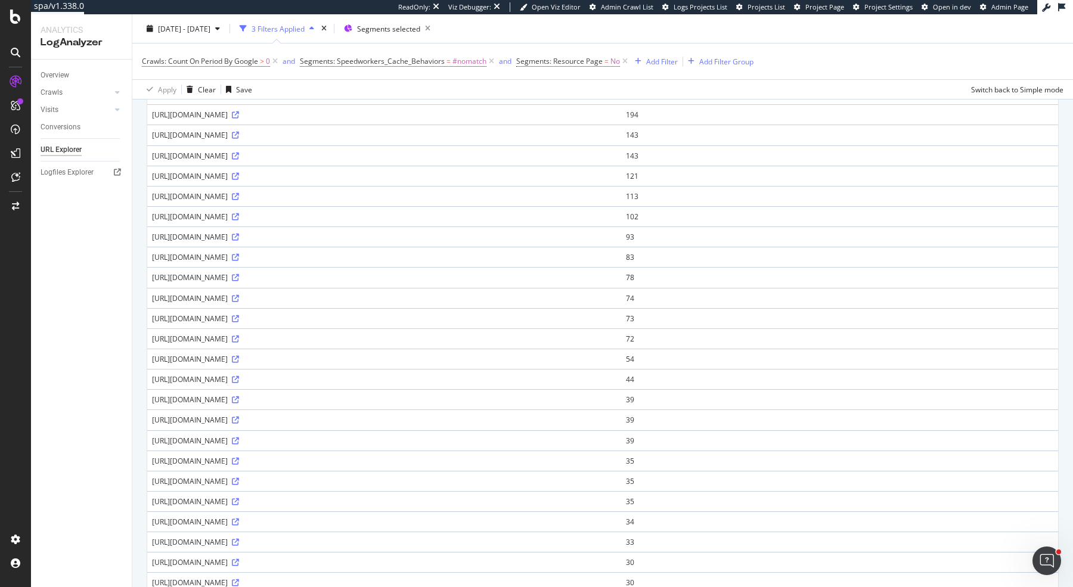
scroll to position [450, 0]
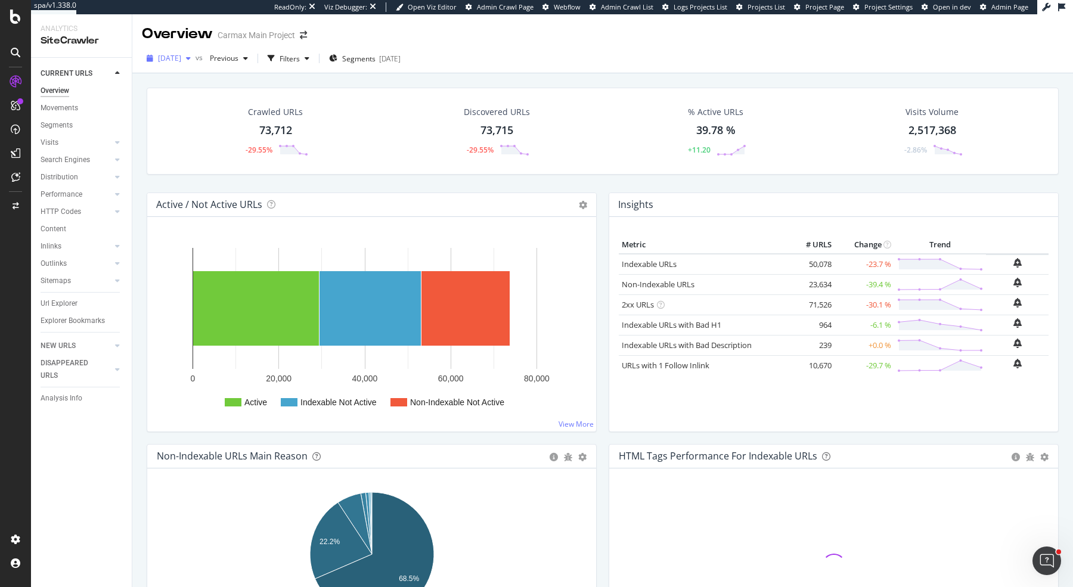
click at [179, 60] on span "[DATE]" at bounding box center [169, 58] width 23 height 10
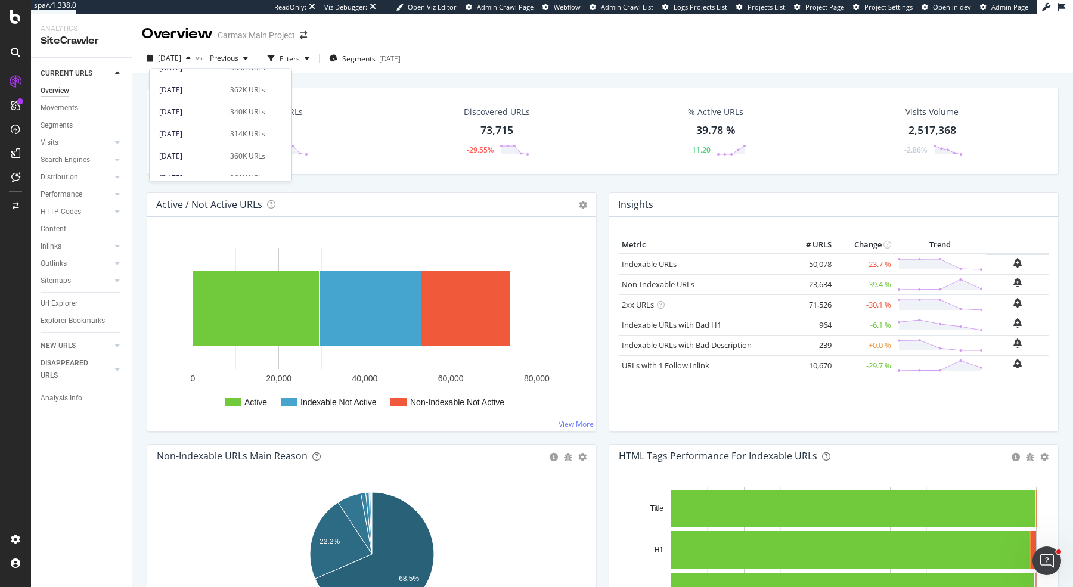
click at [586, 52] on div "[DATE] vs Previous Filters Segments [DATE]" at bounding box center [602, 61] width 941 height 24
click at [70, 395] on div "Analysis Info" at bounding box center [62, 398] width 42 height 13
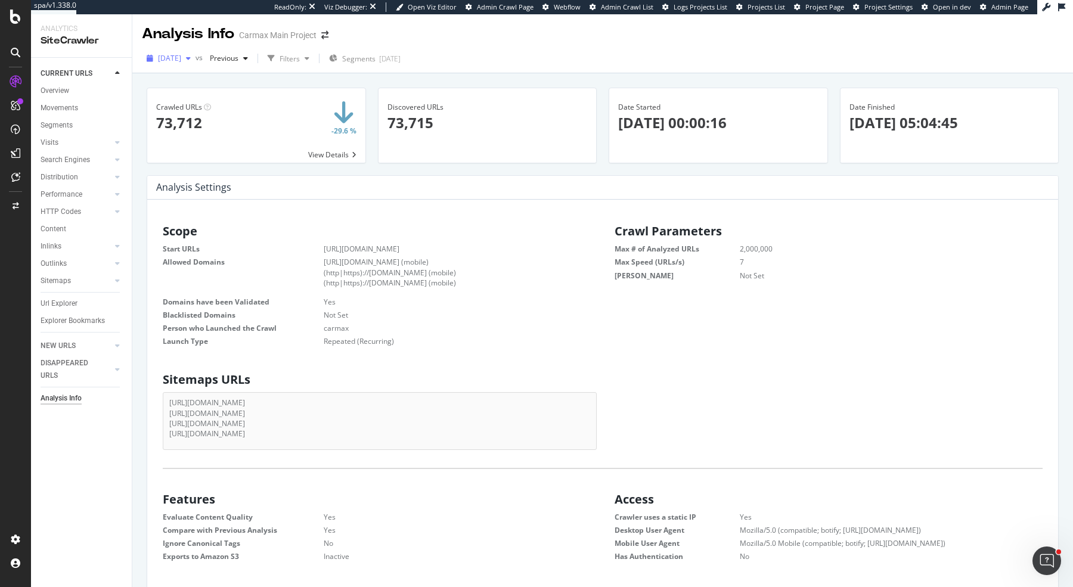
click at [181, 58] on span "[DATE]" at bounding box center [169, 58] width 23 height 10
click at [268, 147] on span at bounding box center [275, 145] width 14 height 14
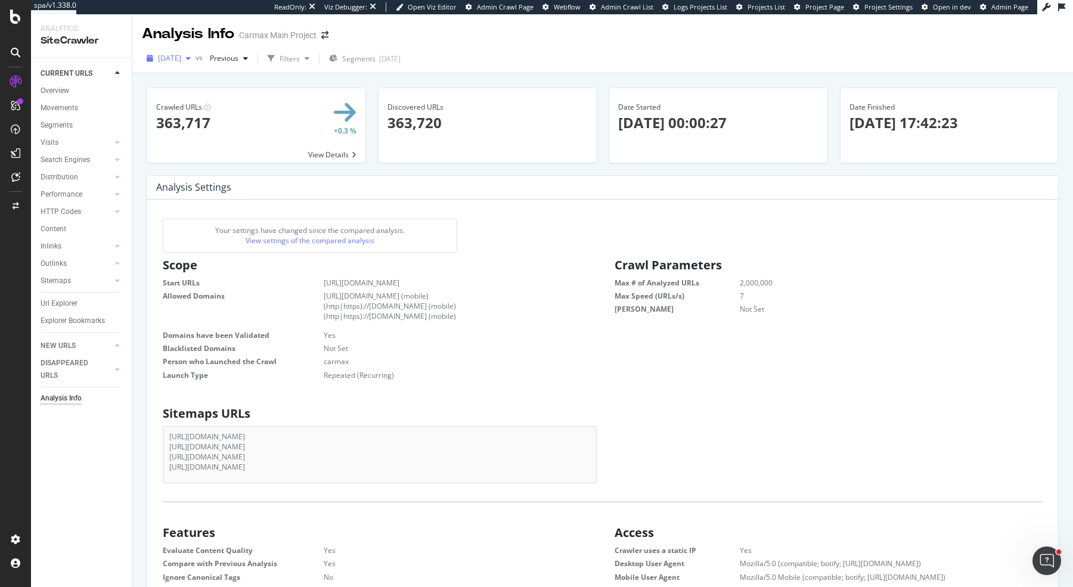
click at [181, 60] on span "[DATE]" at bounding box center [169, 58] width 23 height 10
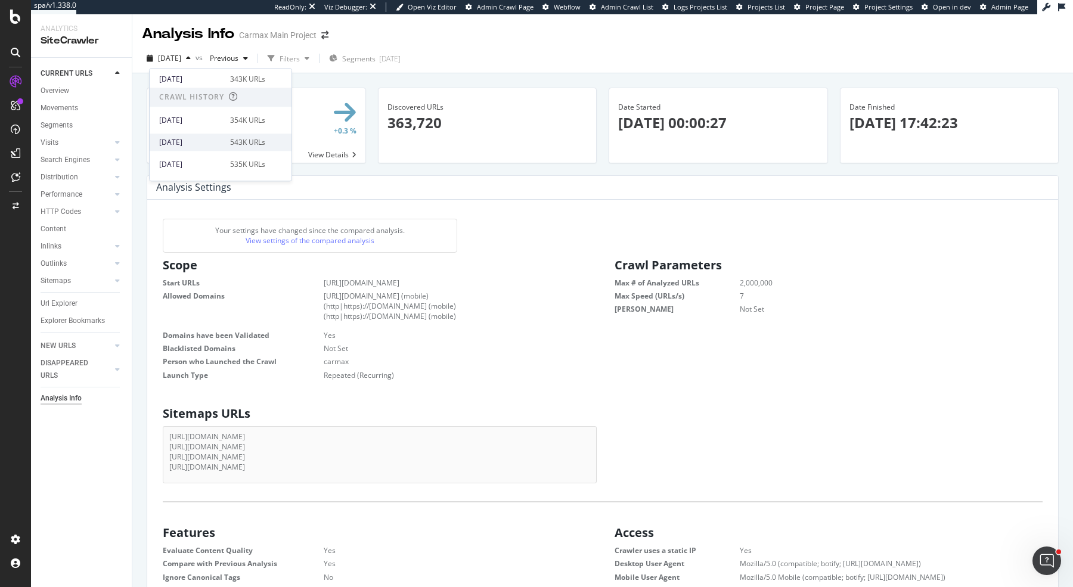
click at [268, 144] on span at bounding box center [275, 142] width 14 height 14
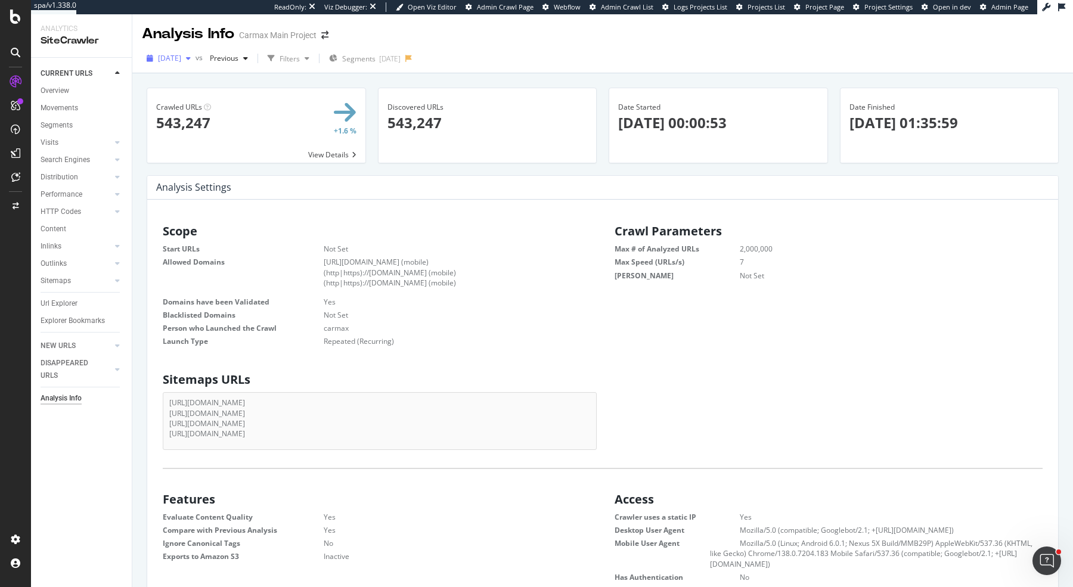
click at [181, 61] on span "[DATE]" at bounding box center [169, 58] width 23 height 10
click at [218, 99] on div "[DATE] 73.7K URLs" at bounding box center [212, 101] width 106 height 11
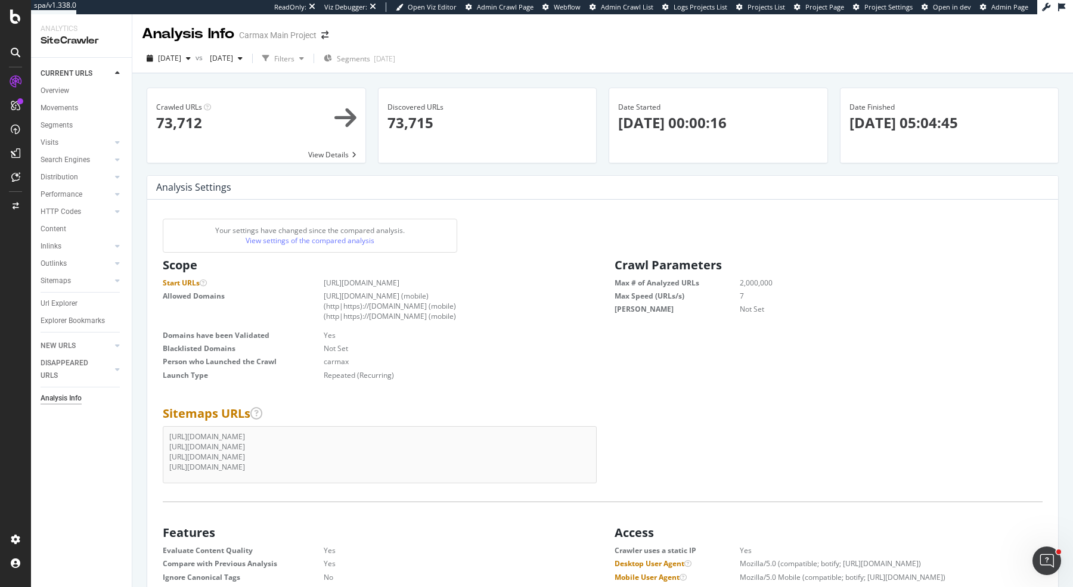
scroll to position [1, 1]
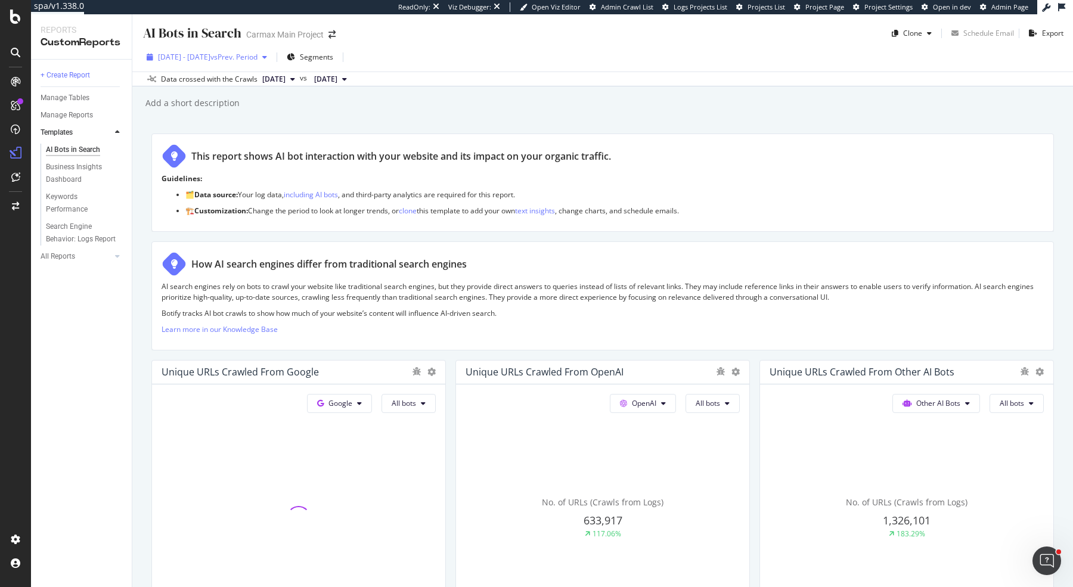
click at [192, 48] on div "[DATE] - [DATE] vs Prev. Period" at bounding box center [207, 57] width 130 height 18
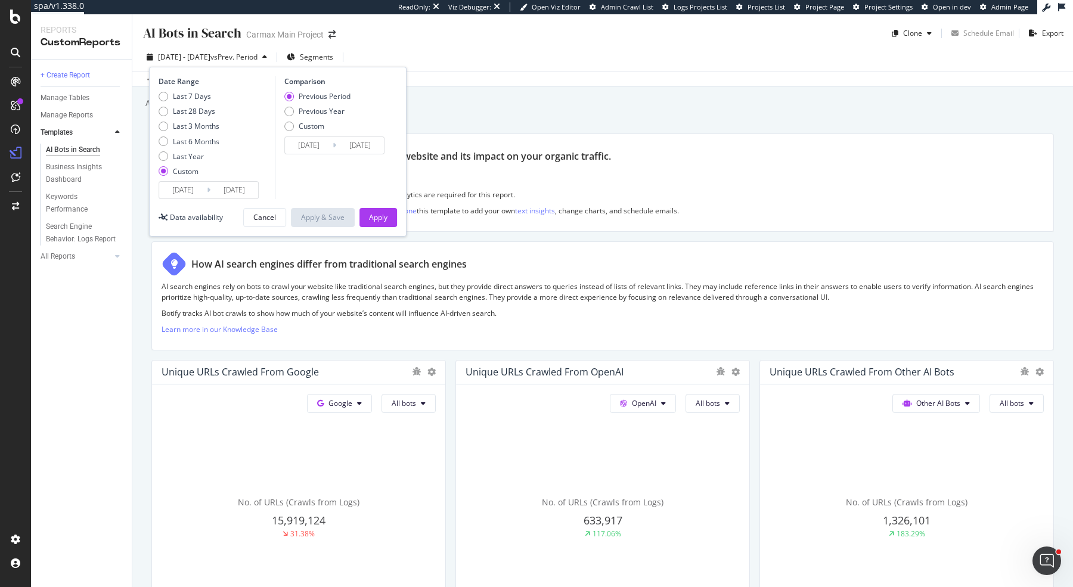
click at [182, 191] on input "[DATE]" at bounding box center [183, 190] width 48 height 17
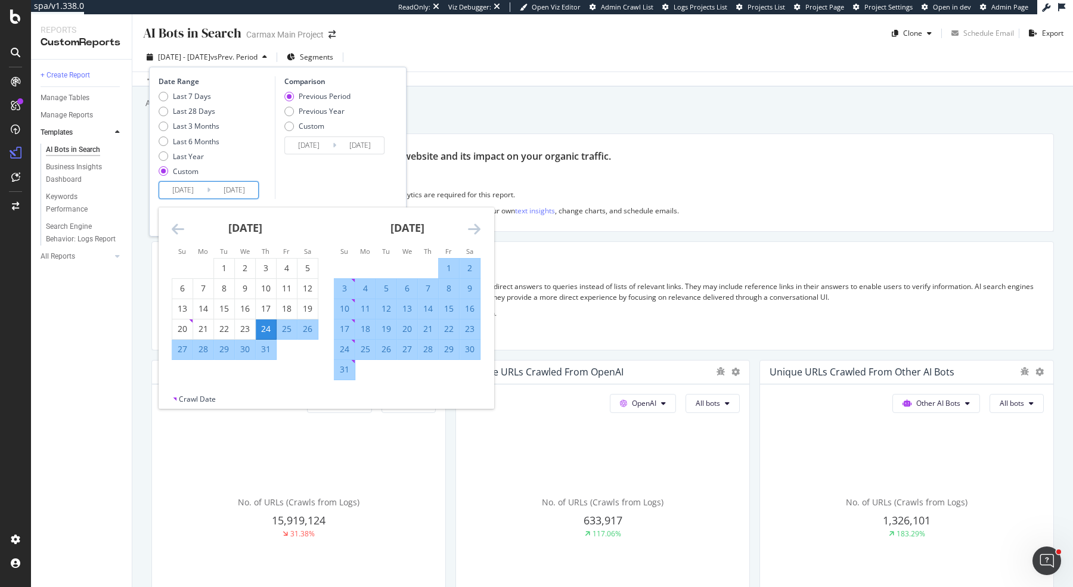
click at [175, 225] on icon "Move backward to switch to the previous month." at bounding box center [178, 229] width 13 height 14
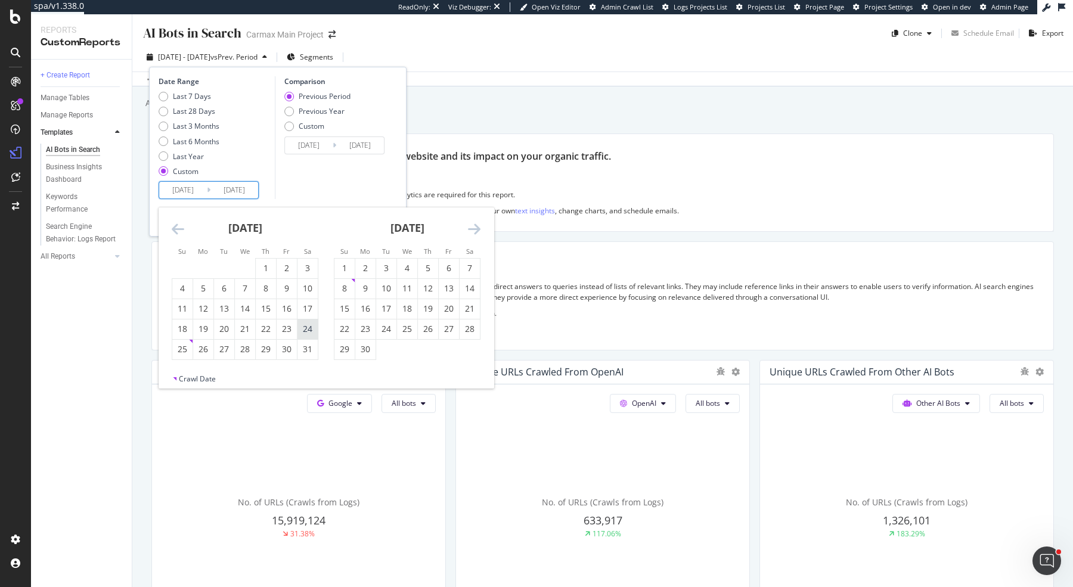
click at [307, 327] on div "24" at bounding box center [308, 329] width 20 height 12
type input "[DATE]"
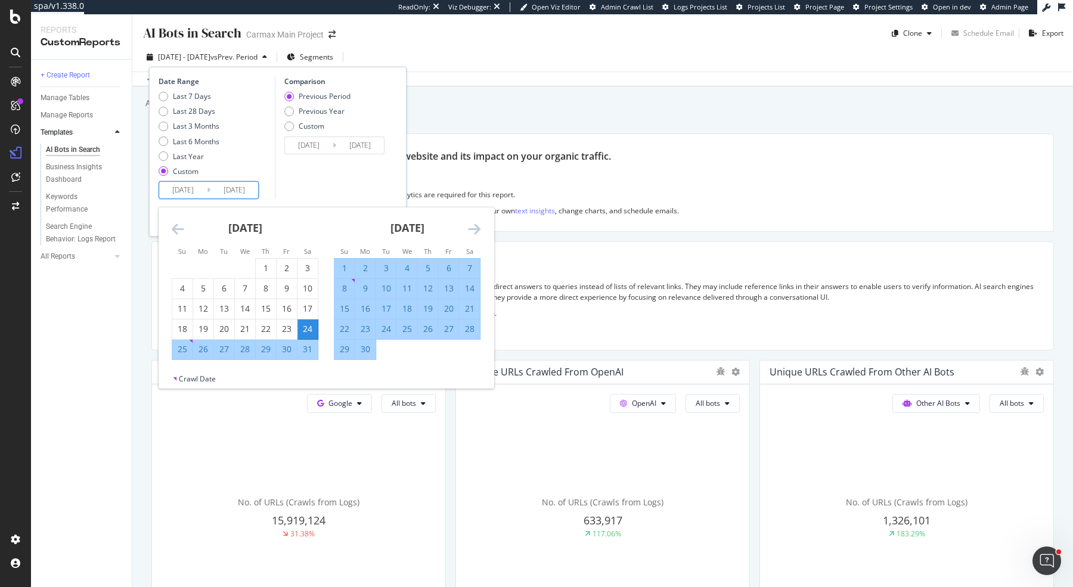
click at [479, 228] on icon "Move forward to switch to the next month." at bounding box center [474, 229] width 13 height 14
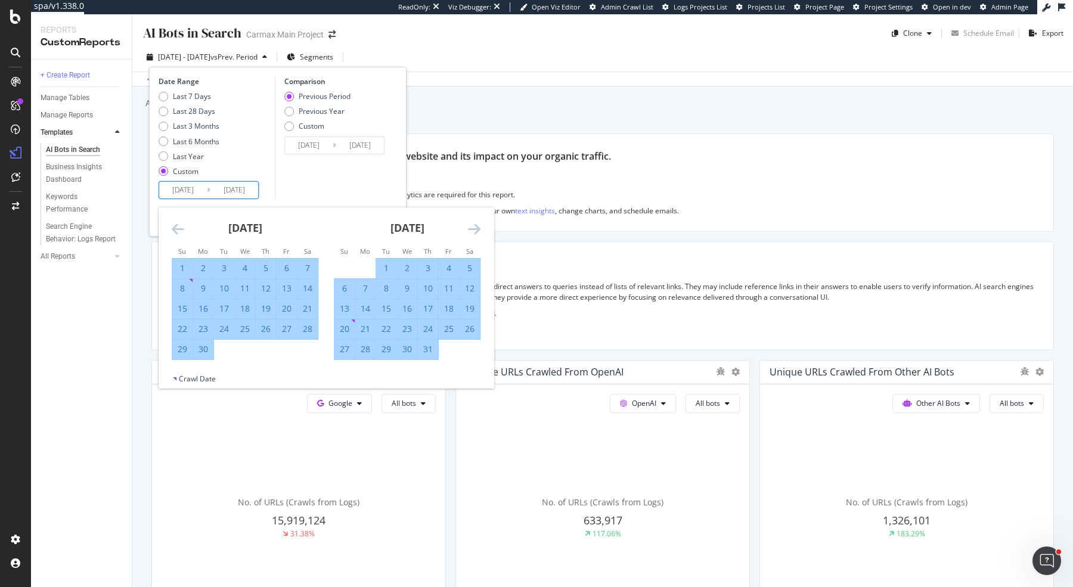
click at [479, 228] on icon "Move forward to switch to the next month." at bounding box center [474, 229] width 13 height 14
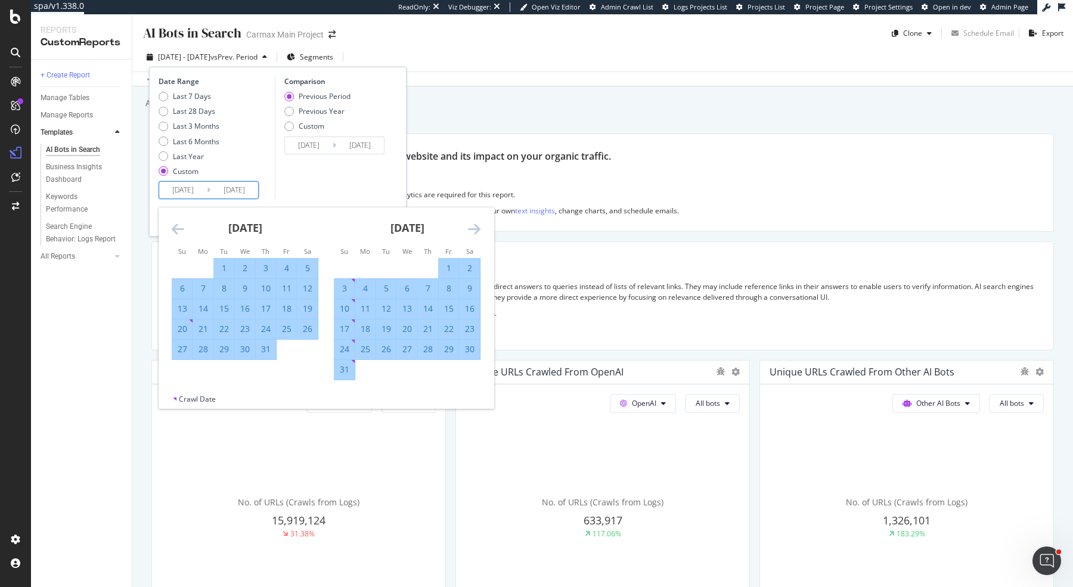
click at [176, 230] on icon "Move backward to switch to the previous month." at bounding box center [178, 229] width 13 height 14
click at [426, 331] on div "24" at bounding box center [428, 329] width 20 height 12
type input "[DATE]"
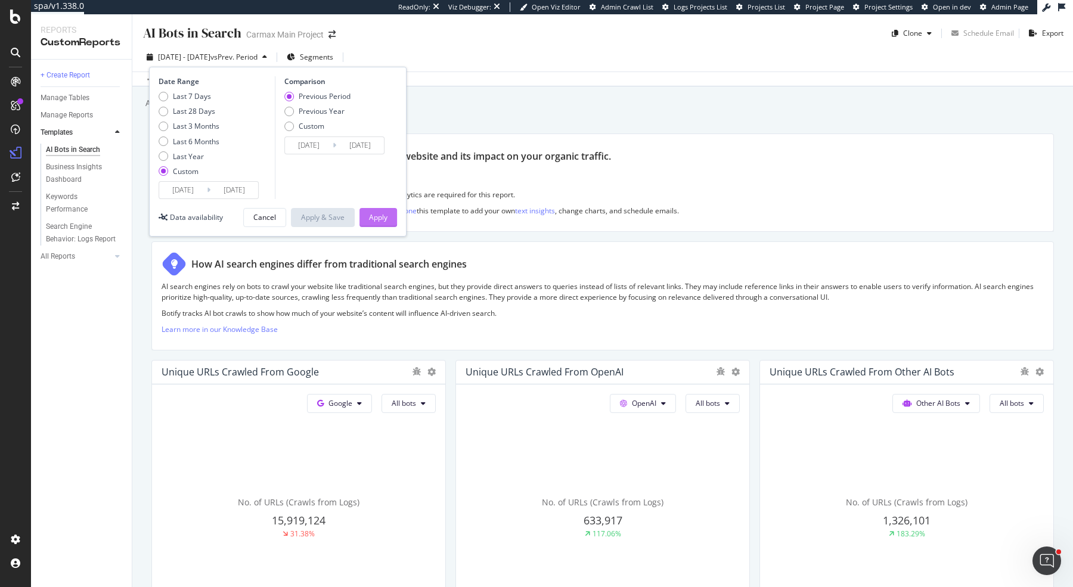
click at [387, 218] on div "Apply" at bounding box center [378, 217] width 18 height 10
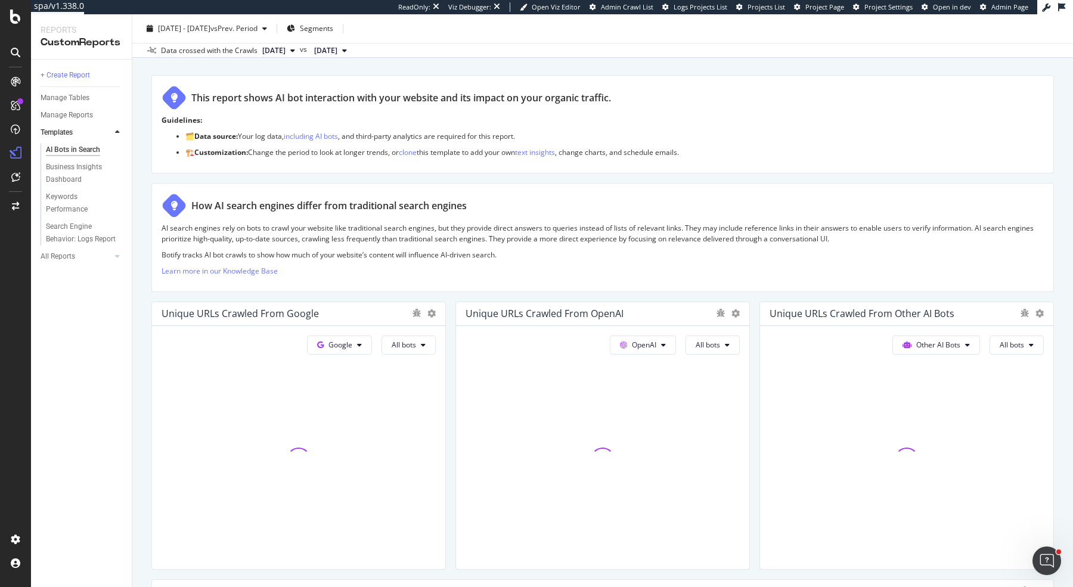
scroll to position [159, 0]
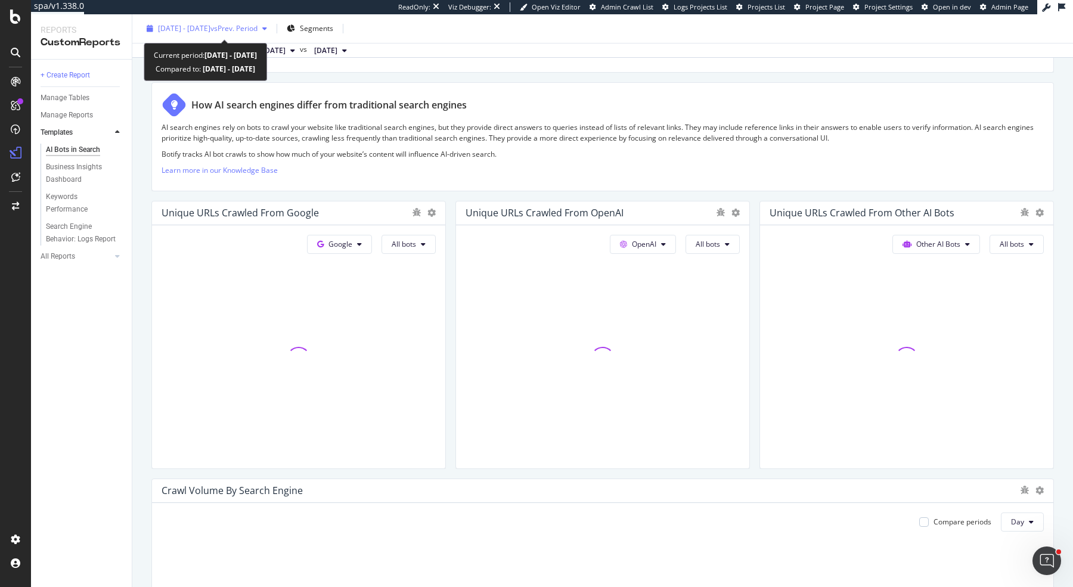
click at [258, 30] on span "vs Prev. Period" at bounding box center [233, 28] width 47 height 10
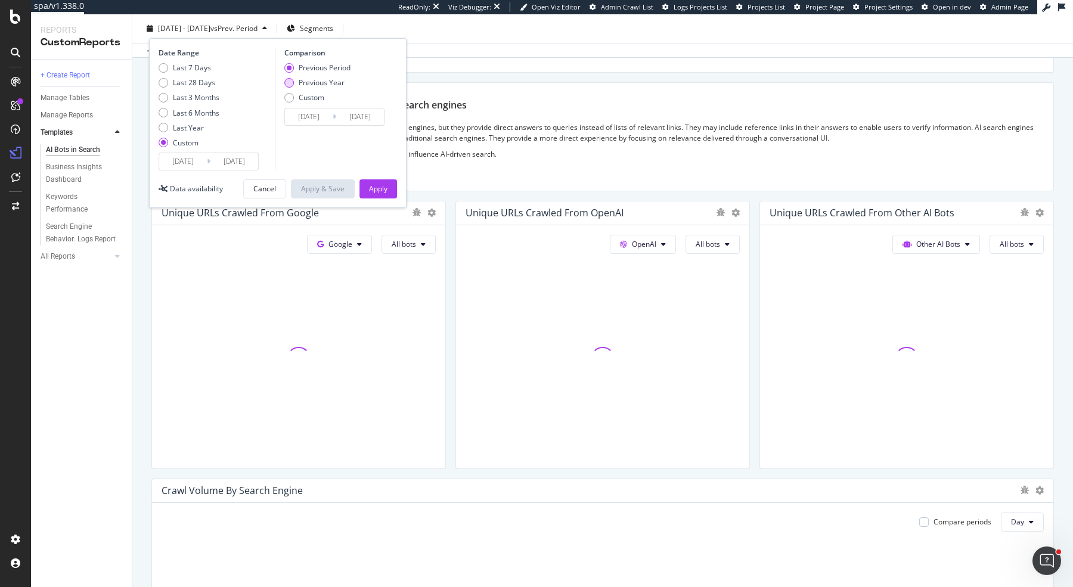
click at [340, 80] on div "Previous Year" at bounding box center [322, 83] width 46 height 10
type input "[DATE]"
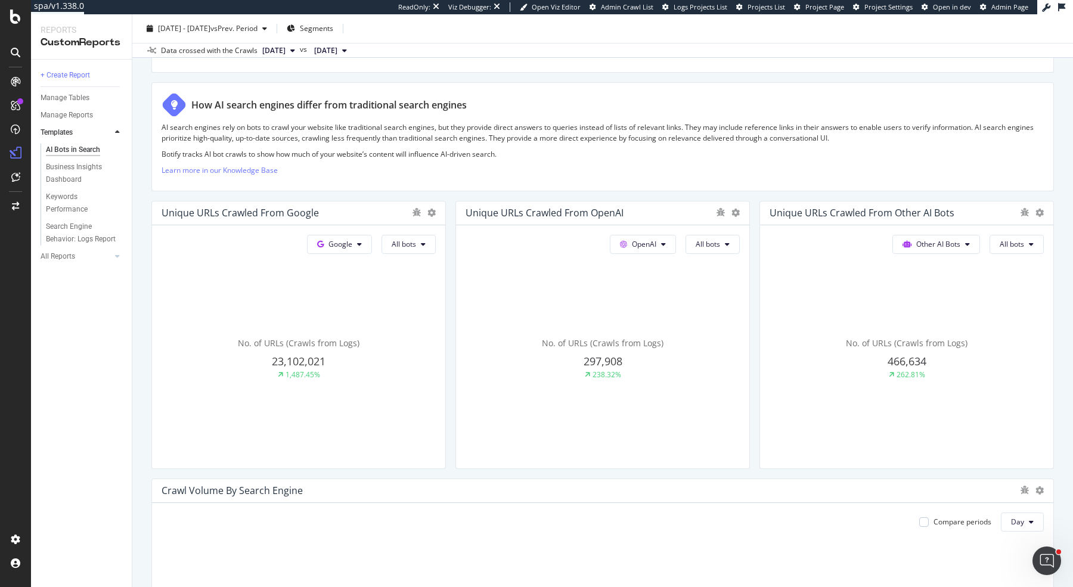
click at [560, 92] on div "How AI search engines differ from traditional search engines" at bounding box center [603, 104] width 882 height 25
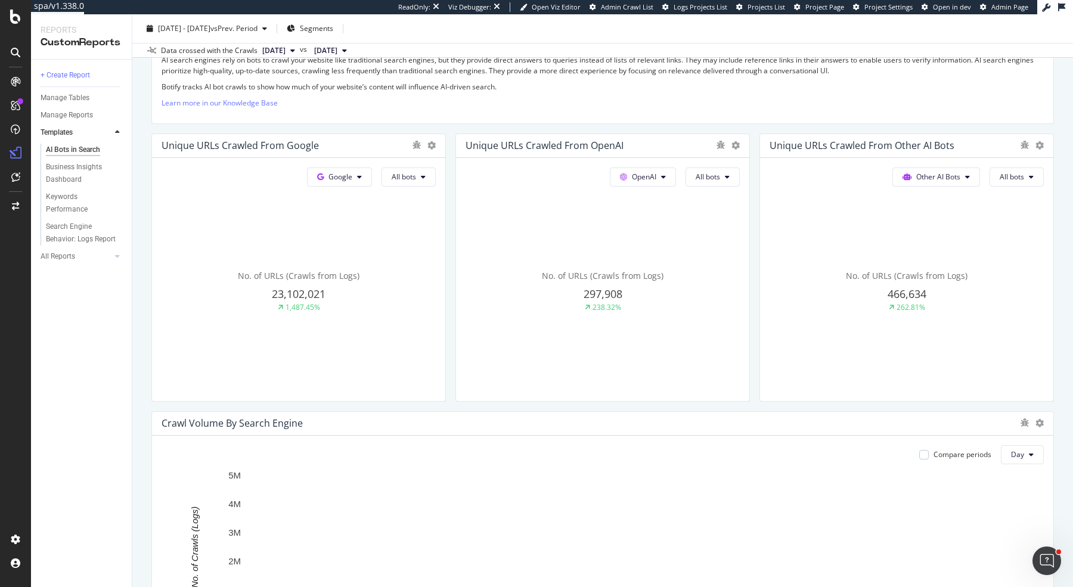
scroll to position [142, 0]
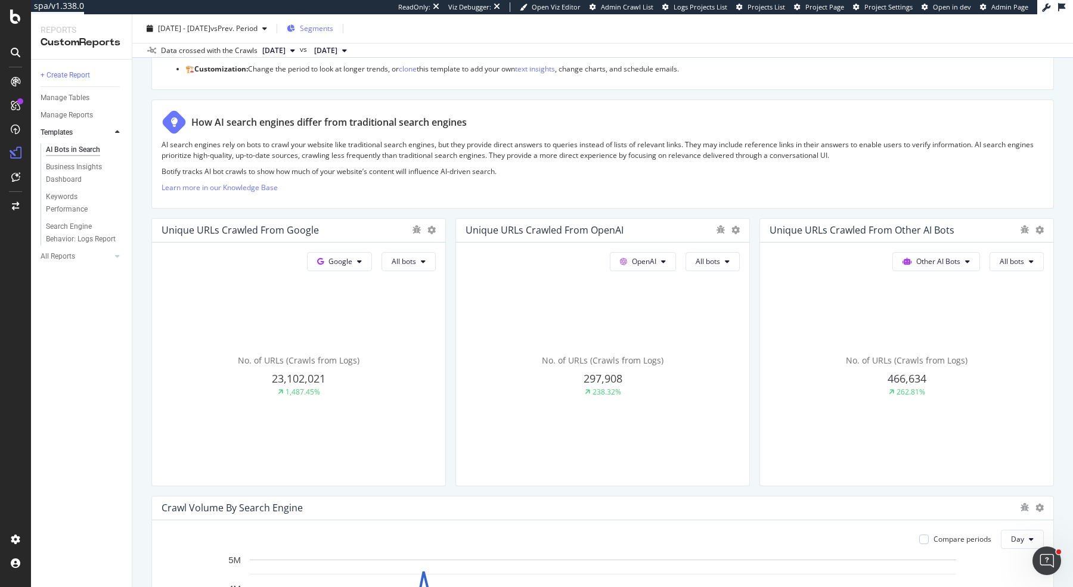
click at [333, 33] on span "Segments" at bounding box center [316, 28] width 33 height 10
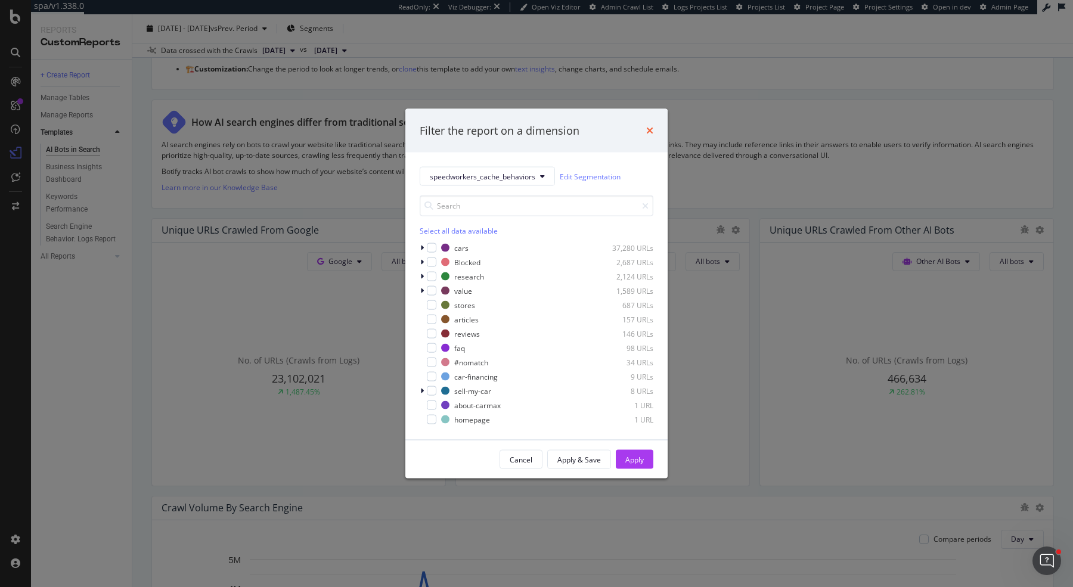
click at [649, 129] on icon "times" at bounding box center [649, 131] width 7 height 10
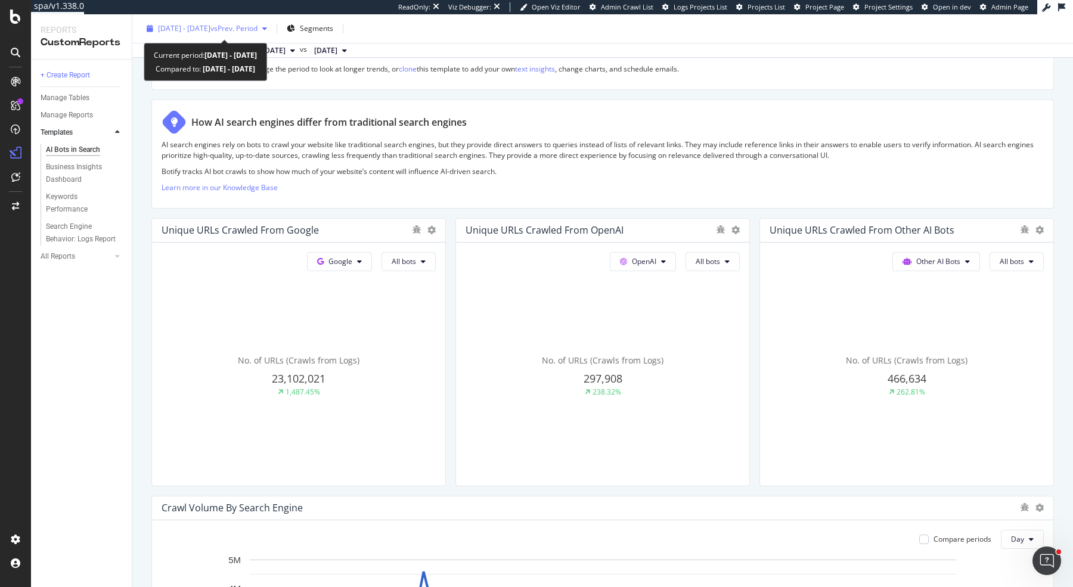
click at [202, 26] on span "[DATE] - [DATE]" at bounding box center [184, 28] width 52 height 10
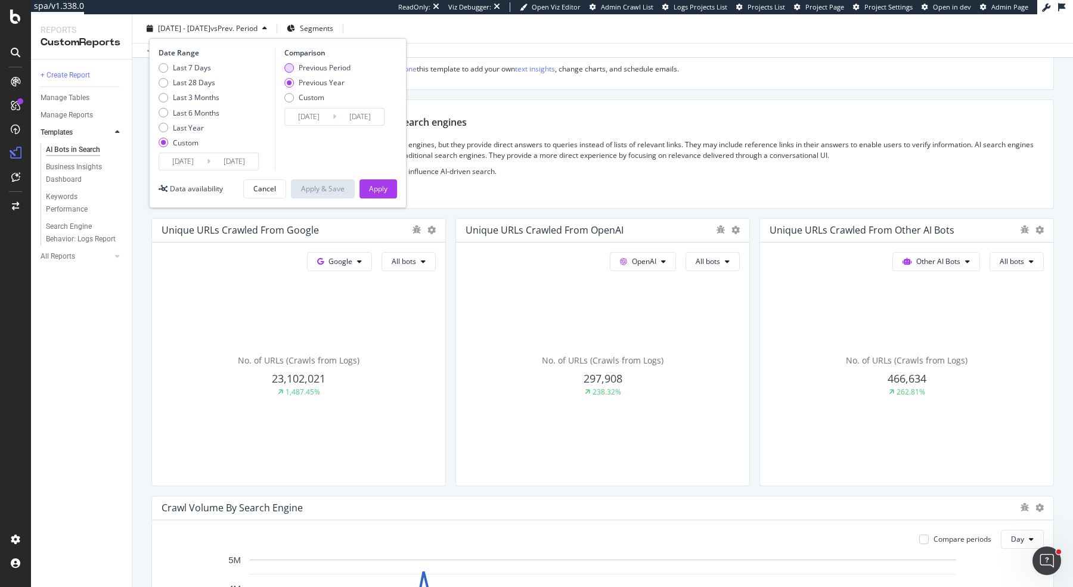
click at [343, 67] on div "Previous Period" at bounding box center [325, 68] width 52 height 10
type input "[DATE]"
click at [391, 185] on button "Apply" at bounding box center [379, 188] width 38 height 19
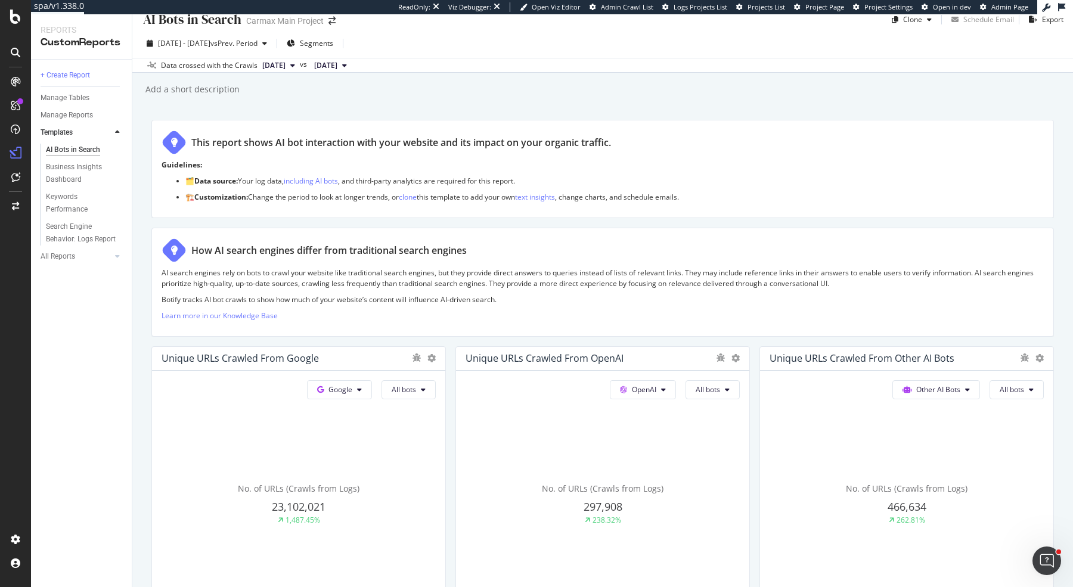
scroll to position [0, 0]
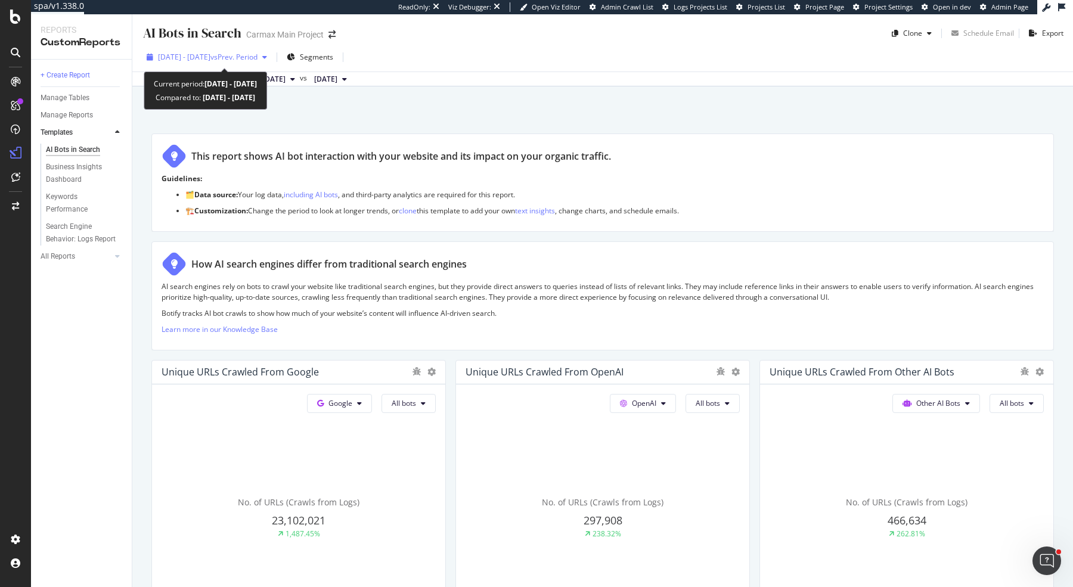
click at [258, 53] on span "vs Prev. Period" at bounding box center [233, 57] width 47 height 10
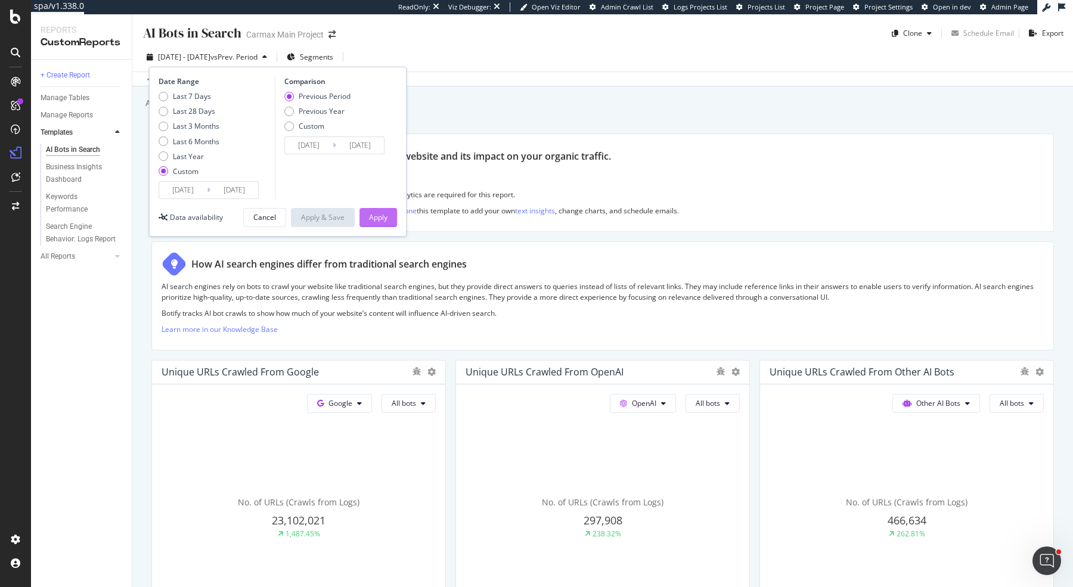
click at [379, 215] on div "Apply" at bounding box center [378, 217] width 18 height 10
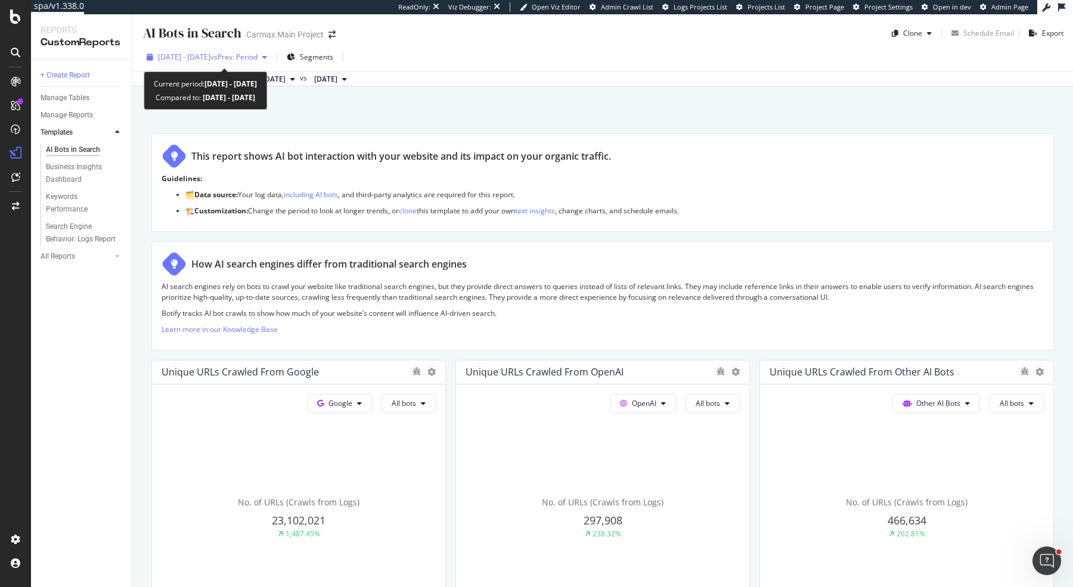
click at [191, 57] on span "[DATE] - [DATE]" at bounding box center [184, 57] width 52 height 10
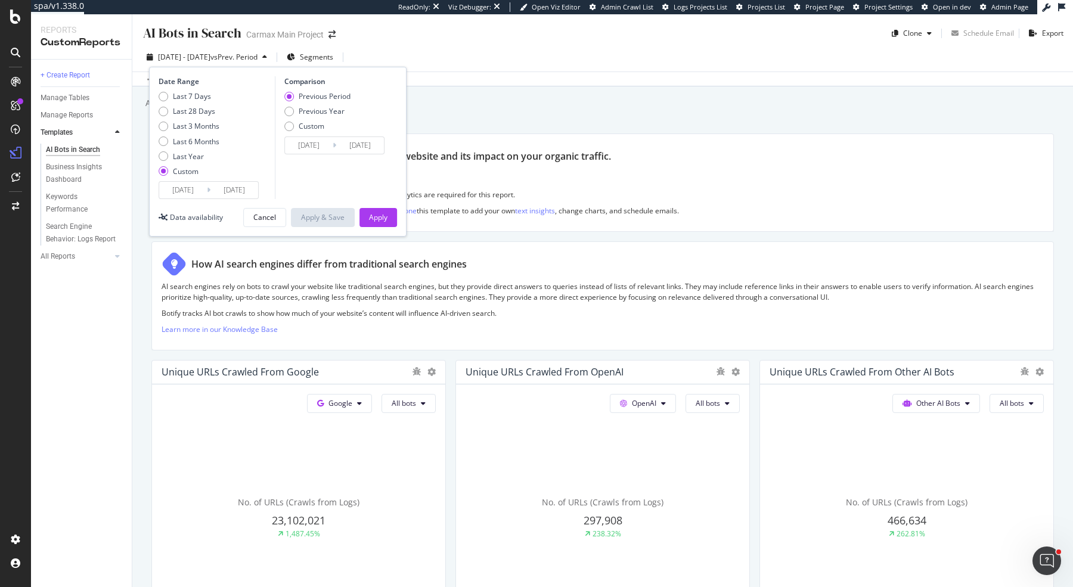
click at [193, 185] on input "[DATE]" at bounding box center [183, 190] width 48 height 17
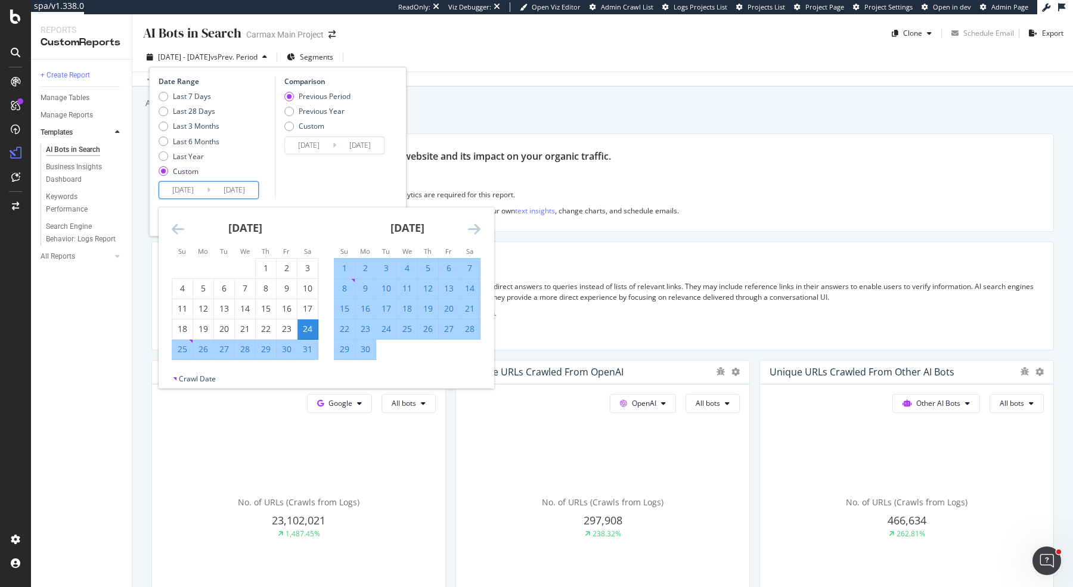
click at [476, 228] on icon "Move forward to switch to the next month." at bounding box center [474, 229] width 13 height 14
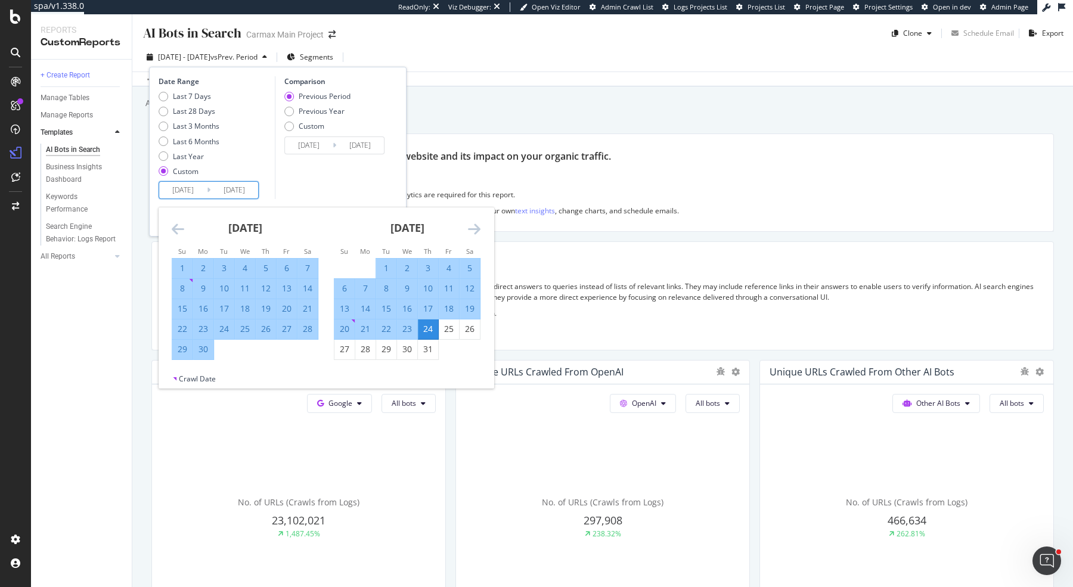
click at [323, 169] on div "Comparison Previous Period Previous Year Custom [DATE] Navigate forward to inte…" at bounding box center [331, 137] width 113 height 123
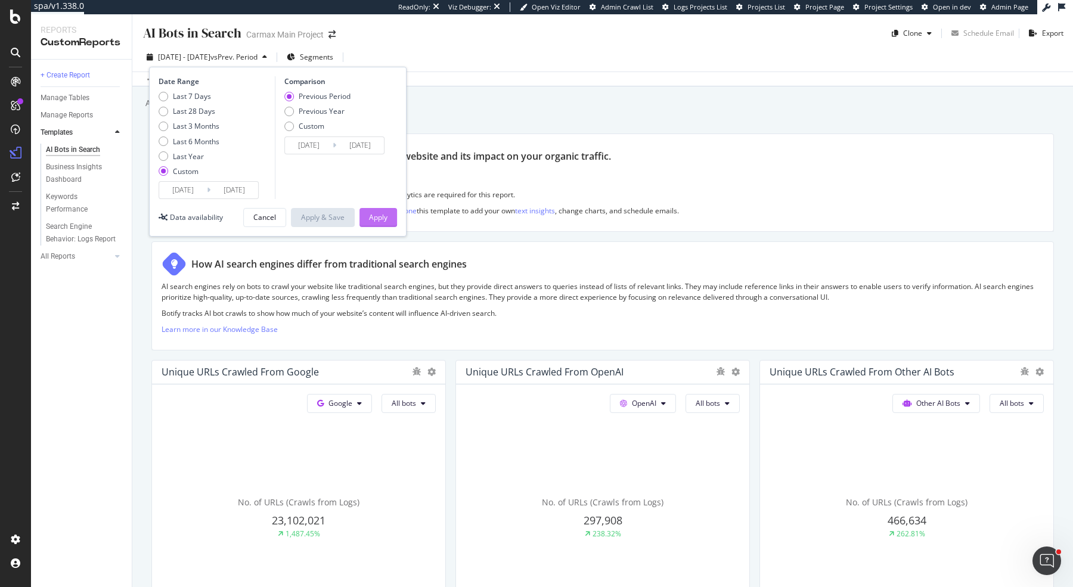
click at [381, 221] on div "Apply" at bounding box center [378, 217] width 18 height 10
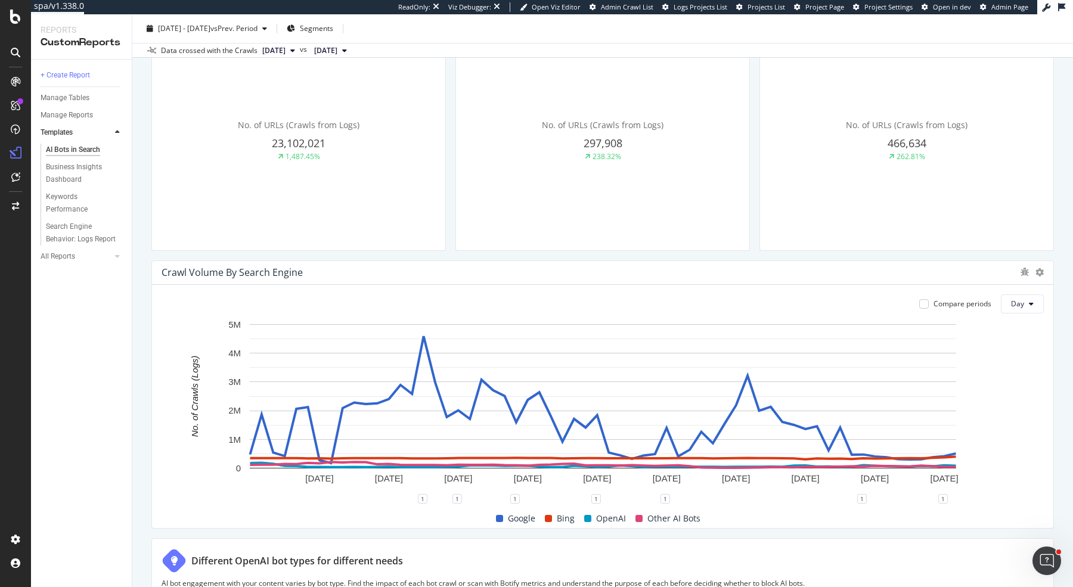
scroll to position [227, 0]
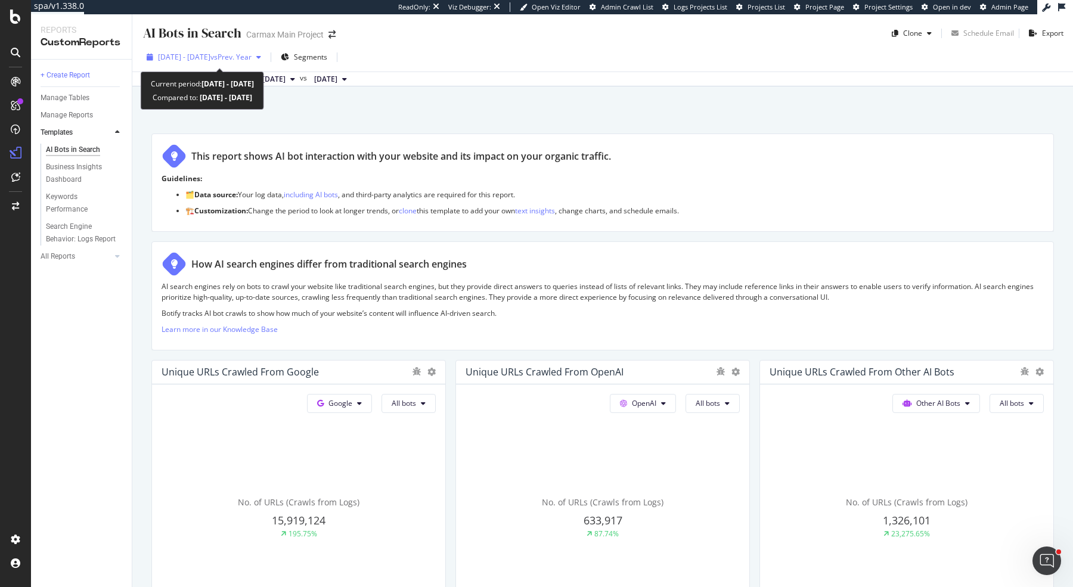
click at [252, 54] on span "vs Prev. Year" at bounding box center [230, 57] width 41 height 10
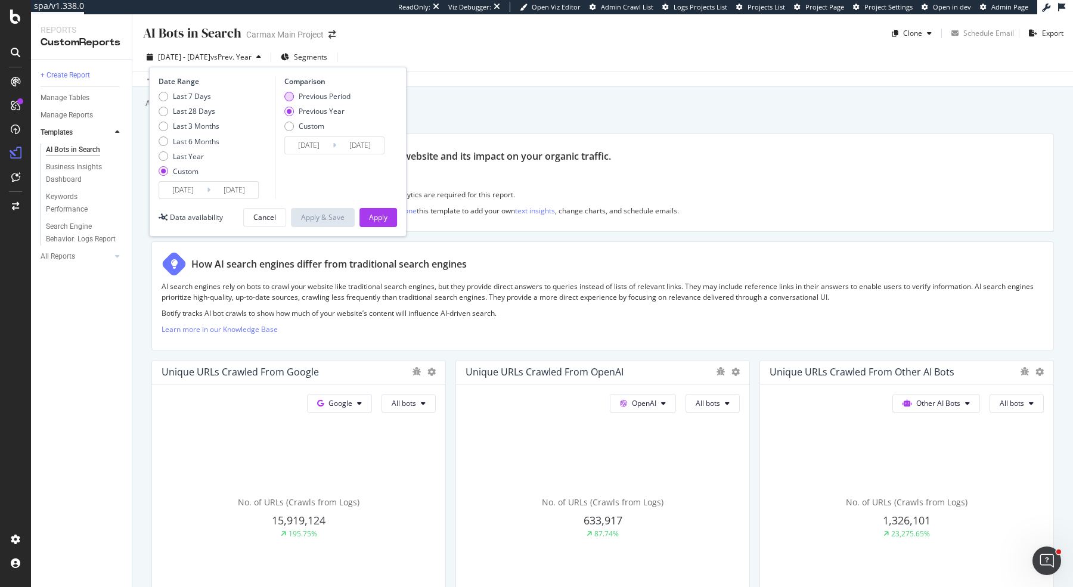
click at [346, 93] on div "Previous Period" at bounding box center [325, 96] width 52 height 10
type input "[DATE]"
click at [379, 212] on div "Apply" at bounding box center [378, 217] width 18 height 10
